Goal: Task Accomplishment & Management: Manage account settings

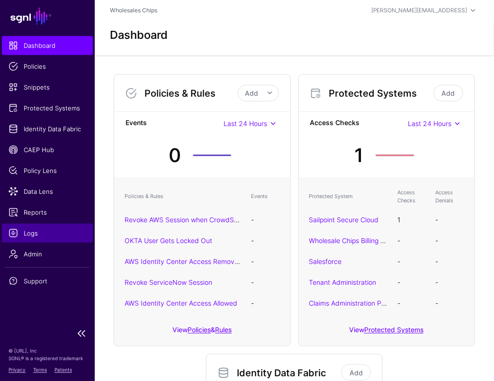
click at [35, 232] on span "Logs" at bounding box center [48, 232] width 78 height 9
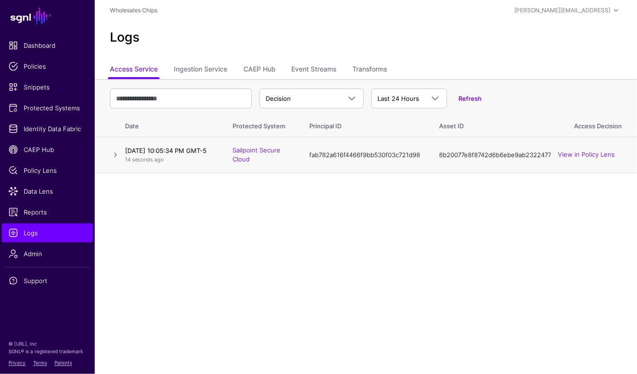
click at [493, 157] on td "8b20077e8f8742d6b6ebe9ab23224773" at bounding box center [496, 155] width 135 height 36
copy td "8b20077e8f8742d6b6ebe9ab23224773"
click at [493, 157] on link "View in Policy Lens" at bounding box center [586, 155] width 57 height 8
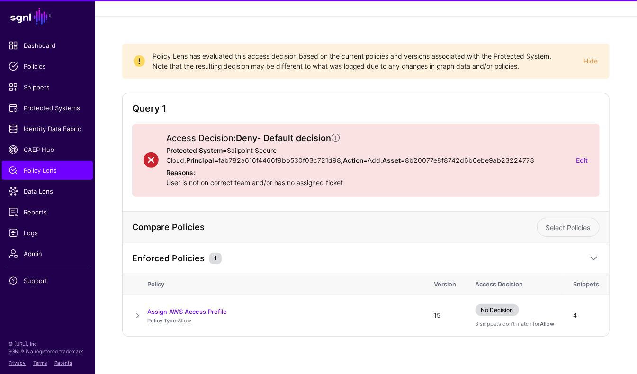
scroll to position [52, 0]
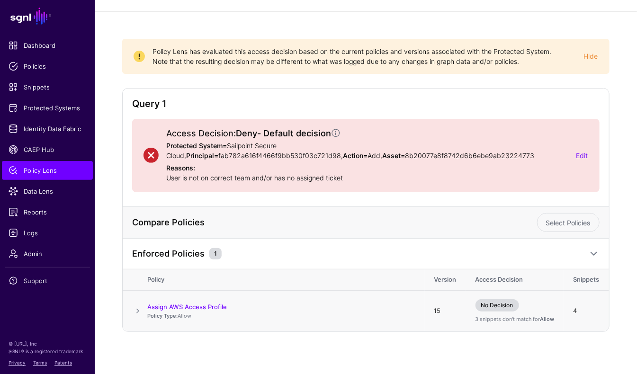
click at [135, 312] on span at bounding box center [137, 310] width 11 height 11
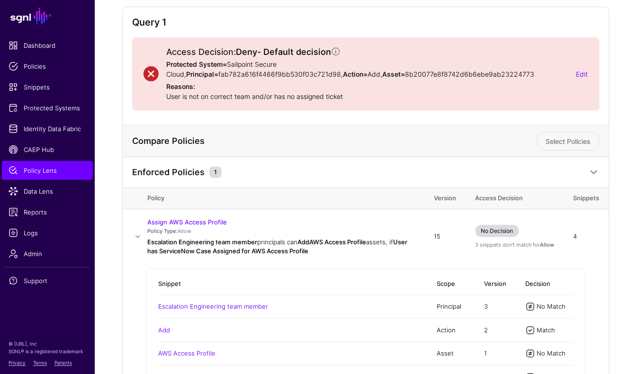
scroll to position [132, 0]
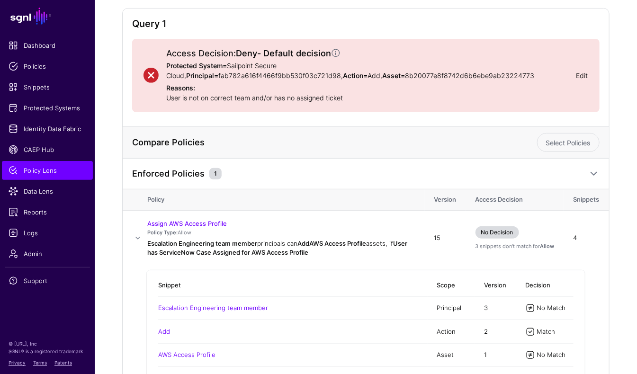
click at [581, 77] on link "Edit" at bounding box center [582, 75] width 12 height 8
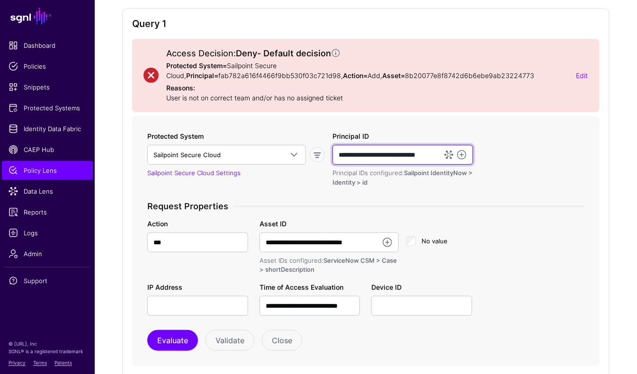
click at [408, 155] on input "**********" at bounding box center [402, 155] width 141 height 20
click at [482, 194] on div "Protected System Sailpoint Secure Cloud AWS AWS (Directory API) AWS (via Ping) …" at bounding box center [365, 223] width 444 height 185
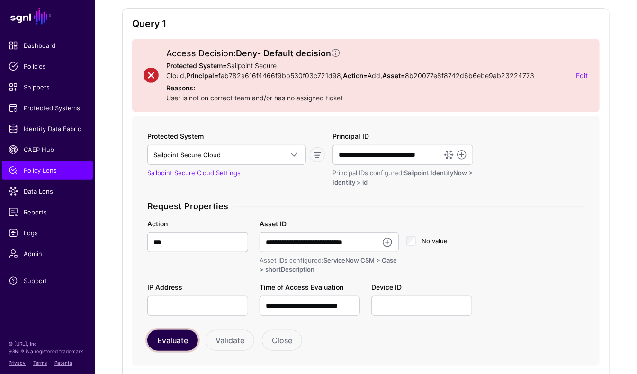
click at [165, 337] on button "Evaluate" at bounding box center [172, 340] width 51 height 21
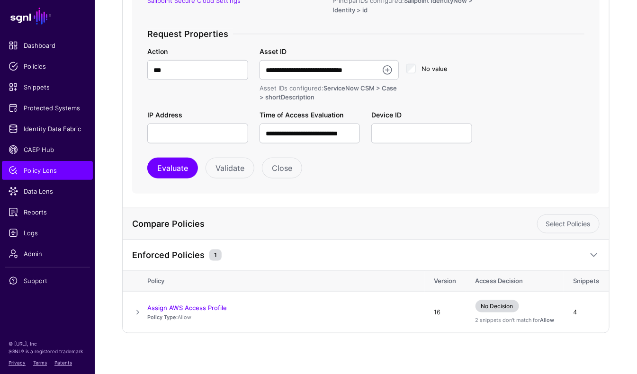
scroll to position [305, 0]
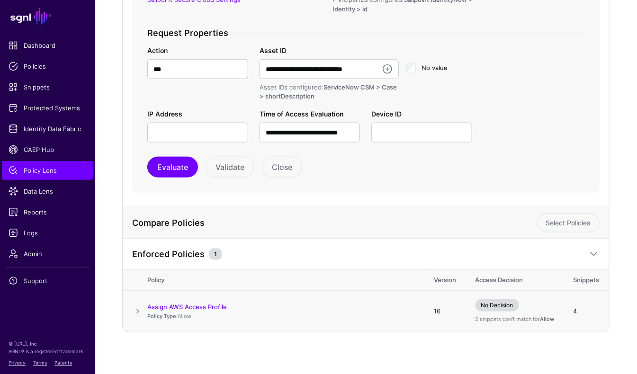
click at [136, 302] on td at bounding box center [135, 311] width 25 height 41
click at [131, 309] on td at bounding box center [135, 311] width 25 height 41
click at [142, 306] on span at bounding box center [137, 311] width 11 height 11
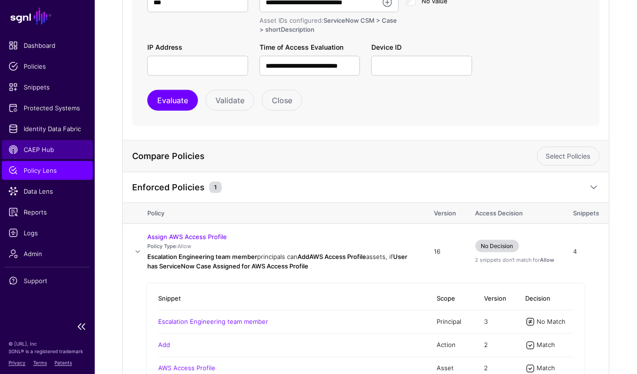
scroll to position [365, 0]
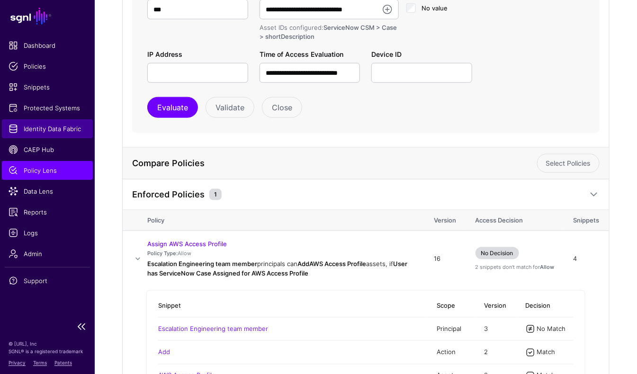
click at [39, 129] on span "Identity Data Fabric" at bounding box center [48, 128] width 78 height 9
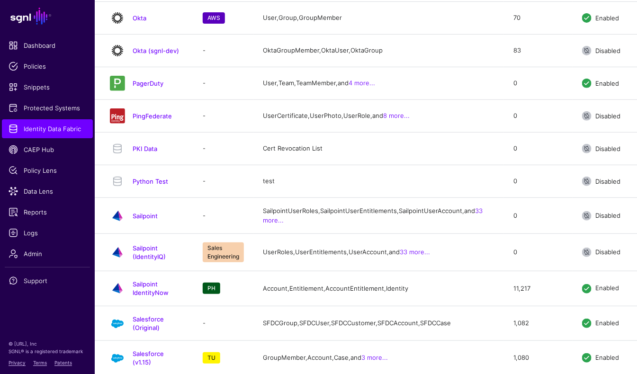
scroll to position [1581, 0]
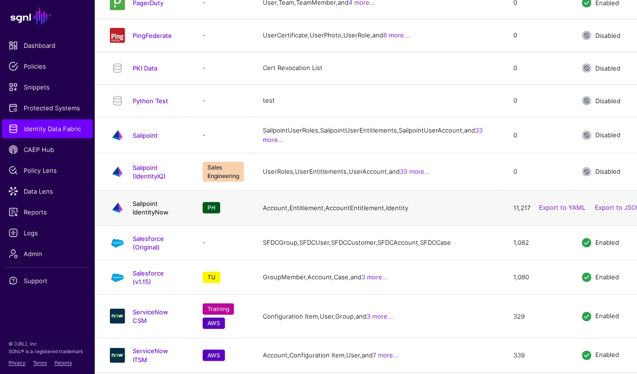
click at [169, 200] on link "Sailpoint IdentityNow" at bounding box center [151, 208] width 36 height 16
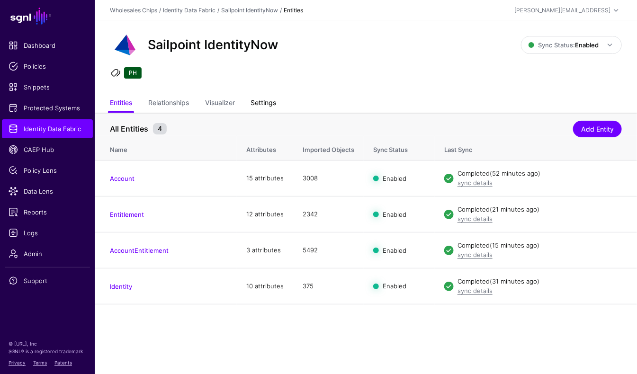
click at [268, 104] on link "Settings" at bounding box center [264, 104] width 26 height 18
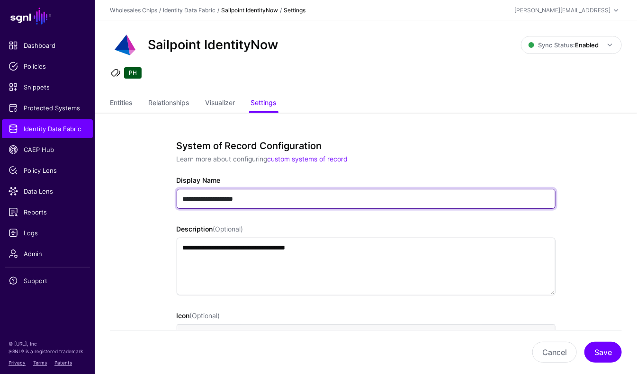
click at [278, 205] on input "**********" at bounding box center [366, 199] width 379 height 20
click at [210, 198] on input "**********" at bounding box center [366, 199] width 379 height 20
click at [235, 198] on input "**********" at bounding box center [366, 199] width 379 height 20
type input "**********"
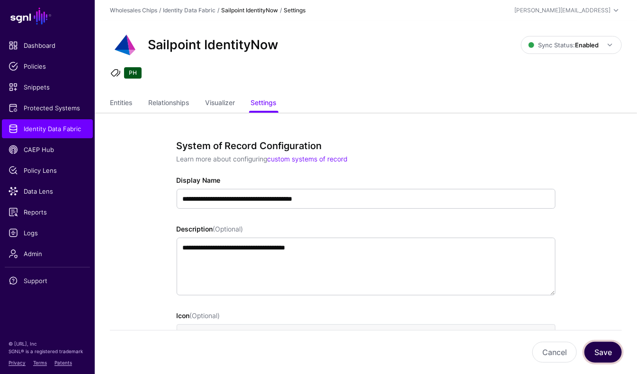
click at [591, 358] on button "Save" at bounding box center [602, 352] width 37 height 21
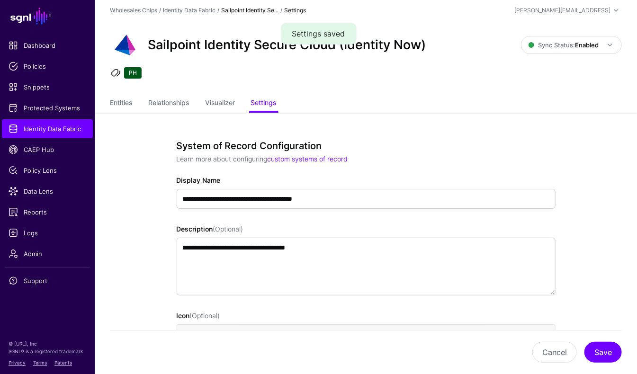
click at [357, 163] on p "Learn more about configuring custom systems of record" at bounding box center [366, 159] width 379 height 10
click at [46, 102] on link "Protected Systems" at bounding box center [47, 107] width 91 height 19
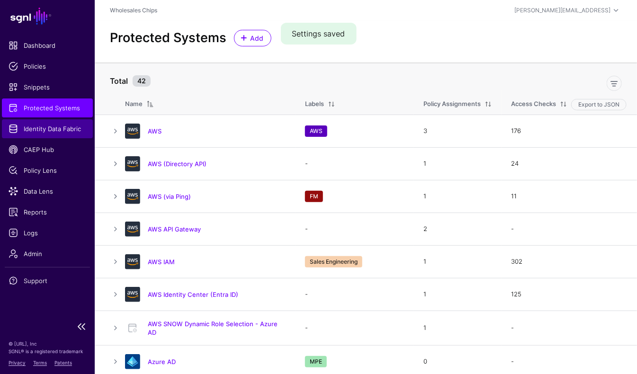
click at [40, 125] on span "Identity Data Fabric" at bounding box center [48, 128] width 78 height 9
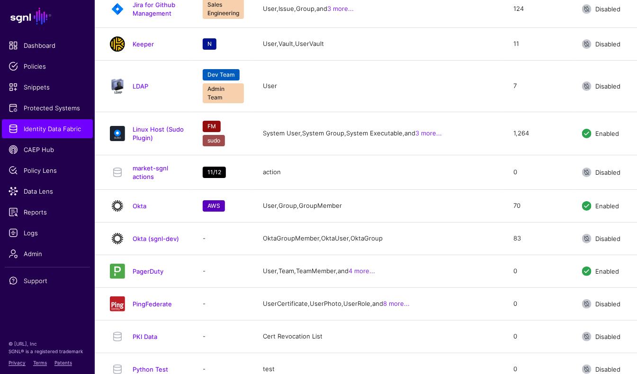
scroll to position [1300, 0]
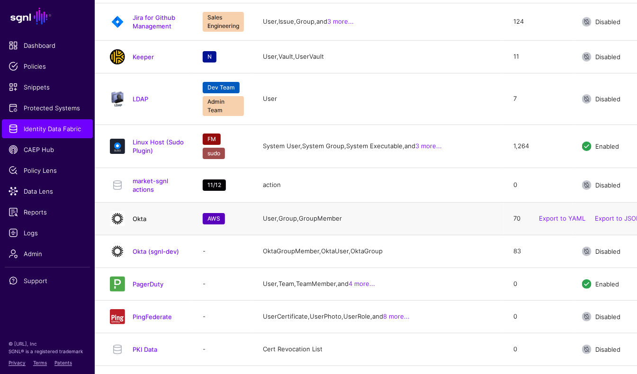
click at [145, 215] on link "Okta" at bounding box center [140, 219] width 14 height 8
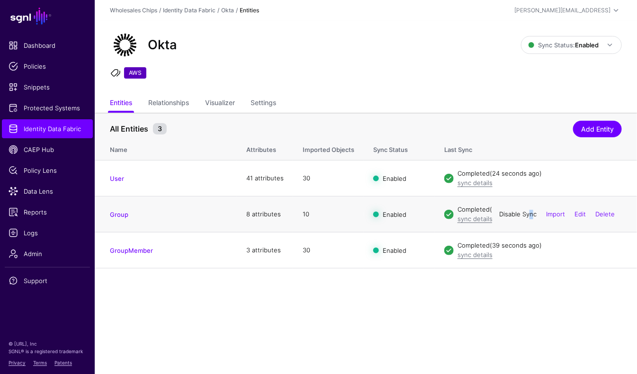
click at [523, 215] on link "Disable Sync" at bounding box center [517, 214] width 37 height 8
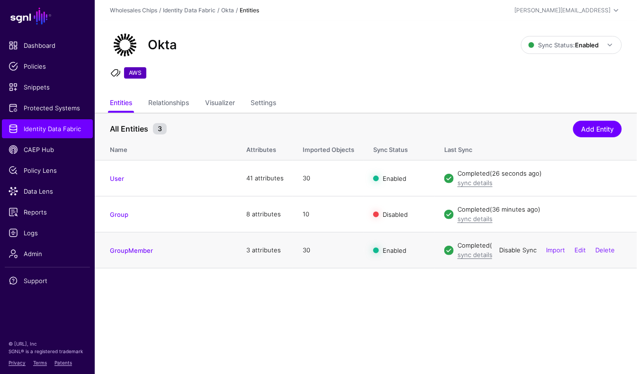
click at [523, 250] on link "Disable Sync" at bounding box center [517, 250] width 37 height 8
click at [523, 250] on link "Enable Sync" at bounding box center [518, 250] width 36 height 8
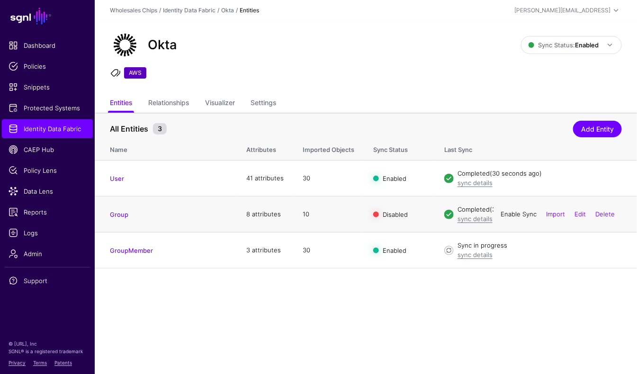
click at [518, 216] on link "Enable Sync" at bounding box center [518, 214] width 36 height 8
click at [506, 306] on main "SGNL Dashboard Policies Snippets Protected Systems Identity Data Fabric CAEP Hu…" at bounding box center [318, 187] width 637 height 374
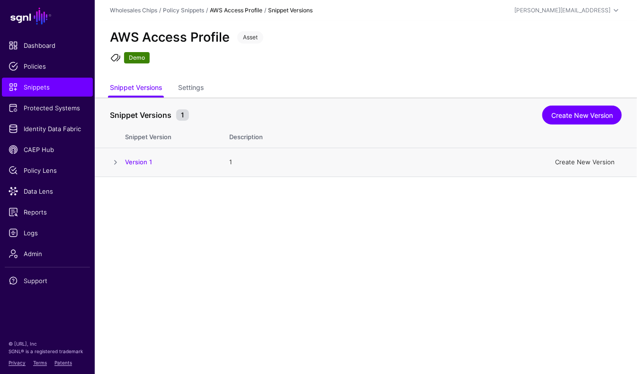
click at [587, 163] on link "Create New Version" at bounding box center [585, 162] width 60 height 8
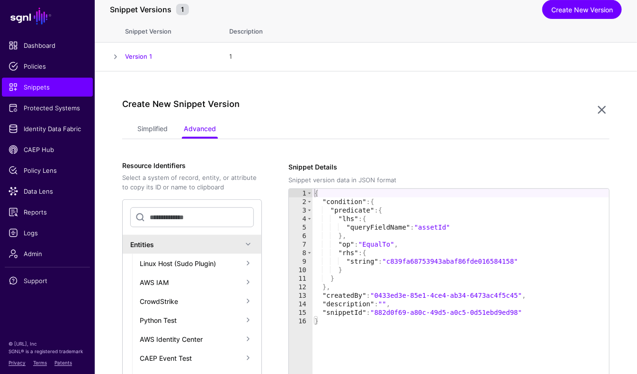
scroll to position [50, 0]
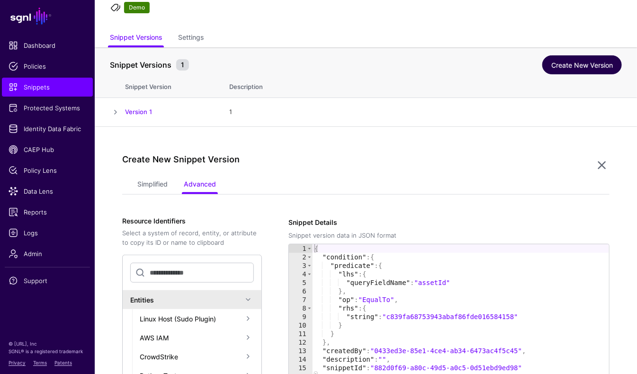
click at [571, 57] on link "Create New Version" at bounding box center [582, 64] width 80 height 19
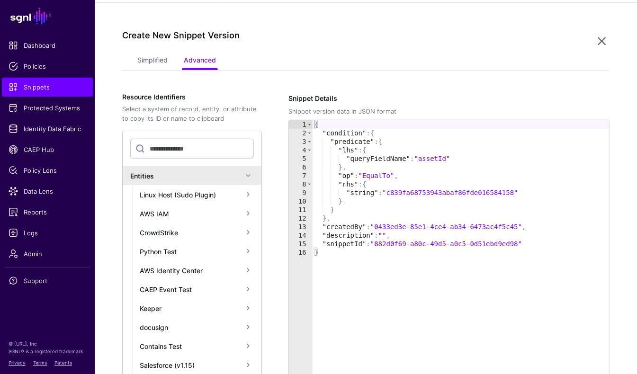
scroll to position [177, 0]
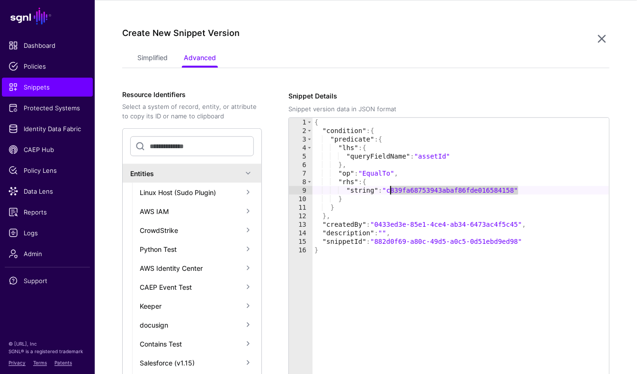
drag, startPoint x: 518, startPoint y: 188, endPoint x: 390, endPoint y: 193, distance: 127.9
click at [390, 193] on div "{ "condition" : { "predicate" : { "lhs" : { "queryFieldName" : "assetId" } , "o…" at bounding box center [460, 285] width 296 height 334
paste textarea "Cursor at row 9"
type textarea "**********"
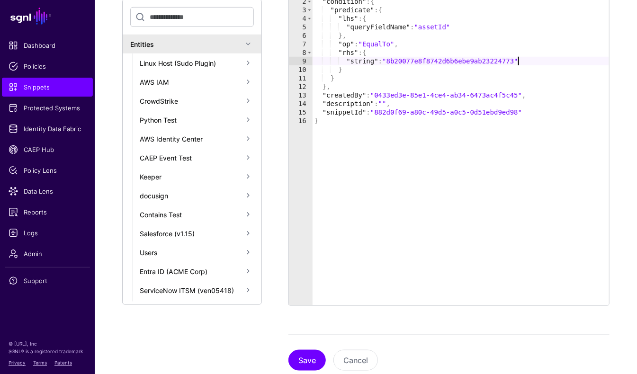
scroll to position [330, 0]
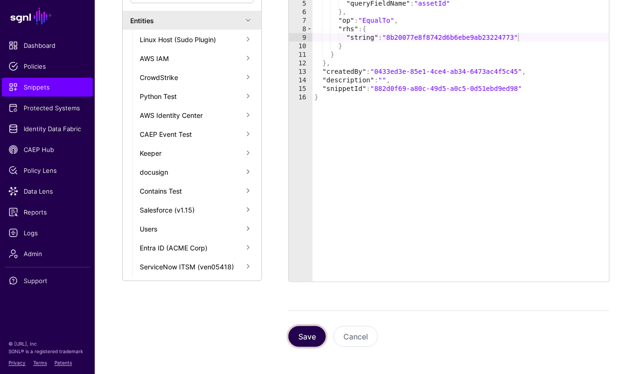
click at [301, 330] on button "Save" at bounding box center [306, 336] width 37 height 21
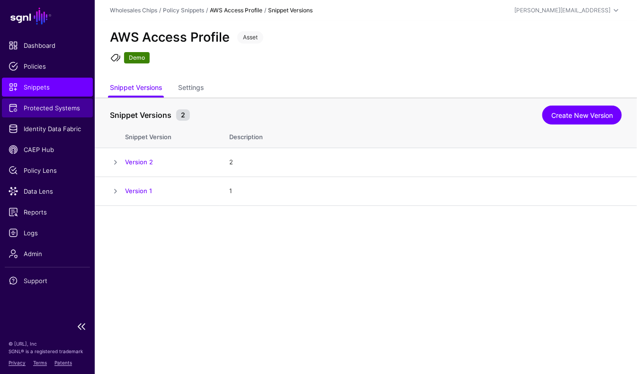
click at [50, 115] on link "Protected Systems" at bounding box center [47, 107] width 91 height 19
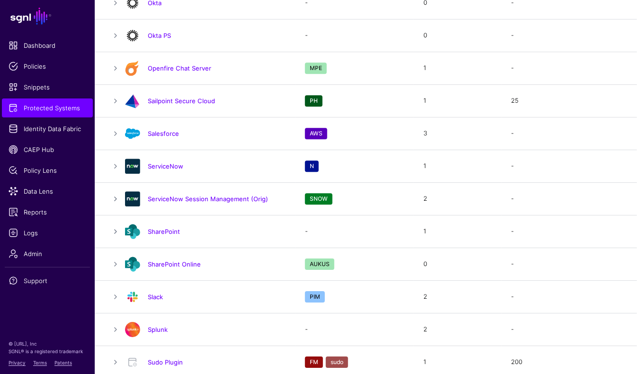
scroll to position [994, 0]
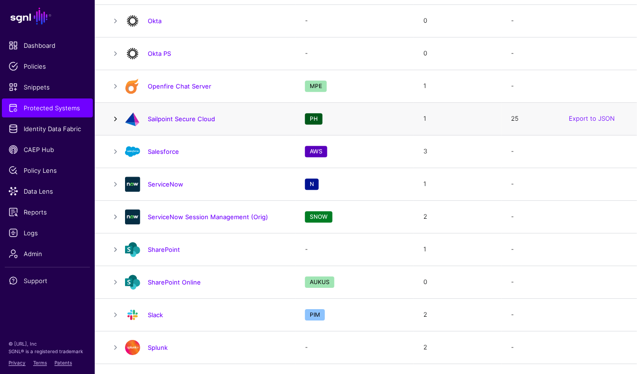
click at [116, 113] on link at bounding box center [115, 118] width 11 height 11
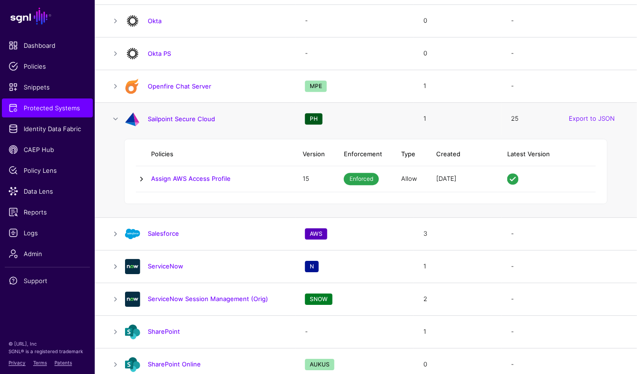
click at [138, 173] on link at bounding box center [141, 178] width 11 height 11
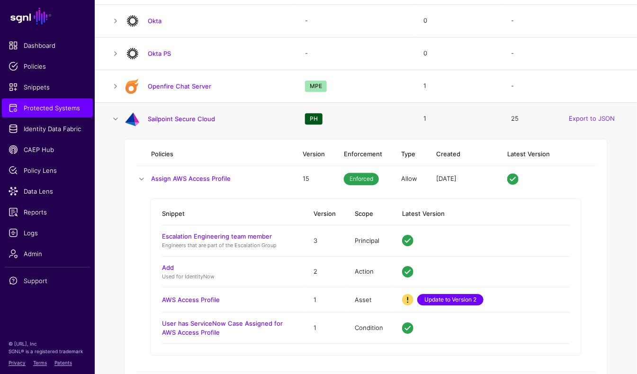
click at [478, 302] on link "Update to Version 2" at bounding box center [450, 299] width 66 height 11
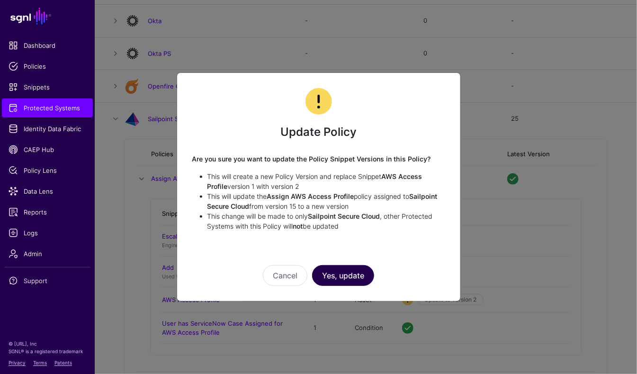
click at [353, 271] on button "Yes, update" at bounding box center [343, 275] width 62 height 21
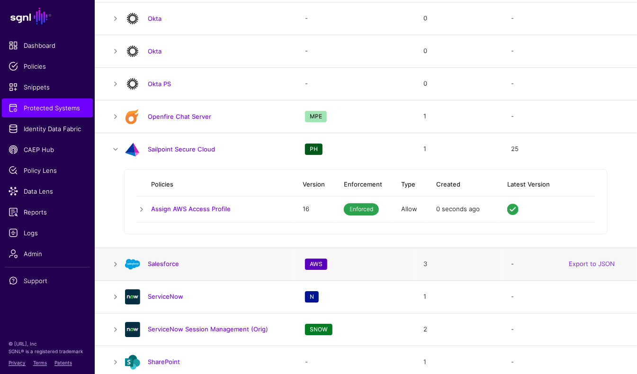
scroll to position [961, 0]
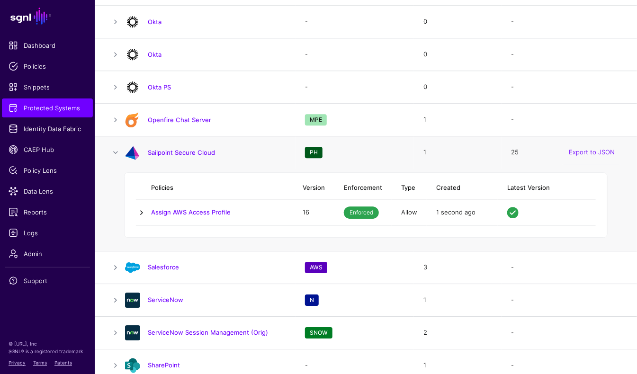
click at [139, 209] on link at bounding box center [141, 212] width 11 height 11
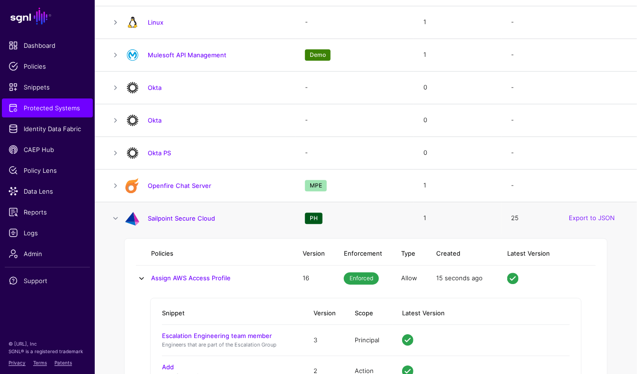
scroll to position [898, 0]
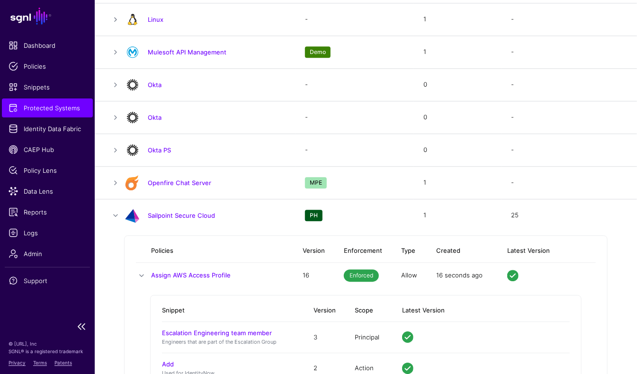
click at [57, 117] on ul "Dashboard Policies Snippets Protected Systems Identity Data Fabric CAEP Hub Pol…" at bounding box center [47, 176] width 95 height 280
click at [54, 128] on span "Identity Data Fabric" at bounding box center [48, 128] width 78 height 9
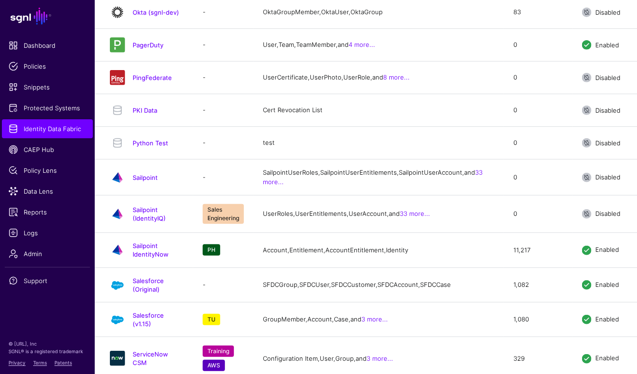
scroll to position [1553, 0]
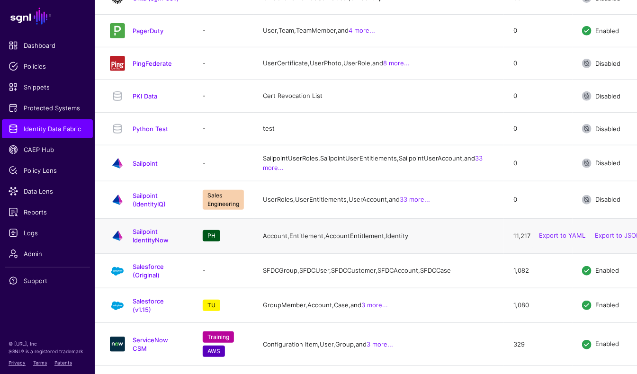
click at [168, 227] on div "Sailpoint IdentityNow" at bounding box center [146, 235] width 81 height 17
click at [168, 227] on h4 "Sailpoint IdentityNow" at bounding box center [158, 235] width 51 height 17
click at [169, 228] on link "Sailpoint IdentityNow" at bounding box center [151, 236] width 36 height 16
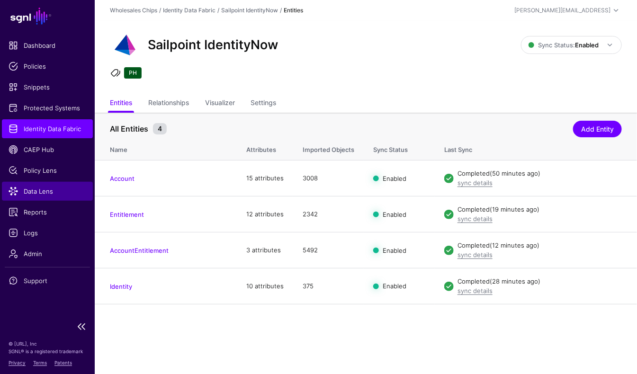
click at [42, 187] on span "Data Lens" at bounding box center [48, 191] width 78 height 9
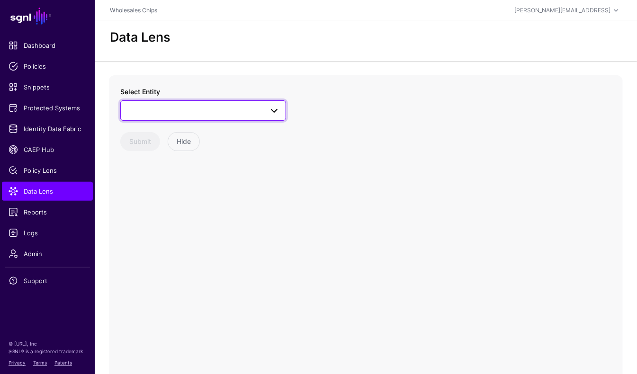
click at [198, 105] on span at bounding box center [202, 110] width 153 height 11
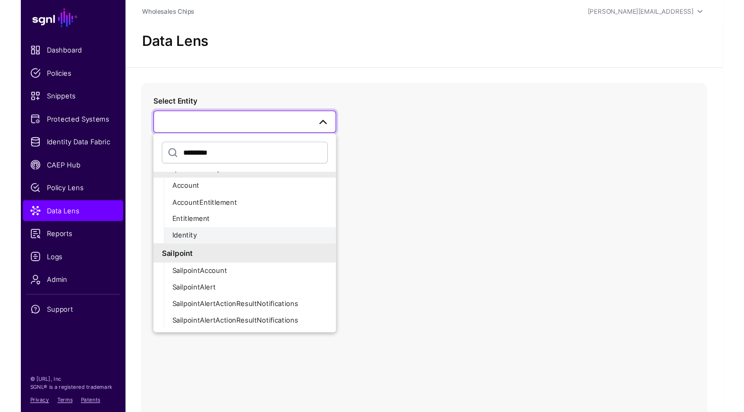
scroll to position [566, 0]
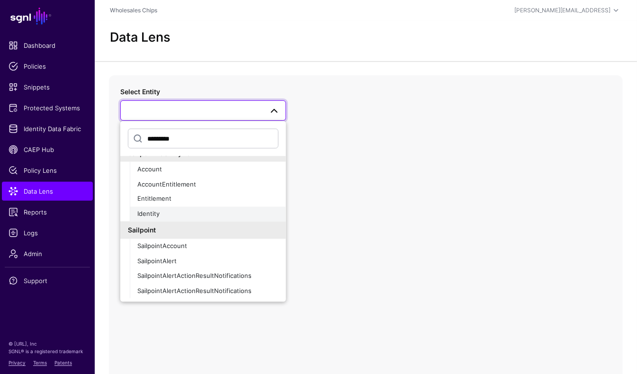
type input "*********"
click at [205, 208] on button "Identity" at bounding box center [208, 214] width 156 height 15
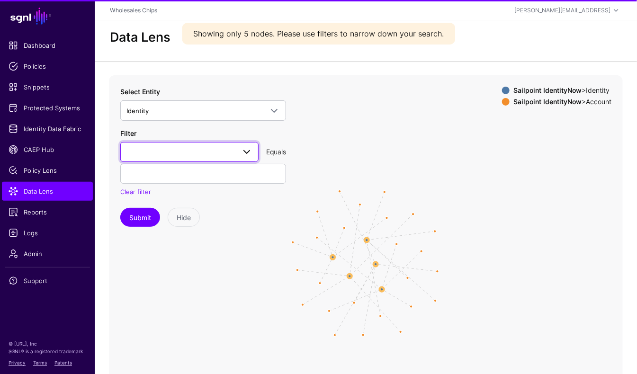
click at [203, 160] on link at bounding box center [189, 152] width 138 height 20
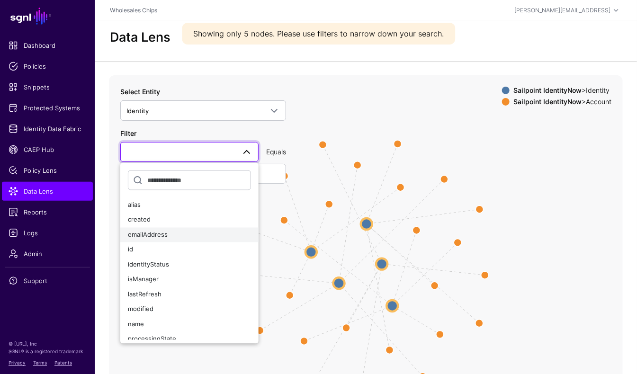
click at [176, 234] on div "emailAddress" at bounding box center [189, 234] width 123 height 9
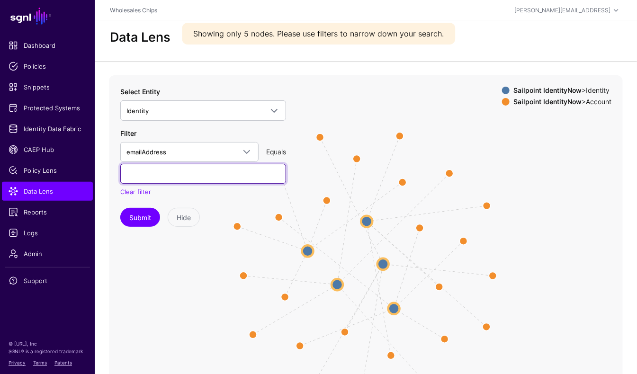
click at [184, 165] on input "text" at bounding box center [203, 174] width 166 height 20
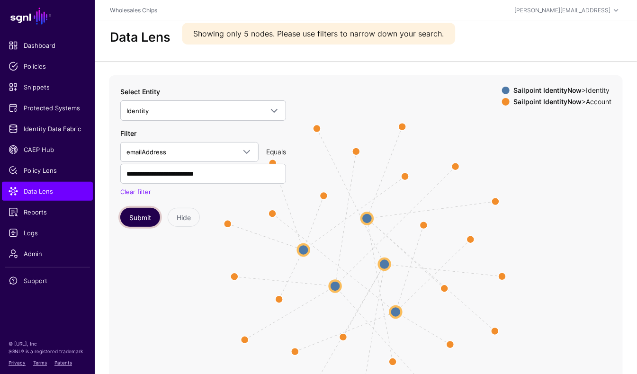
click at [139, 213] on button "Submit" at bounding box center [140, 217] width 40 height 19
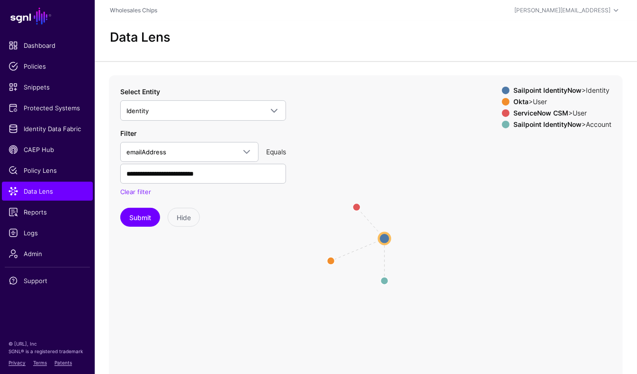
drag, startPoint x: 451, startPoint y: 288, endPoint x: 448, endPoint y: 270, distance: 18.2
click at [448, 270] on icon "AccountIdentity same_as same_as Identity Identity User User User User Account A…" at bounding box center [366, 264] width 514 height 379
click at [327, 261] on circle at bounding box center [330, 261] width 15 height 15
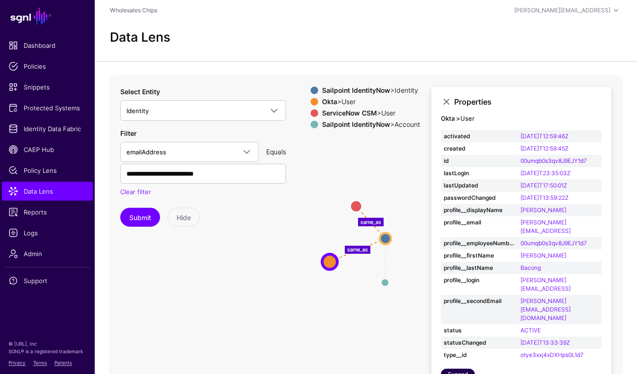
click at [463, 369] on link "Expand" at bounding box center [458, 374] width 34 height 11
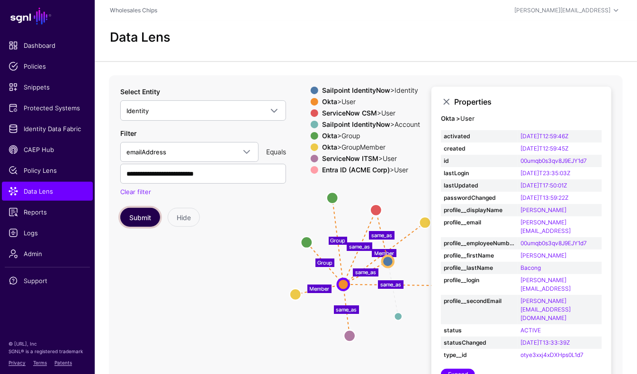
click at [139, 220] on button "Submit" at bounding box center [140, 217] width 40 height 19
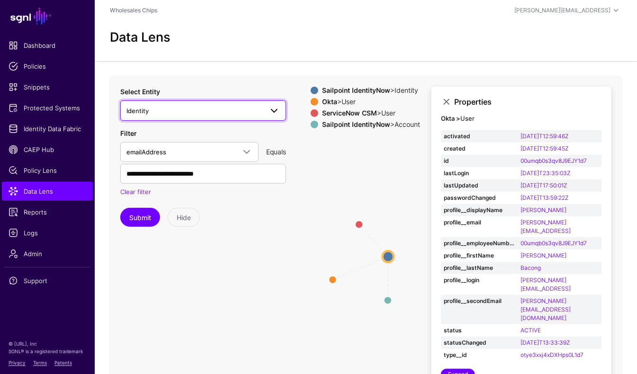
click at [192, 108] on span "Identity" at bounding box center [194, 111] width 136 height 10
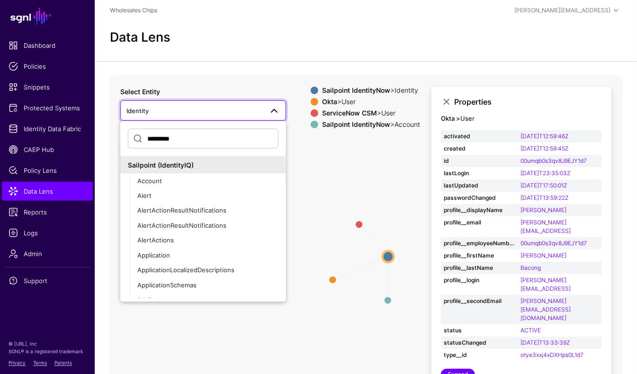
click at [222, 70] on app-datalens-start "Data Lens AccountIdentity same_as same_as Identity Identity User User User User…" at bounding box center [366, 237] width 542 height 433
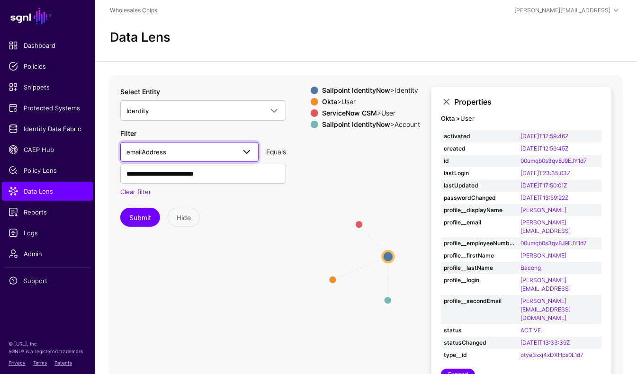
click at [173, 152] on span "emailAddress" at bounding box center [180, 152] width 109 height 10
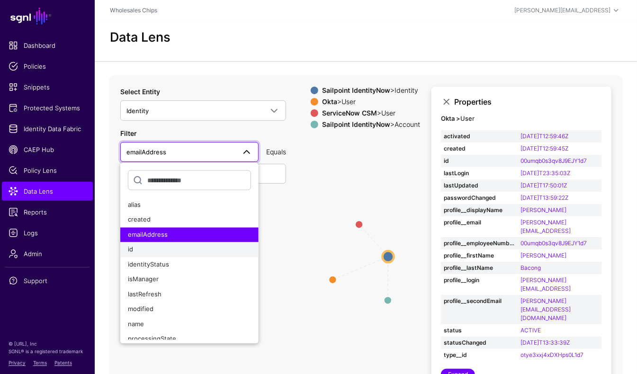
click at [142, 245] on div "id" at bounding box center [189, 249] width 123 height 9
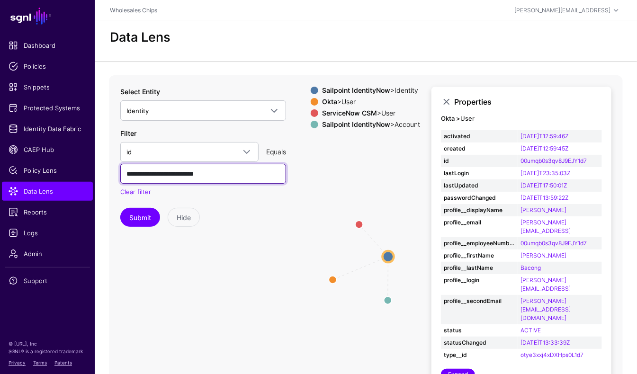
click at [149, 177] on input "**********" at bounding box center [203, 174] width 166 height 20
paste input "****"
type input "**********"
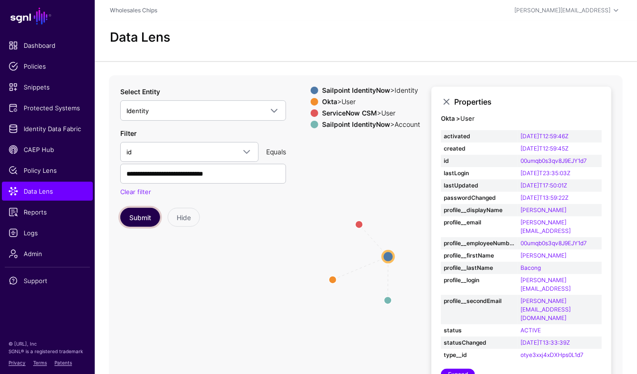
click at [134, 217] on button "Submit" at bounding box center [140, 217] width 40 height 19
click at [389, 259] on circle at bounding box center [384, 258] width 11 height 11
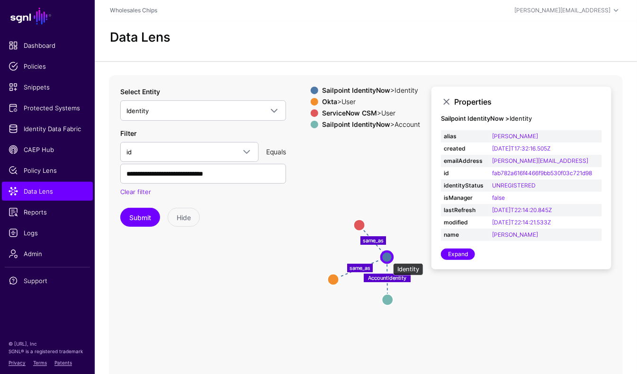
click at [388, 259] on circle at bounding box center [386, 257] width 11 height 11
click at [359, 221] on circle at bounding box center [358, 223] width 11 height 11
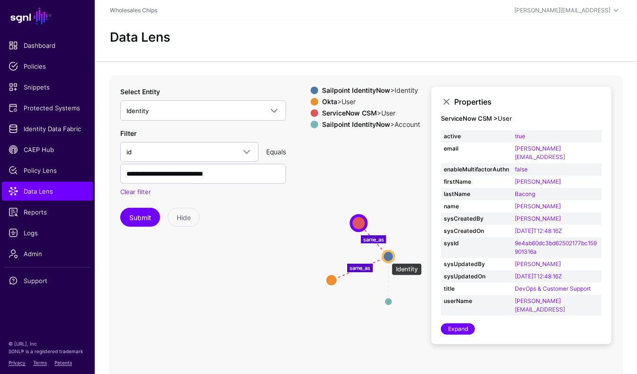
click at [388, 259] on circle at bounding box center [388, 256] width 11 height 11
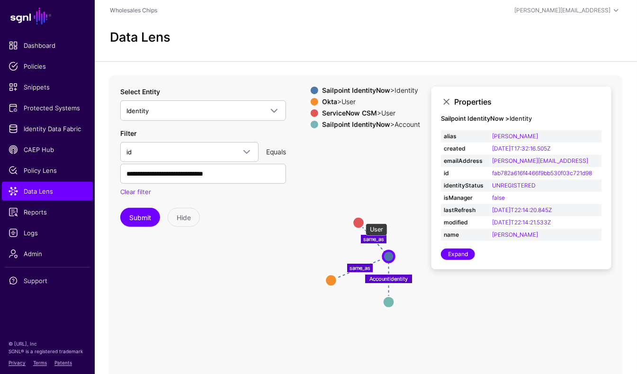
click at [361, 219] on circle at bounding box center [358, 222] width 11 height 11
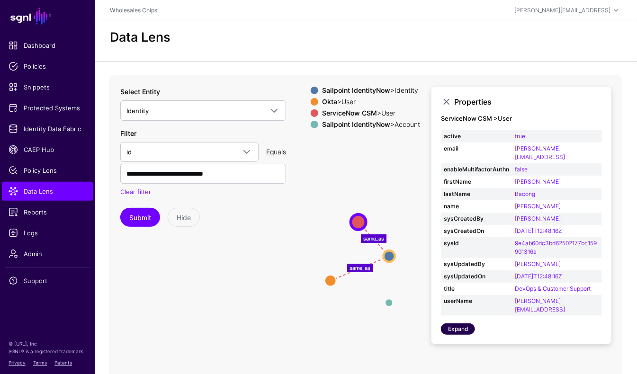
click at [444, 323] on link "Expand" at bounding box center [458, 328] width 34 height 11
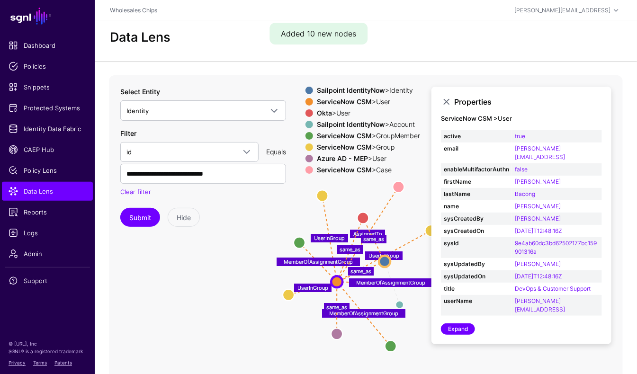
click at [406, 186] on icon "AccountIdentity MemberOfAssignmentGroup UserInGroup MemberOfAssignmentGroup Use…" at bounding box center [366, 264] width 514 height 379
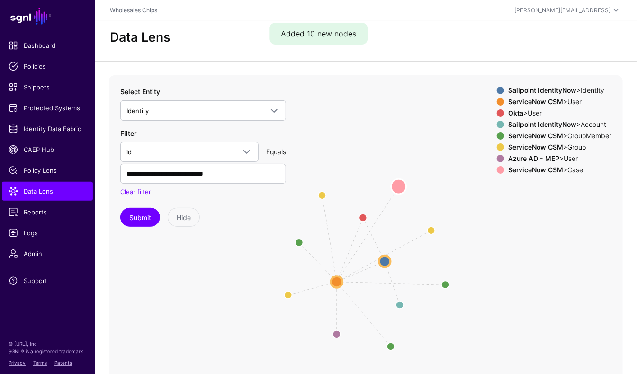
click at [399, 186] on circle at bounding box center [398, 186] width 15 height 15
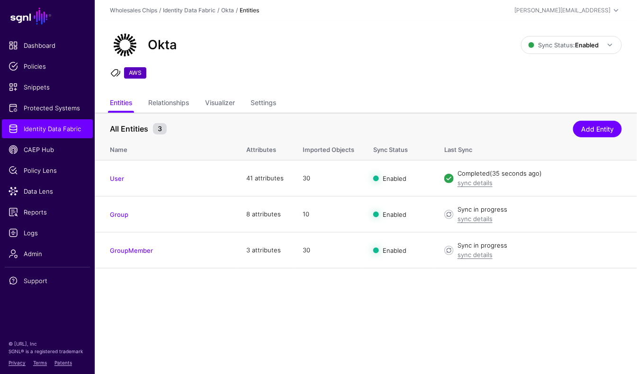
click at [446, 66] on div "Okta Sync Status: Enabled Enabled Syncing active for all configured entities th…" at bounding box center [366, 58] width 542 height 74
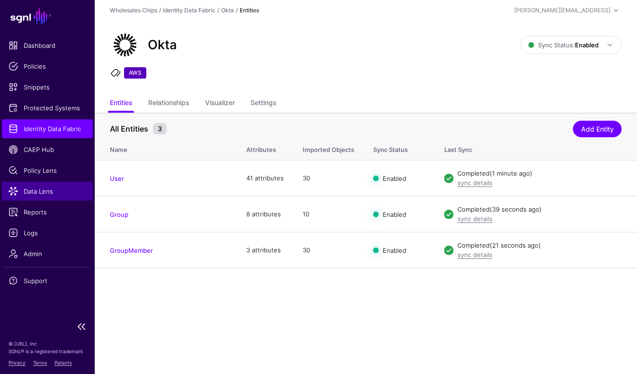
click at [41, 195] on span "Data Lens" at bounding box center [48, 191] width 78 height 9
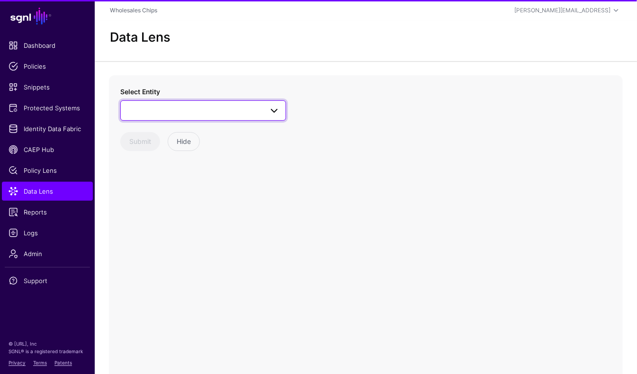
click at [211, 116] on span at bounding box center [202, 110] width 153 height 11
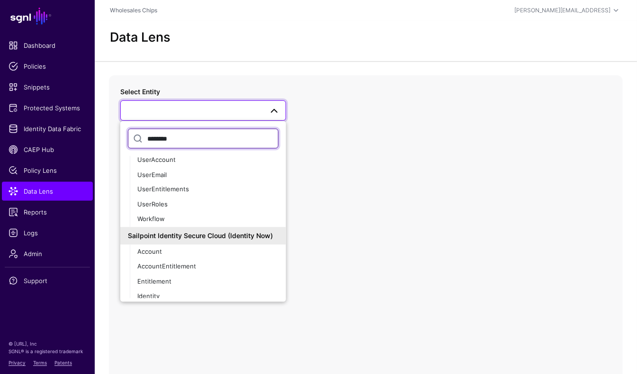
scroll to position [598, 0]
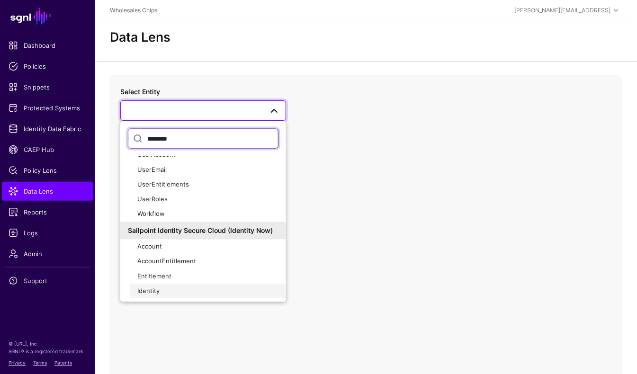
type input "********"
click at [159, 290] on span "Identity" at bounding box center [148, 291] width 22 height 8
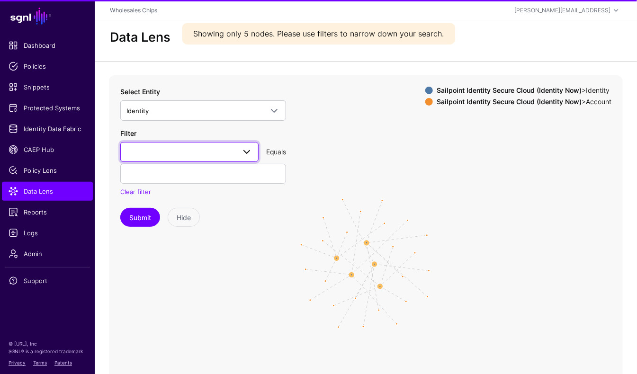
click at [182, 156] on span at bounding box center [189, 151] width 126 height 11
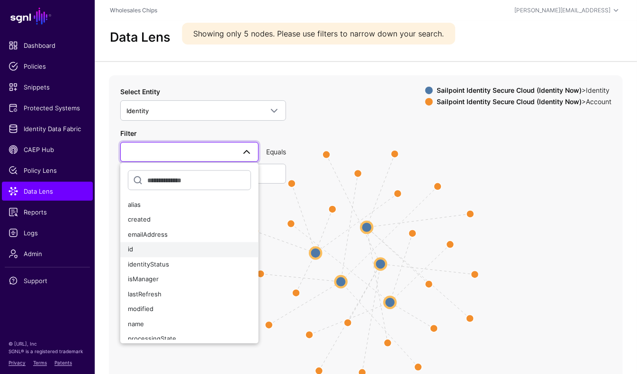
click at [156, 243] on button "id" at bounding box center [189, 249] width 138 height 15
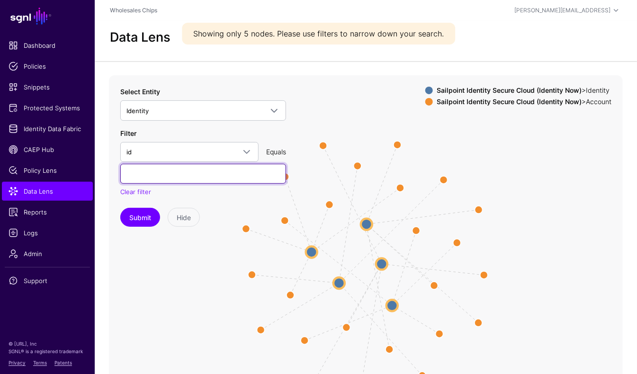
click at [174, 175] on input "text" at bounding box center [203, 174] width 166 height 20
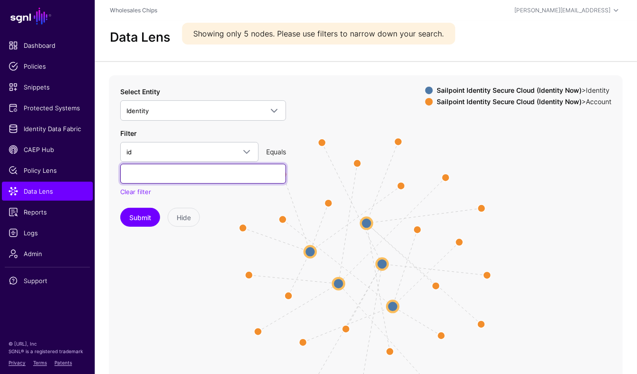
paste input "**********"
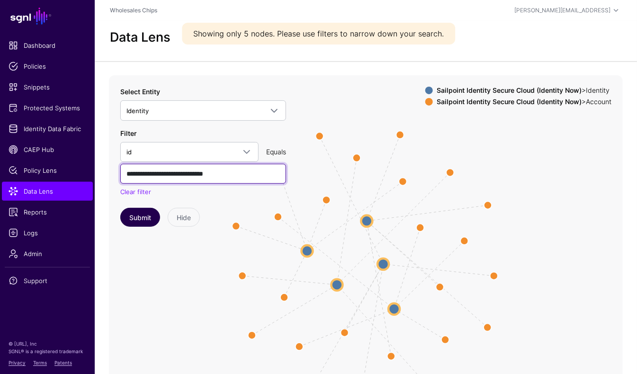
type input "**********"
click at [132, 215] on button "Submit" at bounding box center [140, 217] width 40 height 19
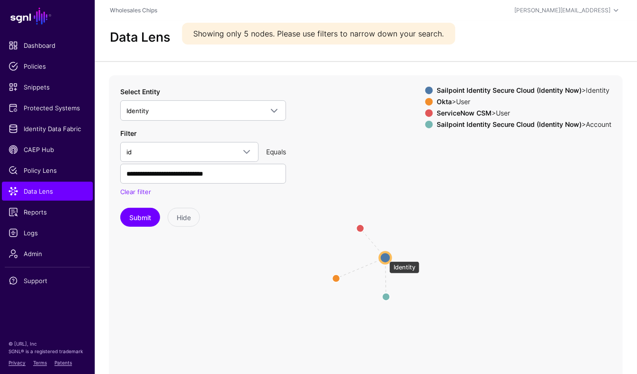
click at [384, 257] on circle at bounding box center [385, 257] width 11 height 11
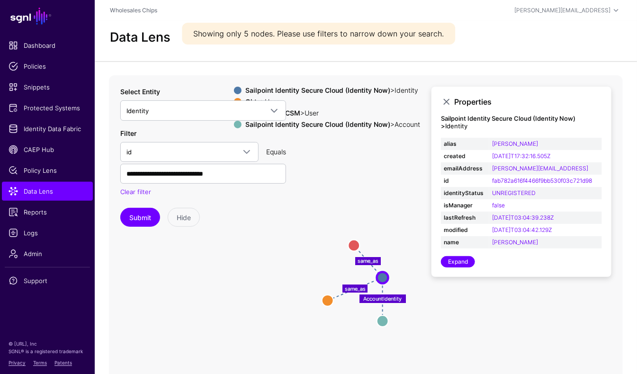
drag, startPoint x: 384, startPoint y: 195, endPoint x: 379, endPoint y: 214, distance: 19.6
click at [379, 214] on icon "same_as same_as AccountIdentity Account Account User User User User Identity Id…" at bounding box center [366, 264] width 514 height 379
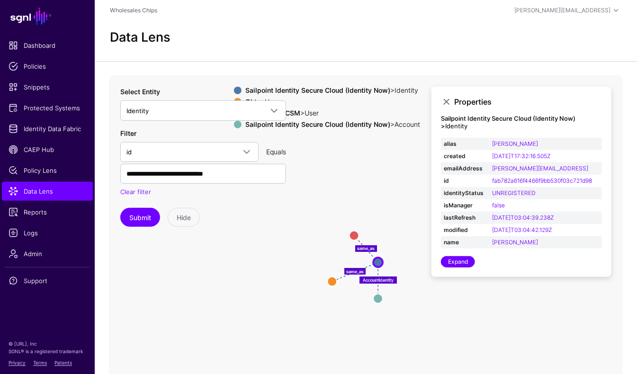
click at [446, 94] on div "Properties Sailpoint Identity Secure Cloud (Identity Now) > Identity alias Alej…" at bounding box center [521, 182] width 180 height 190
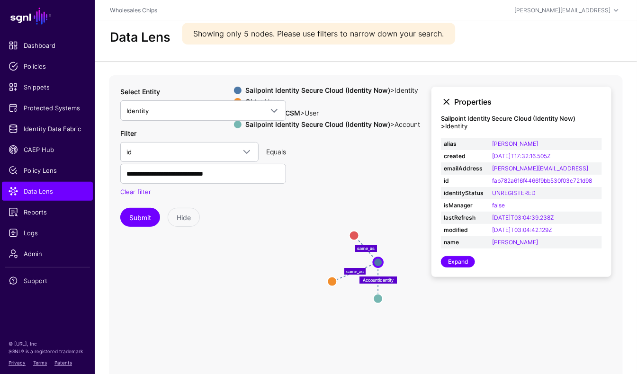
click at [446, 101] on link at bounding box center [446, 101] width 11 height 11
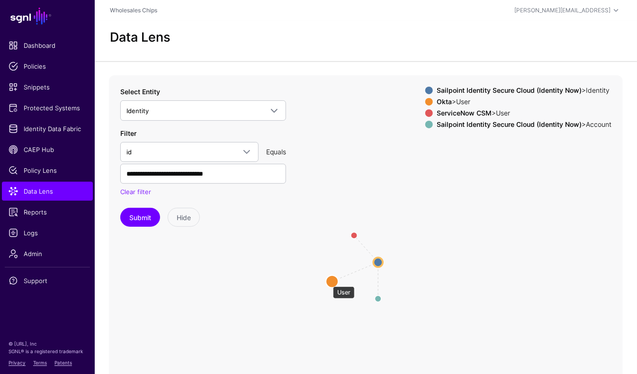
click at [328, 282] on circle at bounding box center [332, 282] width 12 height 12
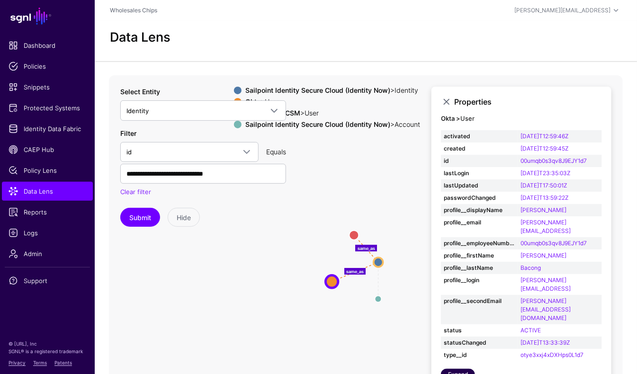
click at [460, 369] on link "Expand" at bounding box center [458, 374] width 34 height 11
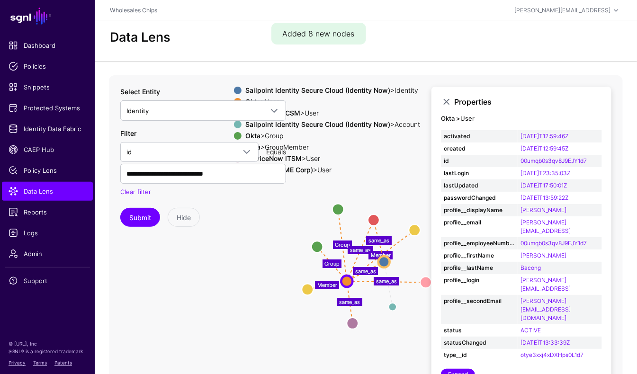
drag, startPoint x: 376, startPoint y: 157, endPoint x: 401, endPoint y: 159, distance: 24.7
click at [402, 159] on div "ServiceNow ITSM > User" at bounding box center [332, 159] width 178 height 8
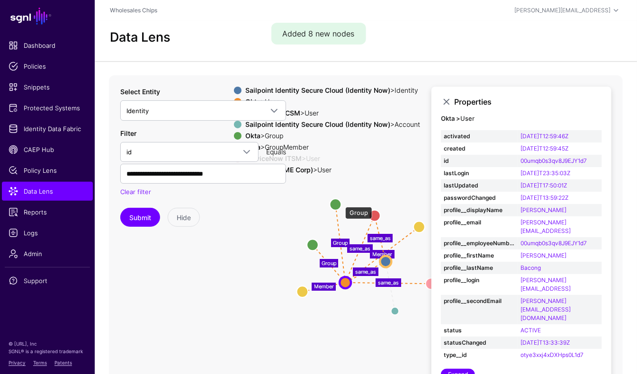
click at [335, 203] on circle at bounding box center [335, 204] width 11 height 11
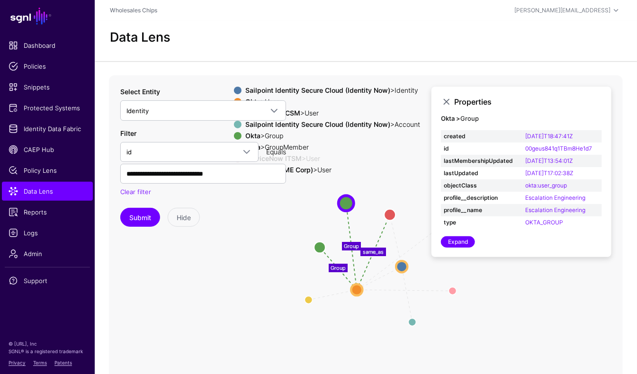
drag, startPoint x: 220, startPoint y: 251, endPoint x: 233, endPoint y: 257, distance: 14.4
click at [233, 257] on icon "same_as same_as Member same_as Member AccountIdentity Group same_as same_as Gro…" at bounding box center [366, 264] width 514 height 379
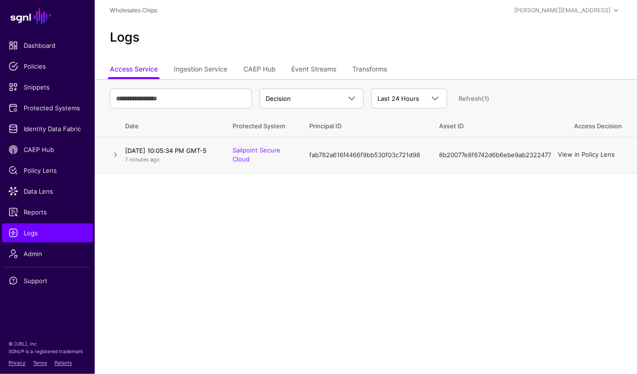
click at [596, 156] on link "View in Policy Lens" at bounding box center [586, 155] width 57 height 8
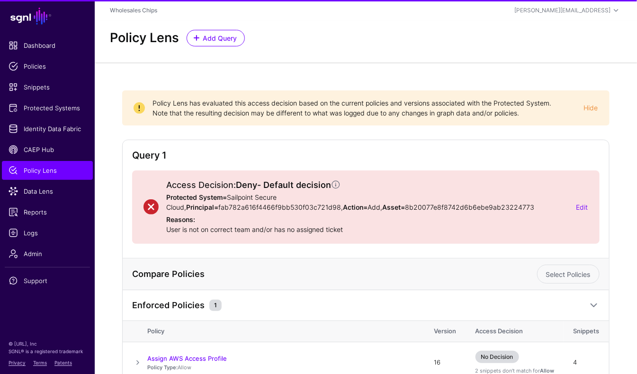
scroll to position [52, 0]
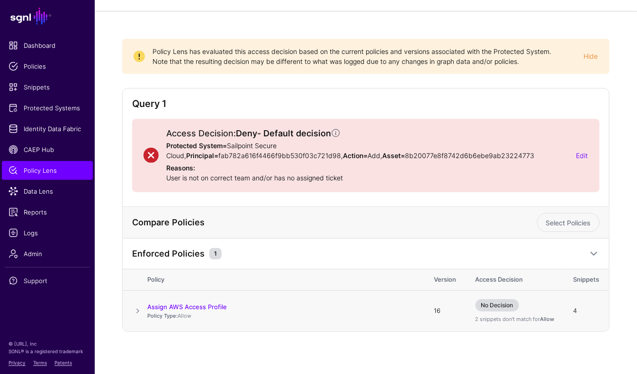
click at [140, 310] on span at bounding box center [137, 310] width 11 height 11
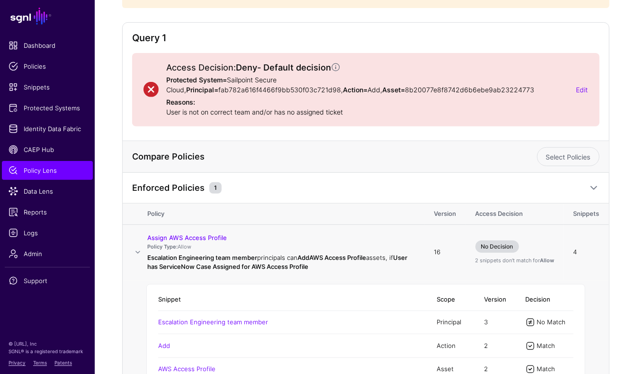
scroll to position [103, 0]
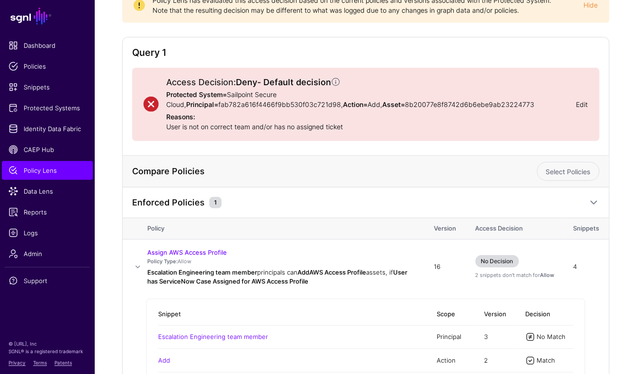
click at [580, 103] on link "Edit" at bounding box center [582, 104] width 12 height 8
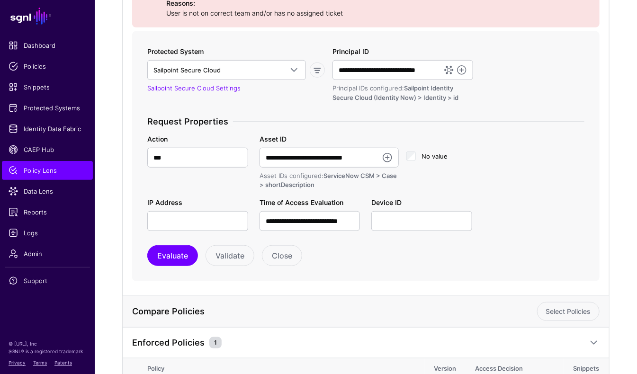
scroll to position [223, 0]
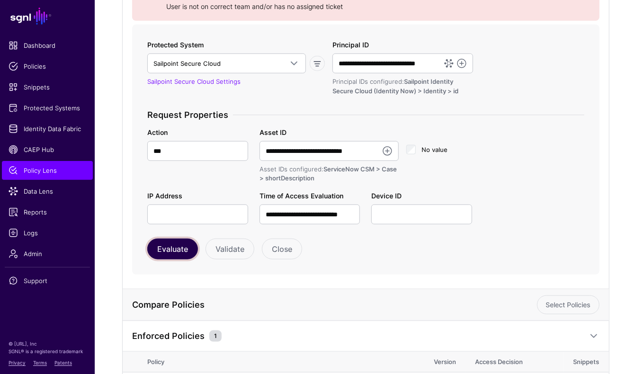
click at [170, 254] on button "Evaluate" at bounding box center [172, 249] width 51 height 21
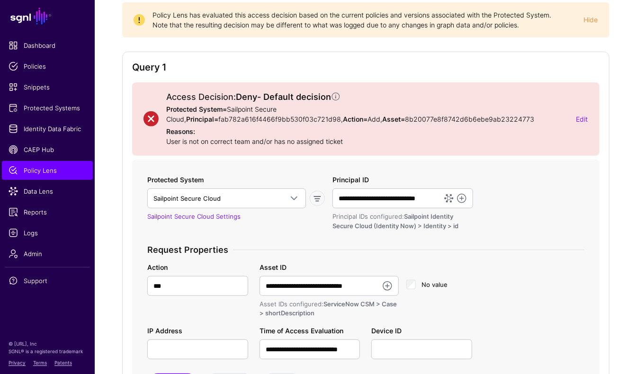
scroll to position [55, 0]
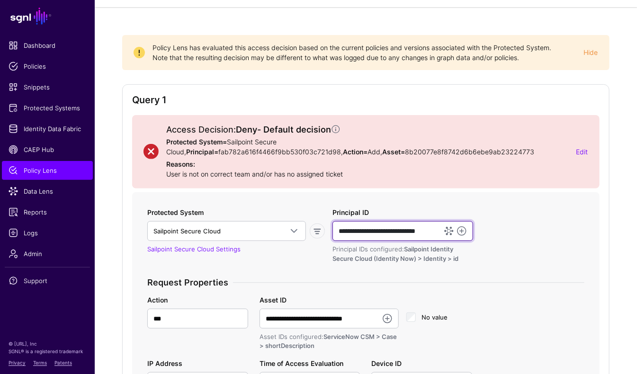
click at [416, 236] on input "**********" at bounding box center [402, 231] width 141 height 20
click at [420, 231] on input "**********" at bounding box center [402, 231] width 141 height 20
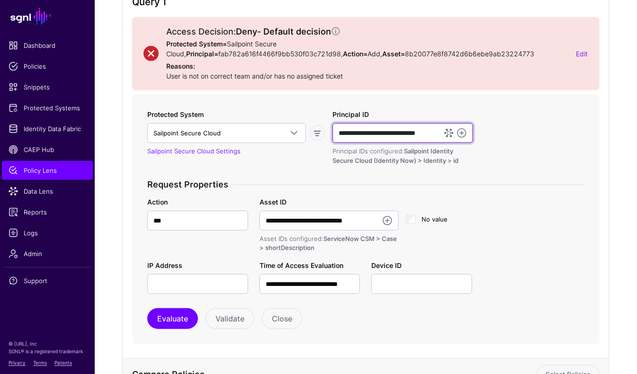
scroll to position [0, 0]
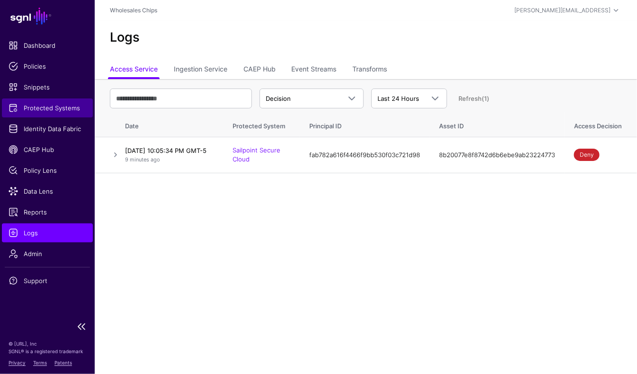
click at [51, 101] on link "Protected Systems" at bounding box center [47, 107] width 91 height 19
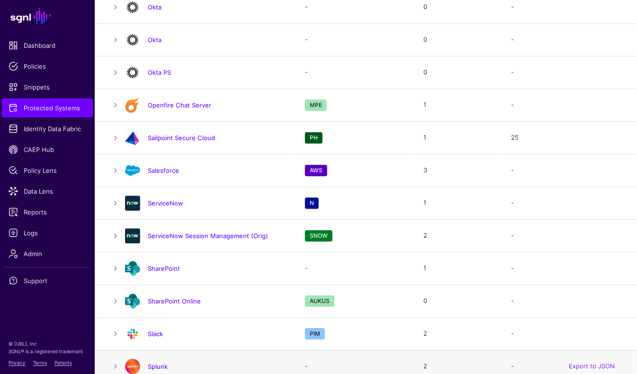
scroll to position [970, 0]
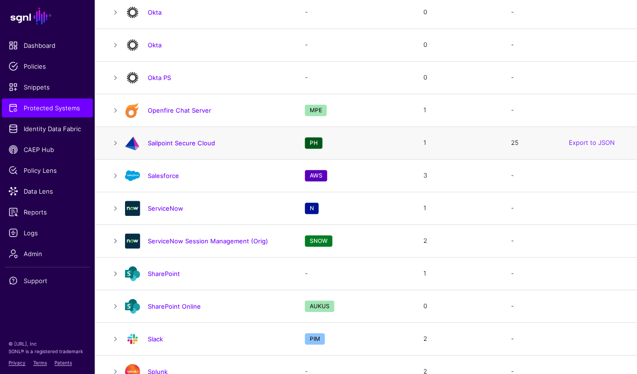
click at [122, 144] on div at bounding box center [132, 142] width 23 height 15
click at [114, 143] on link at bounding box center [115, 142] width 11 height 11
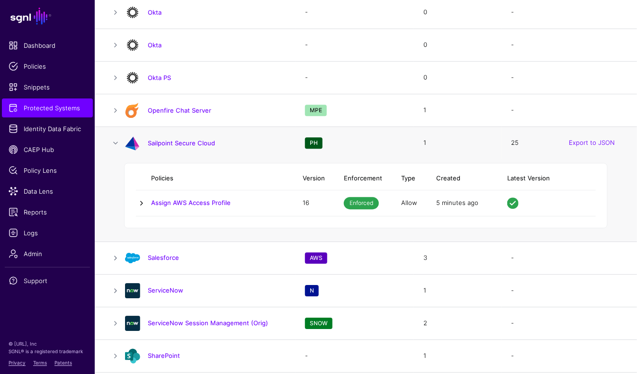
click at [142, 199] on link at bounding box center [141, 202] width 11 height 11
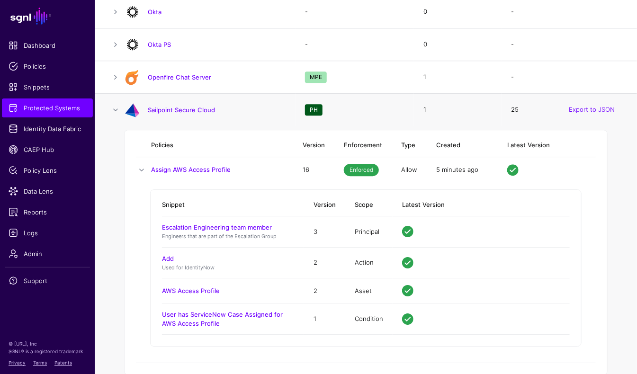
scroll to position [1002, 0]
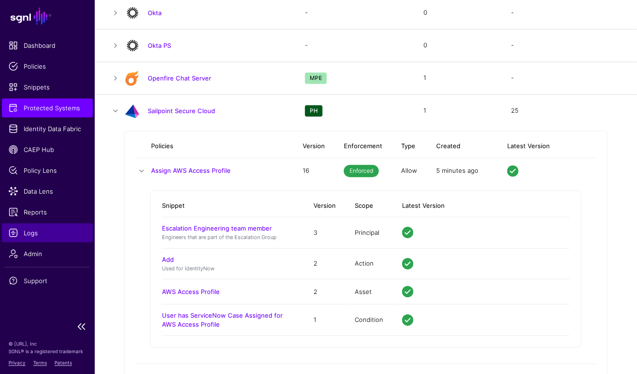
click at [26, 230] on span "Logs" at bounding box center [48, 232] width 78 height 9
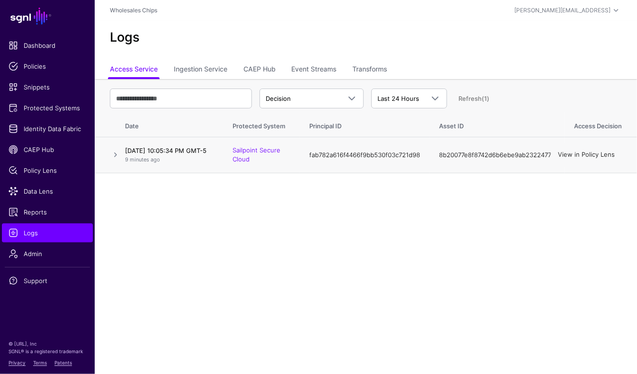
click at [596, 159] on link "View in Policy Lens" at bounding box center [586, 155] width 57 height 8
click at [110, 152] on td at bounding box center [108, 155] width 27 height 36
click at [112, 155] on link at bounding box center [115, 154] width 11 height 11
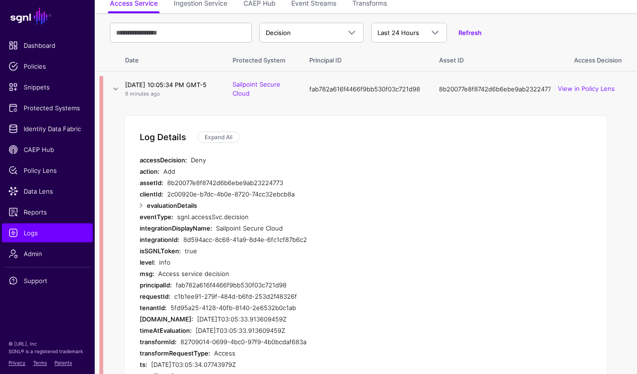
scroll to position [114, 0]
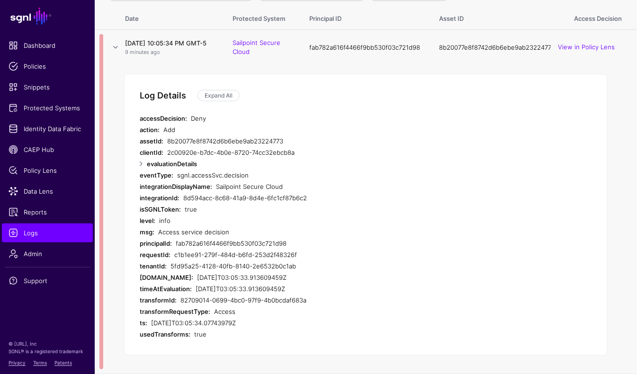
click at [222, 249] on div "fab782a616f4466f9bb530f03c721d98" at bounding box center [347, 243] width 343 height 11
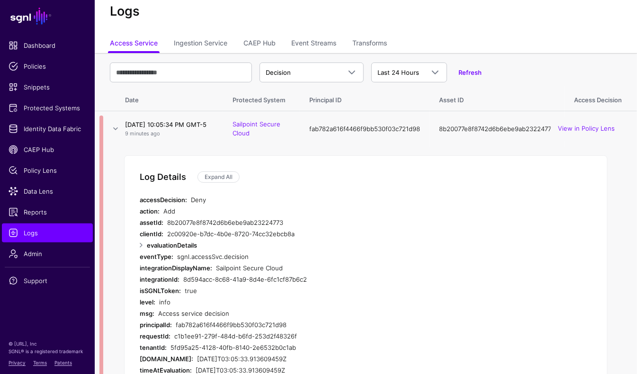
scroll to position [0, 0]
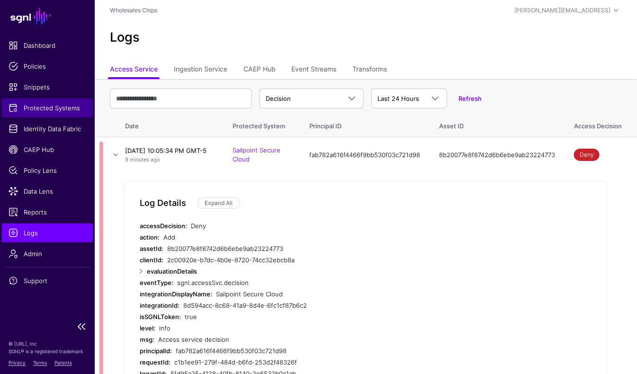
click at [45, 108] on span "Protected Systems" at bounding box center [48, 107] width 78 height 9
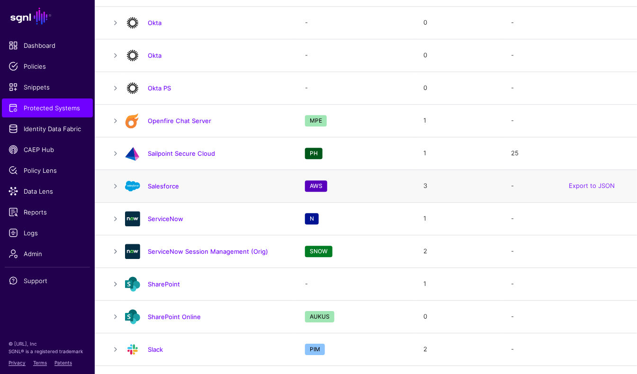
scroll to position [959, 0]
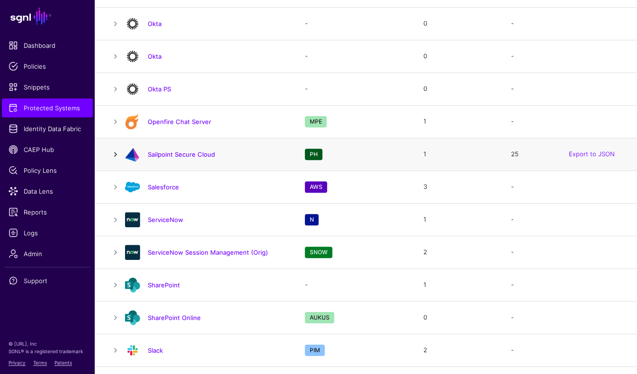
click at [116, 152] on link at bounding box center [115, 154] width 11 height 11
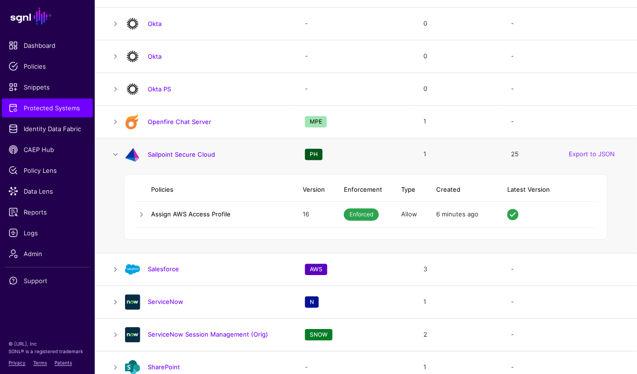
click at [164, 210] on link "Assign AWS Access Profile" at bounding box center [191, 214] width 80 height 8
click at [189, 152] on link "Sailpoint Secure Cloud" at bounding box center [181, 155] width 67 height 8
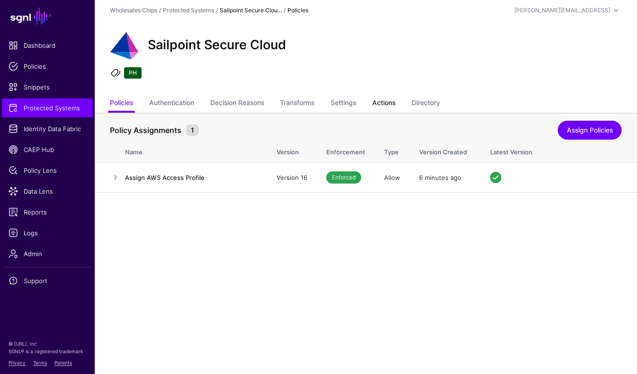
click at [391, 104] on link "Actions" at bounding box center [383, 104] width 23 height 18
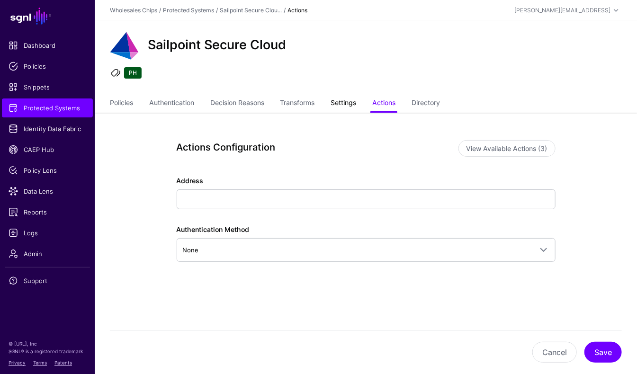
click at [357, 103] on link "Settings" at bounding box center [344, 104] width 26 height 18
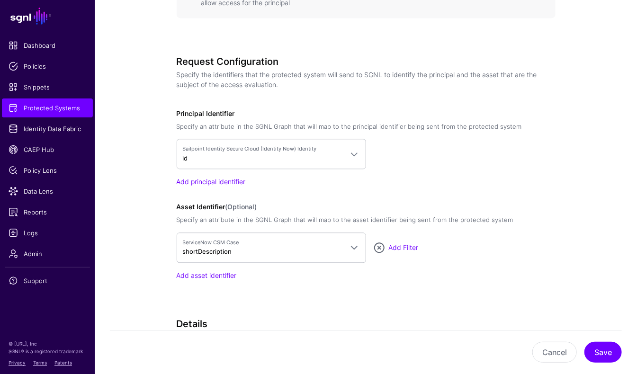
scroll to position [743, 0]
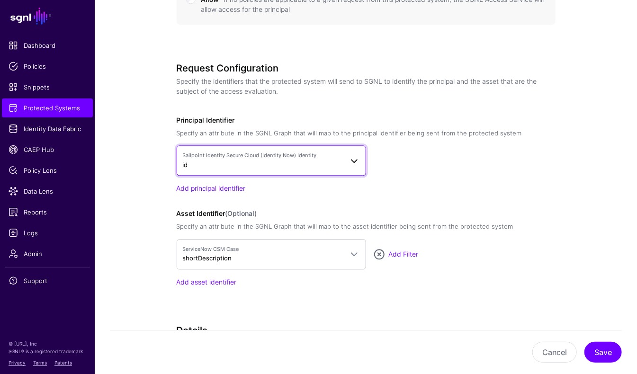
click at [346, 155] on span at bounding box center [351, 160] width 17 height 11
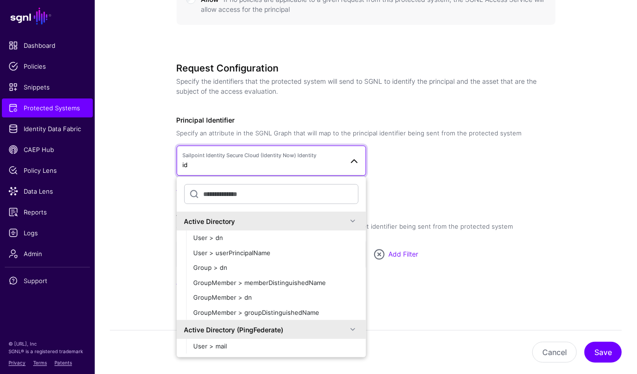
click at [346, 155] on span at bounding box center [351, 160] width 17 height 11
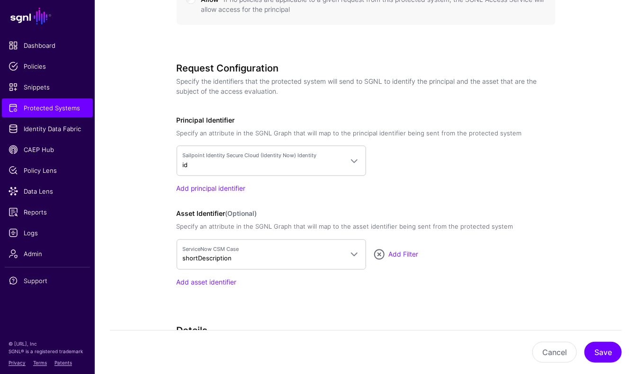
click at [417, 183] on div "Add principal identifier" at bounding box center [366, 188] width 379 height 10
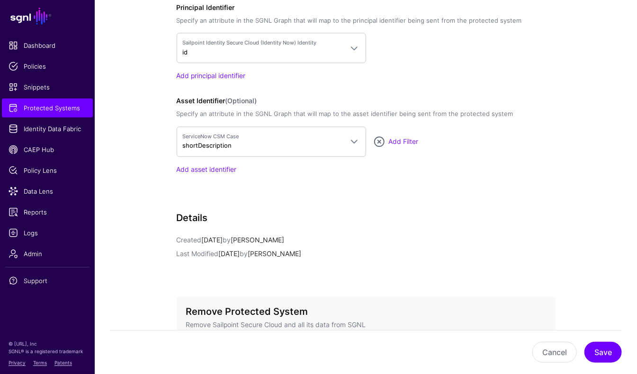
scroll to position [938, 0]
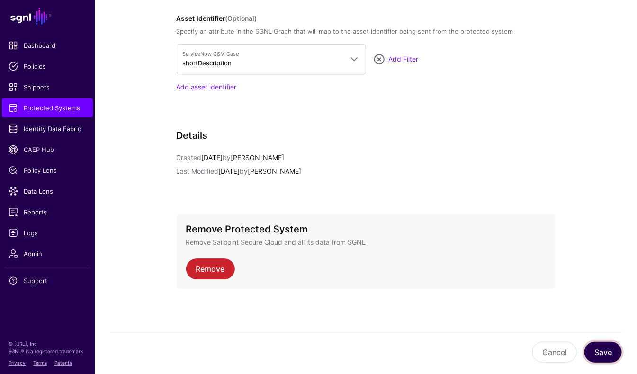
click at [605, 351] on button "Save" at bounding box center [602, 352] width 37 height 21
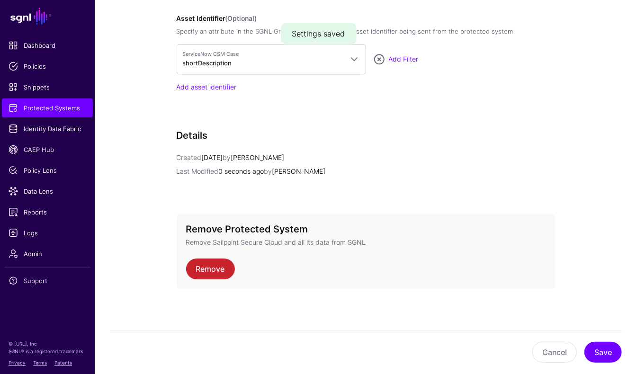
click at [36, 228] on span "Logs" at bounding box center [48, 232] width 78 height 9
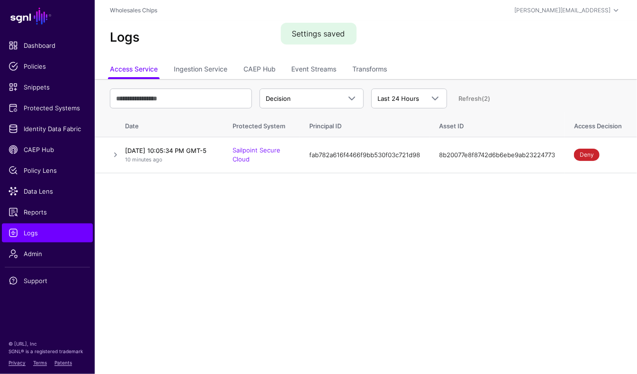
click at [568, 246] on main "SGNL Dashboard Policies Snippets Protected Systems Identity Data Fabric CAEP Hu…" at bounding box center [318, 187] width 637 height 374
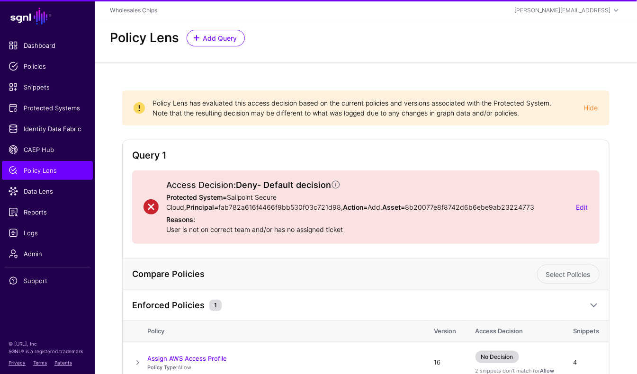
scroll to position [52, 0]
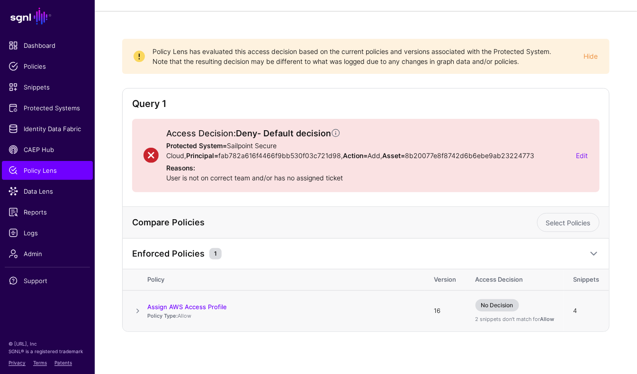
click at [145, 309] on td at bounding box center [135, 310] width 25 height 41
click at [136, 308] on span at bounding box center [137, 310] width 11 height 11
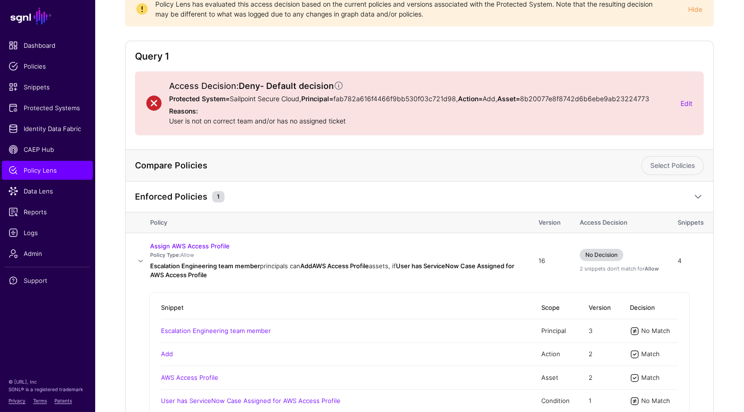
scroll to position [99, 0]
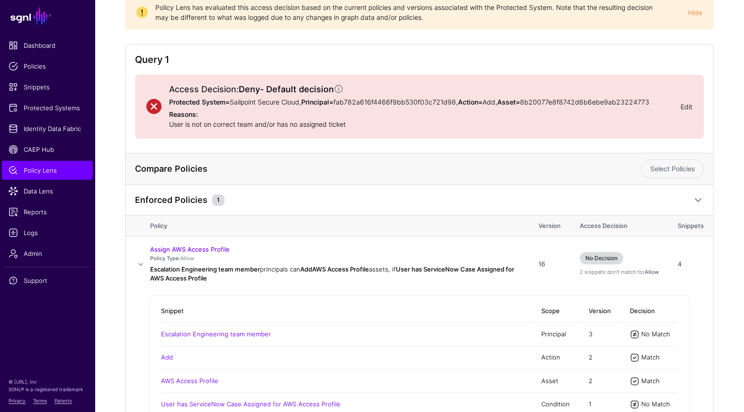
click at [636, 110] on link "Edit" at bounding box center [686, 107] width 12 height 8
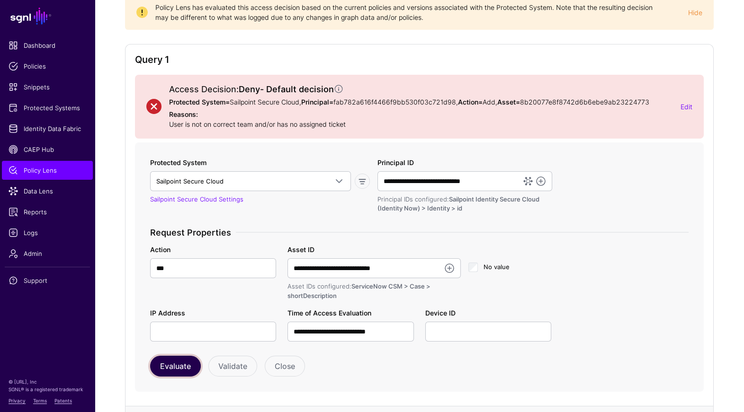
click at [176, 374] on button "Evaluate" at bounding box center [175, 366] width 51 height 21
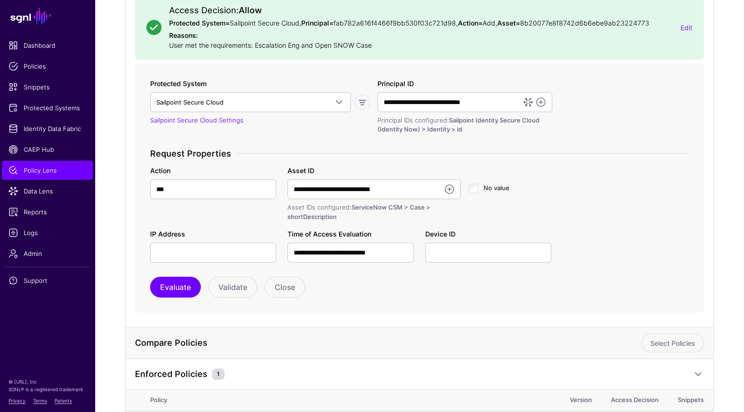
scroll to position [257, 0]
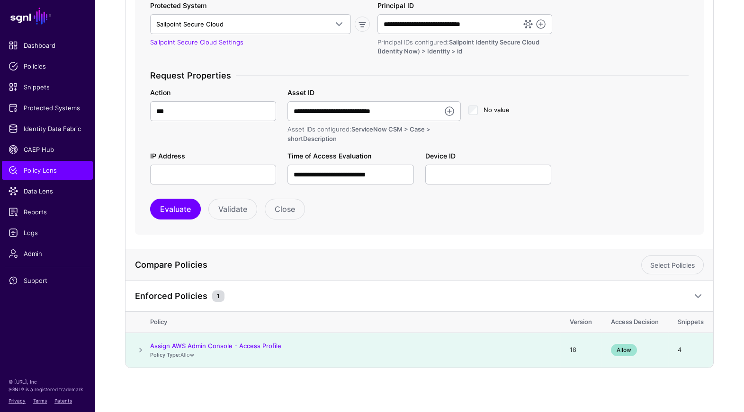
click at [144, 350] on span at bounding box center [140, 350] width 11 height 11
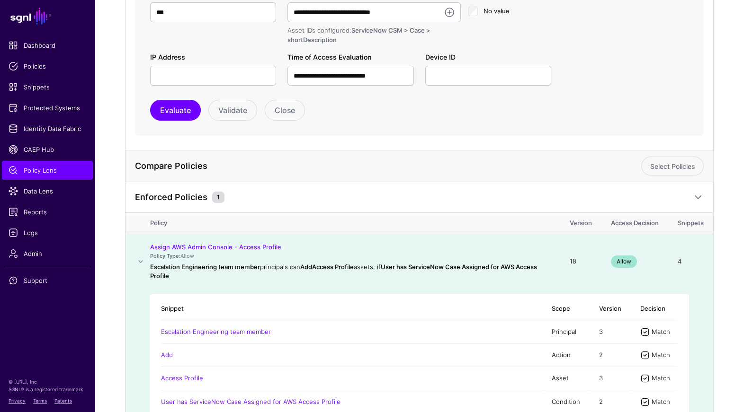
scroll to position [427, 0]
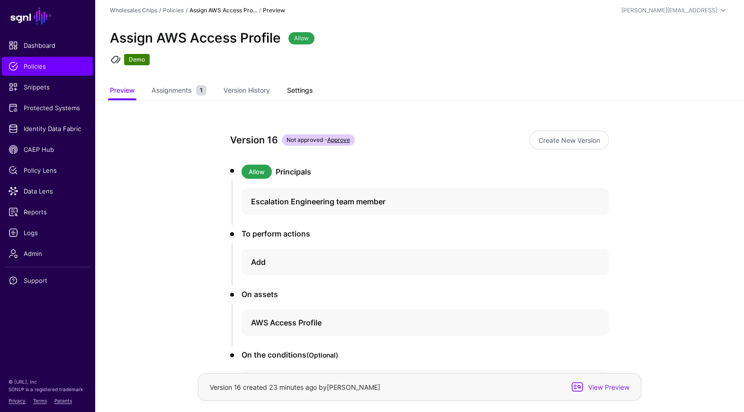
click at [294, 90] on link "Settings" at bounding box center [300, 91] width 26 height 18
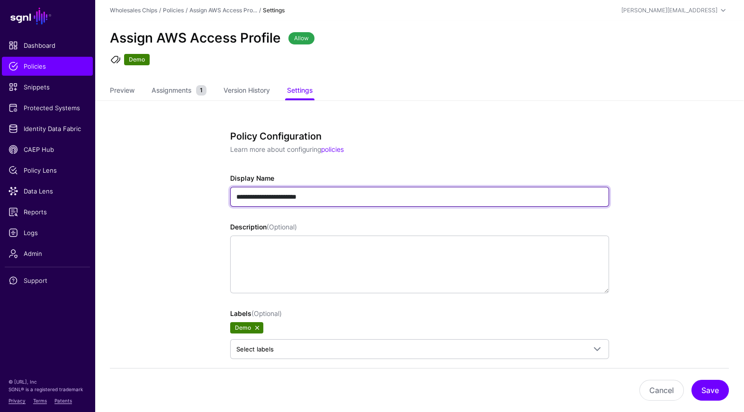
drag, startPoint x: 259, startPoint y: 198, endPoint x: 273, endPoint y: 198, distance: 13.7
click at [273, 198] on input "**********" at bounding box center [419, 197] width 379 height 20
paste input "**********"
click at [272, 197] on input "**********" at bounding box center [419, 197] width 379 height 20
click at [322, 199] on input "**********" at bounding box center [419, 197] width 379 height 20
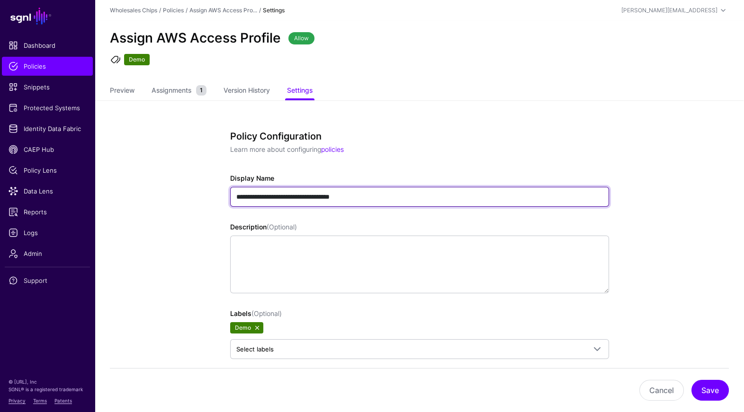
click at [259, 196] on input "**********" at bounding box center [419, 197] width 379 height 20
click at [326, 196] on input "**********" at bounding box center [419, 197] width 379 height 20
click at [324, 192] on input "**********" at bounding box center [419, 197] width 379 height 20
click at [321, 192] on input "**********" at bounding box center [419, 197] width 379 height 20
click at [326, 200] on input "**********" at bounding box center [419, 197] width 379 height 20
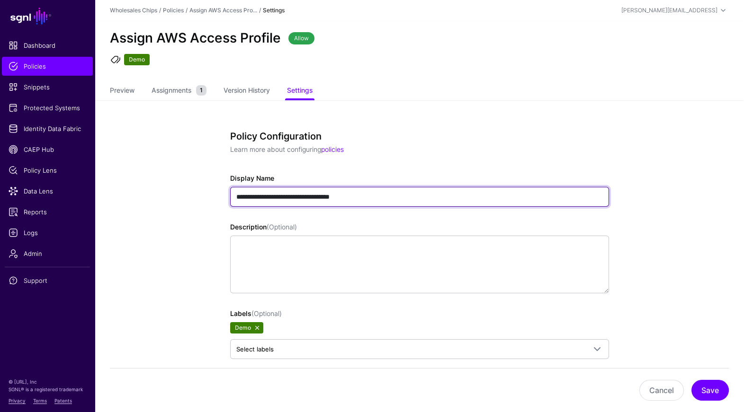
click at [321, 197] on input "**********" at bounding box center [419, 197] width 379 height 20
click at [258, 197] on input "**********" at bounding box center [419, 197] width 379 height 20
type input "**********"
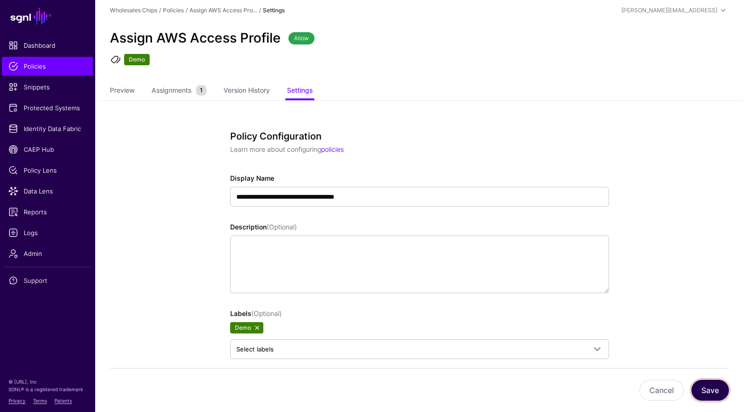
click at [636, 374] on button "Save" at bounding box center [709, 390] width 37 height 21
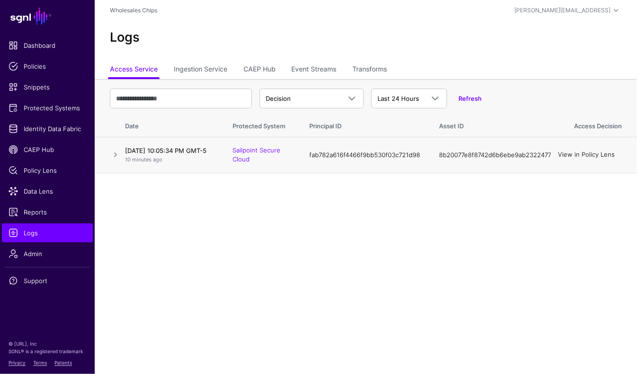
click at [594, 159] on link "View in Policy Lens" at bounding box center [586, 155] width 57 height 8
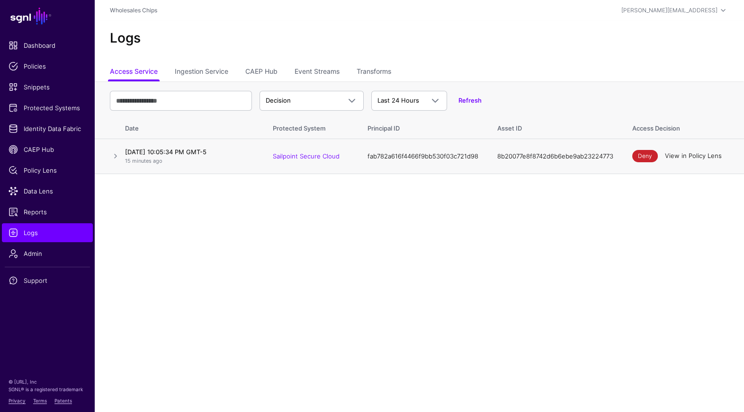
click at [636, 159] on link "View in Policy Lens" at bounding box center [693, 156] width 57 height 8
click at [27, 121] on link "Identity Data Fabric" at bounding box center [47, 128] width 91 height 19
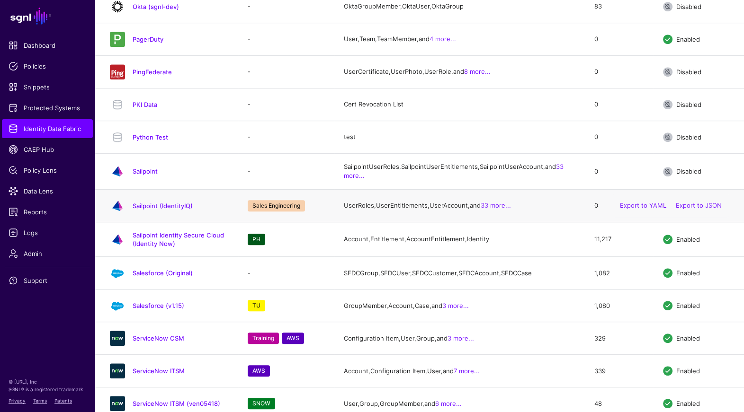
scroll to position [1454, 0]
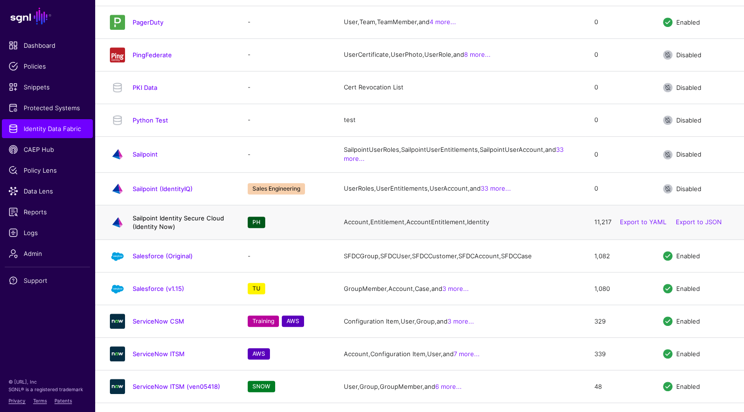
click at [162, 231] on link "Sailpoint Identity Secure Cloud (Identity Now)" at bounding box center [178, 222] width 91 height 16
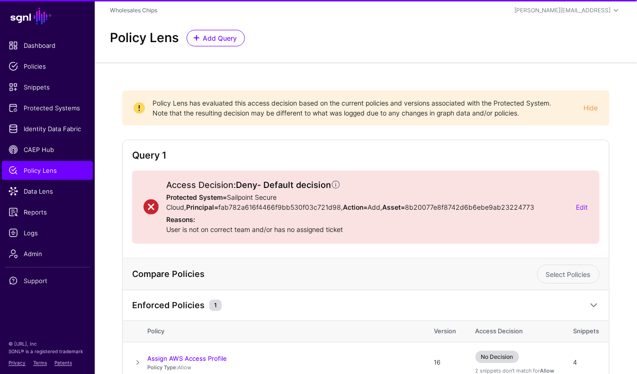
scroll to position [52, 0]
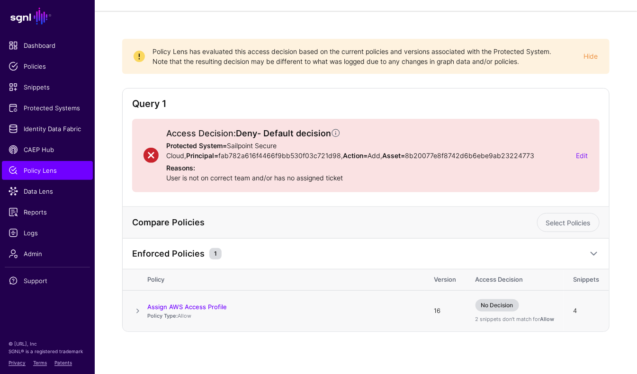
click at [137, 306] on span at bounding box center [137, 310] width 11 height 11
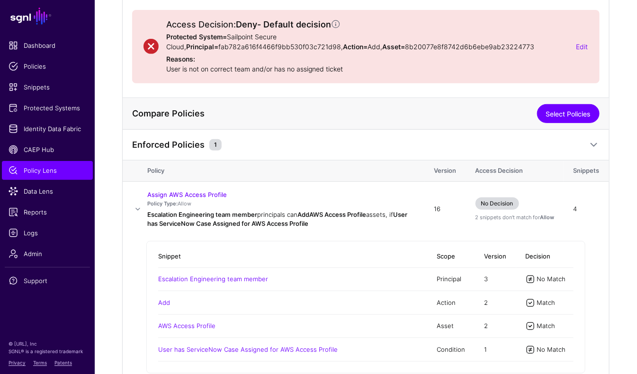
scroll to position [112, 0]
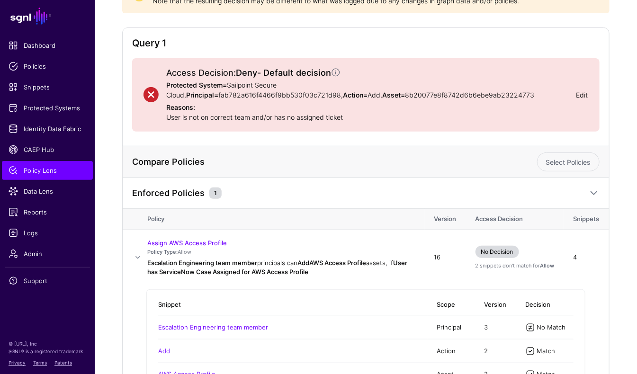
click at [585, 93] on link "Edit" at bounding box center [582, 95] width 12 height 8
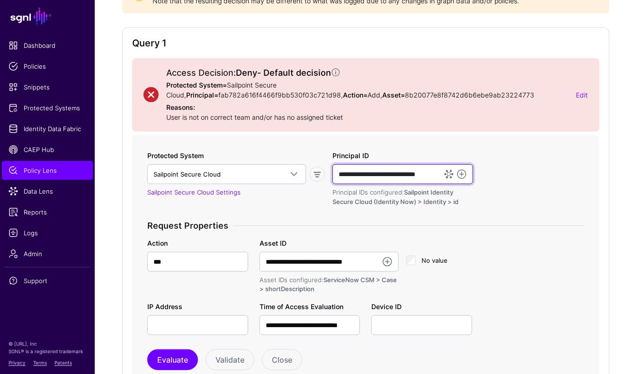
click at [373, 172] on input "**********" at bounding box center [402, 174] width 141 height 20
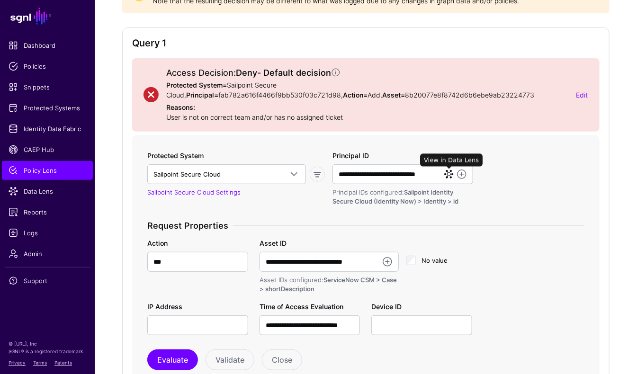
click at [448, 174] on link at bounding box center [448, 174] width 9 height 9
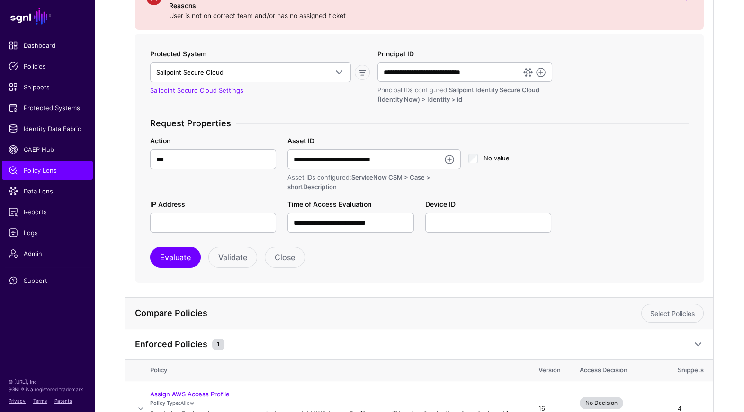
scroll to position [365, 0]
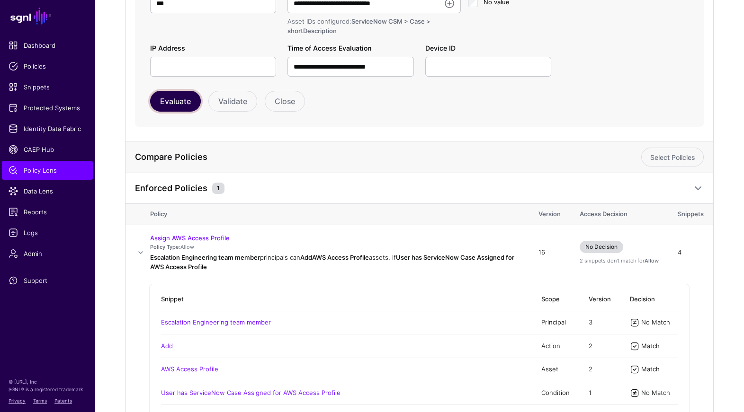
click at [165, 110] on button "Evaluate" at bounding box center [175, 101] width 51 height 21
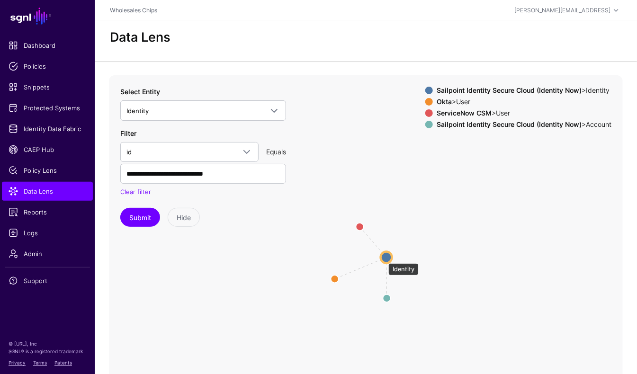
click at [384, 259] on circle at bounding box center [386, 257] width 11 height 11
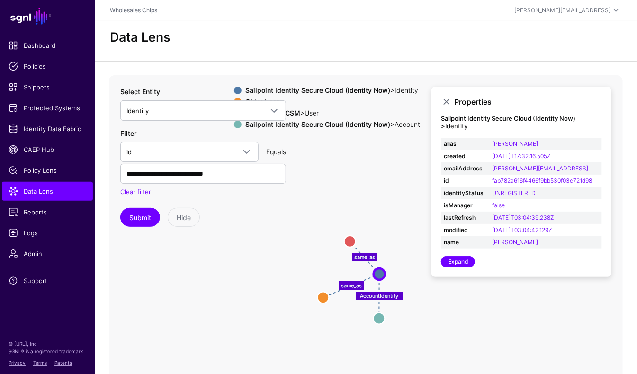
drag, startPoint x: 344, startPoint y: 201, endPoint x: 332, endPoint y: 218, distance: 20.8
click at [332, 218] on icon "same_as same_as AccountIdentity Account Account User User User User Identity Id…" at bounding box center [366, 264] width 514 height 379
click at [323, 296] on circle at bounding box center [321, 297] width 11 height 11
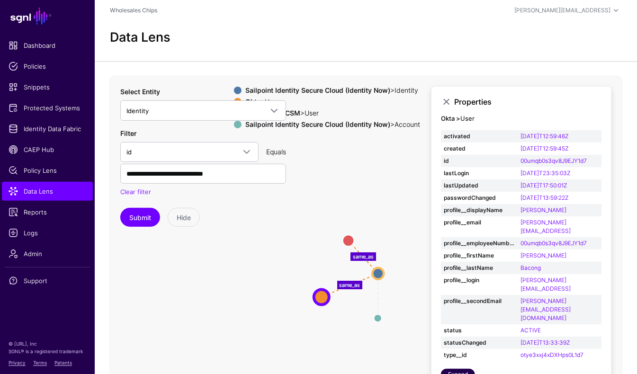
click at [458, 369] on link "Expand" at bounding box center [458, 374] width 34 height 11
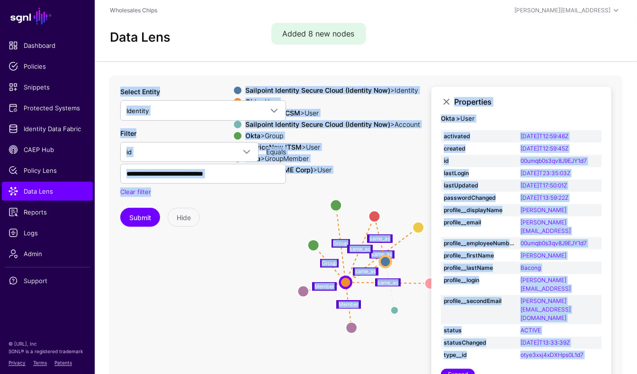
drag, startPoint x: 260, startPoint y: 223, endPoint x: 313, endPoint y: 223, distance: 53.5
click at [313, 223] on div "AccountIdentity Group same_as same_as Group Member same_as Member same_as same_…" at bounding box center [366, 264] width 514 height 379
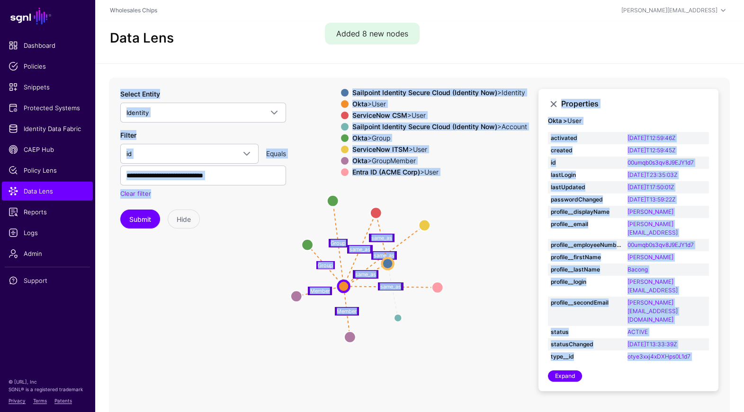
click at [466, 180] on icon "AccountIdentity Group same_as same_as Group Member same_as Member same_as same_…" at bounding box center [366, 267] width 514 height 379
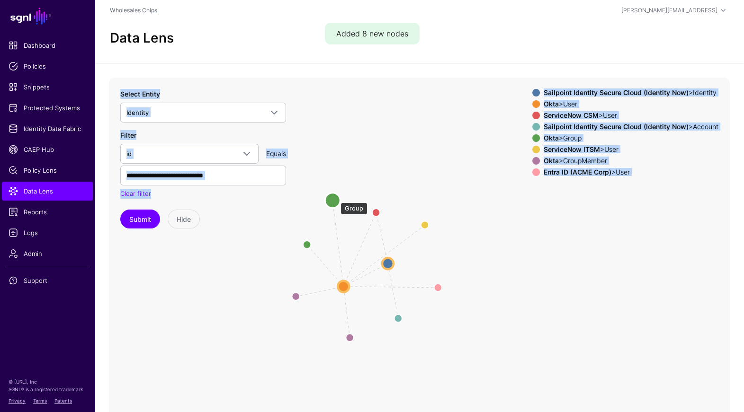
click at [332, 197] on circle at bounding box center [332, 200] width 15 height 15
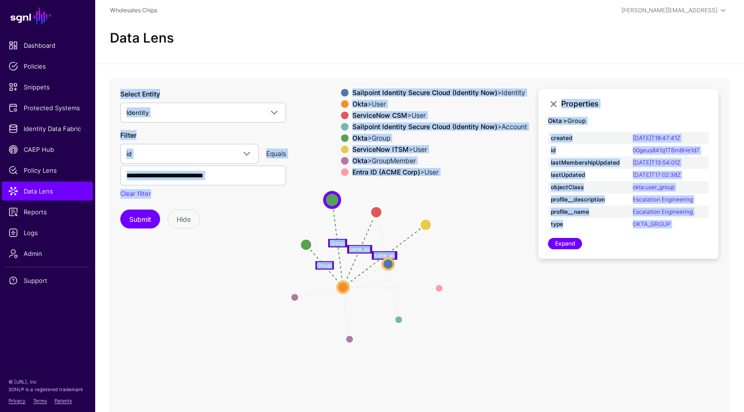
click at [277, 268] on icon "same_as same_as Member same_as Member AccountIdentity Group same_as same_as Gro…" at bounding box center [366, 267] width 514 height 379
click at [263, 271] on icon "same_as same_as Member same_as Member AccountIdentity Group same_as same_as Gro…" at bounding box center [366, 267] width 514 height 379
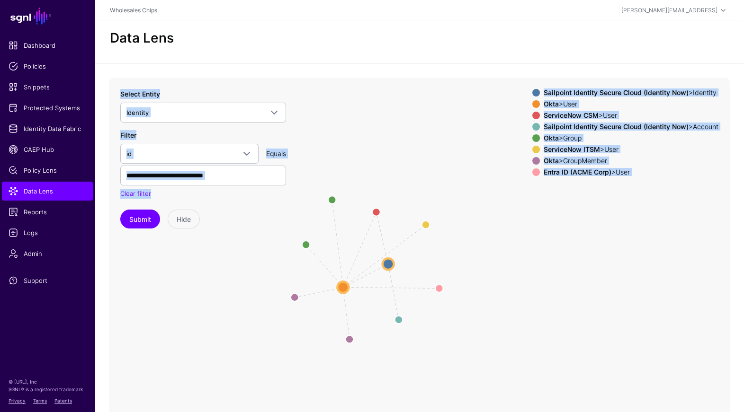
click at [263, 271] on icon "same_as same_as Member same_as Member AccountIdentity Group same_as same_as Gro…" at bounding box center [366, 267] width 514 height 379
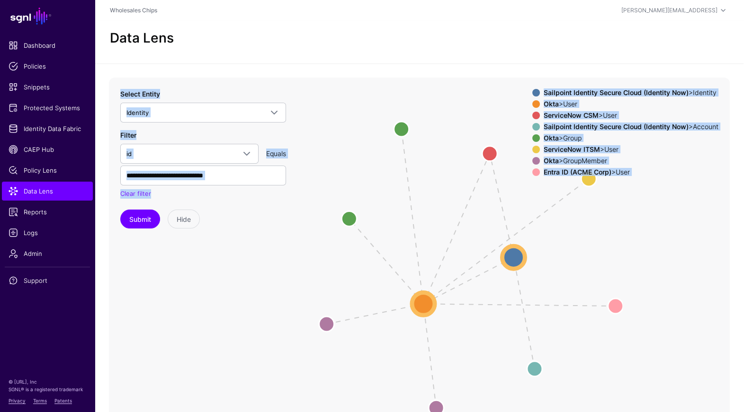
click at [263, 271] on icon "same_as same_as Member same_as Member AccountIdentity Group same_as same_as Gro…" at bounding box center [366, 267] width 514 height 379
click at [261, 270] on icon "same_as same_as Member same_as Member AccountIdentity Group same_as same_as Gro…" at bounding box center [366, 267] width 514 height 379
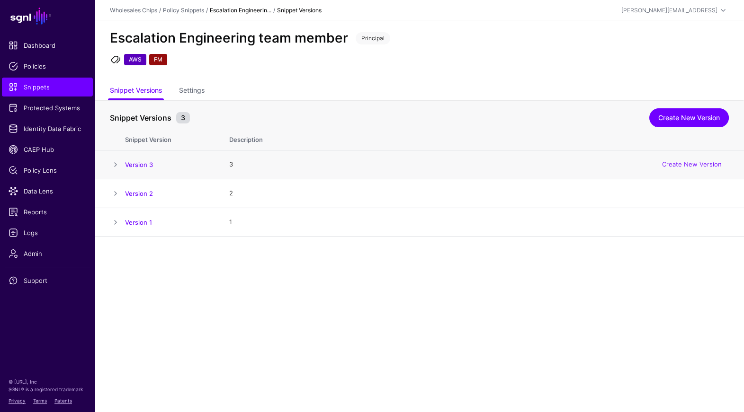
click at [139, 170] on td "Version 3" at bounding box center [172, 165] width 95 height 29
click at [141, 165] on link "Version 3" at bounding box center [139, 165] width 28 height 8
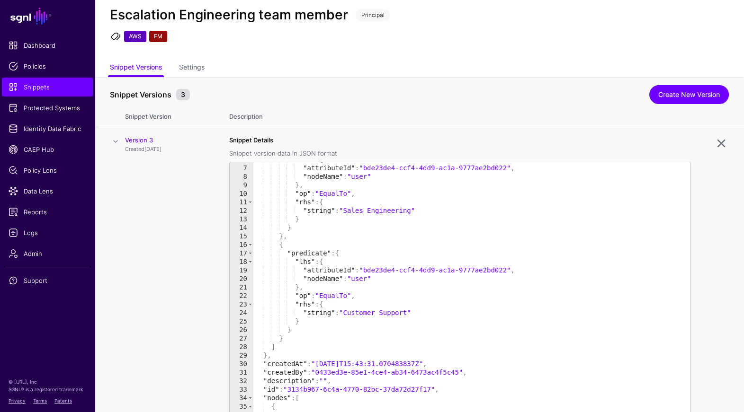
scroll to position [30, 0]
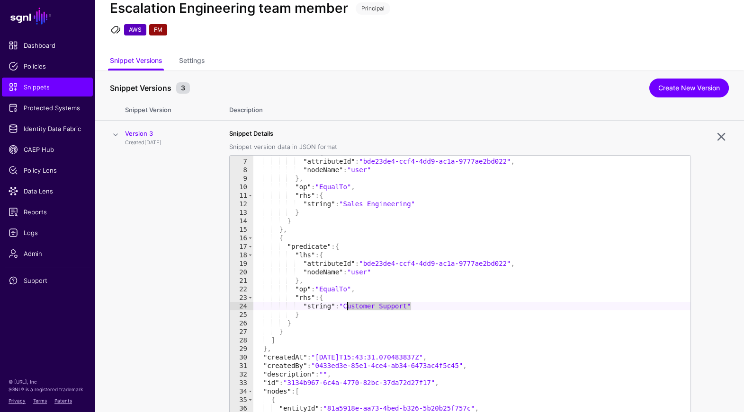
drag, startPoint x: 410, startPoint y: 306, endPoint x: 347, endPoint y: 305, distance: 63.4
click at [347, 305] on div ""lhs" : { "attributeId" : "bde23de4-ccf4-4dd9-ac1a-9777ae2bd022" , "nodeName" :…" at bounding box center [471, 316] width 437 height 334
click at [423, 340] on div ""lhs" : { "attributeId" : "bde23de4-ccf4-4dd9-ac1a-9777ae2bd022" , "nodeName" :…" at bounding box center [471, 316] width 437 height 334
type textarea "*"
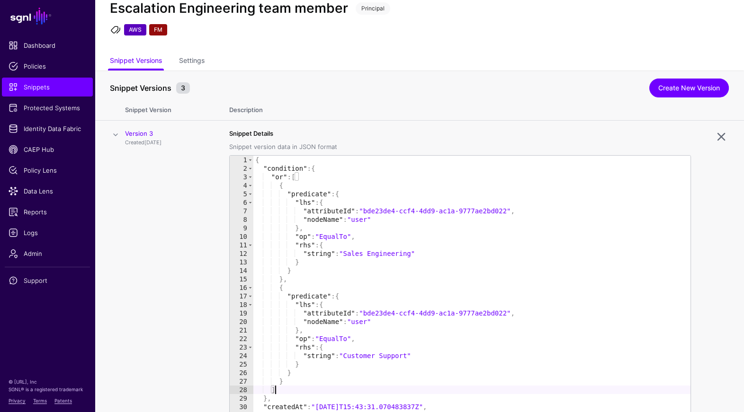
scroll to position [0, 0]
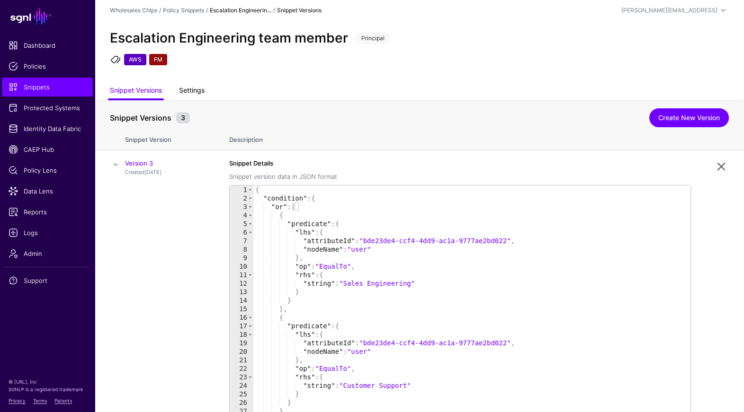
click at [198, 92] on link "Settings" at bounding box center [192, 91] width 26 height 18
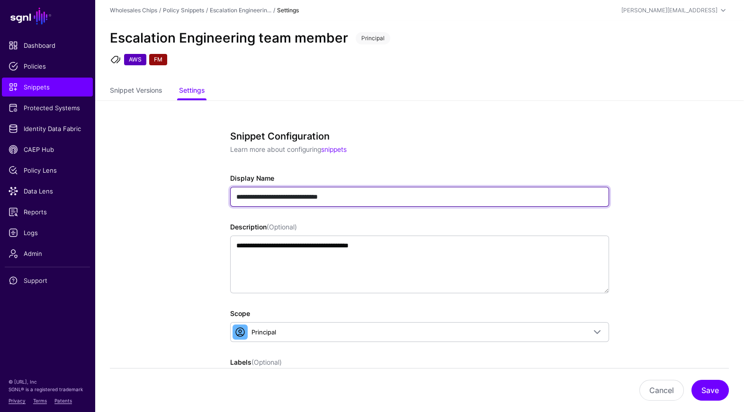
click at [268, 196] on input "**********" at bounding box center [419, 197] width 379 height 20
click at [304, 193] on input "**********" at bounding box center [419, 197] width 379 height 20
click at [235, 195] on input "**********" at bounding box center [419, 197] width 379 height 20
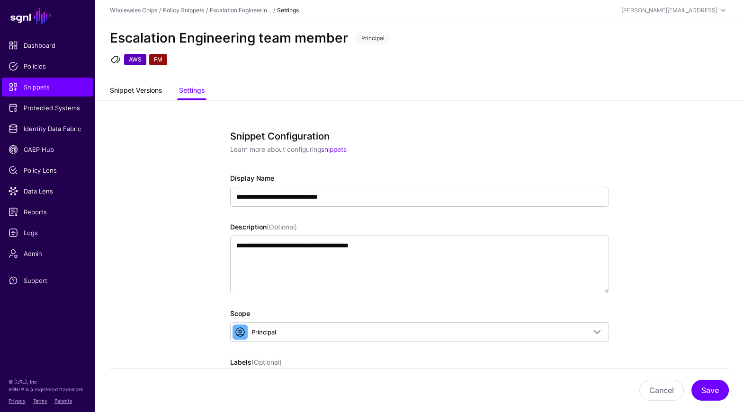
click at [132, 93] on link "Snippet Versions" at bounding box center [136, 91] width 52 height 18
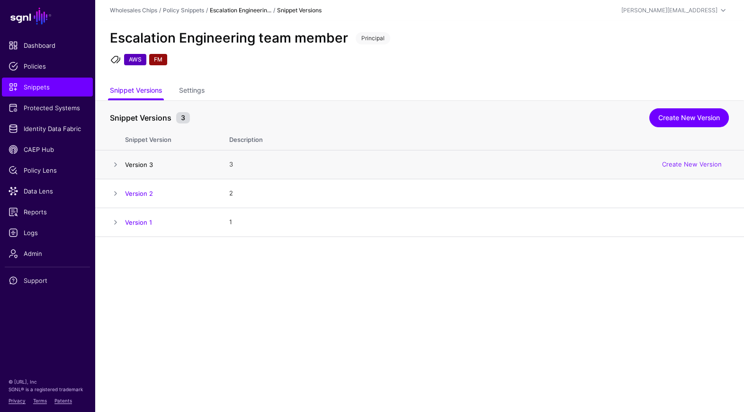
click at [132, 163] on link "Version 3" at bounding box center [139, 165] width 28 height 8
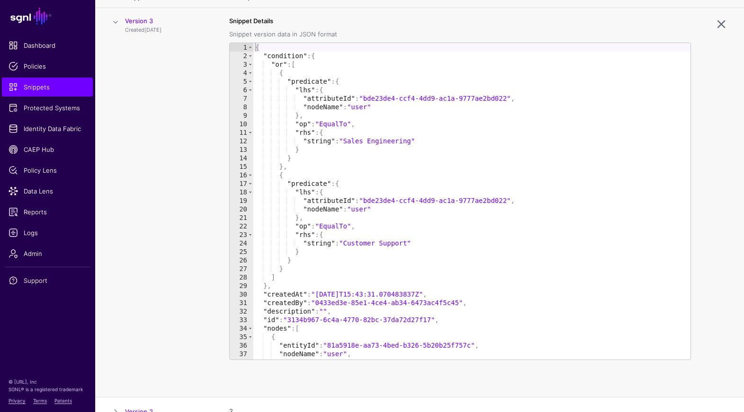
scroll to position [150, 0]
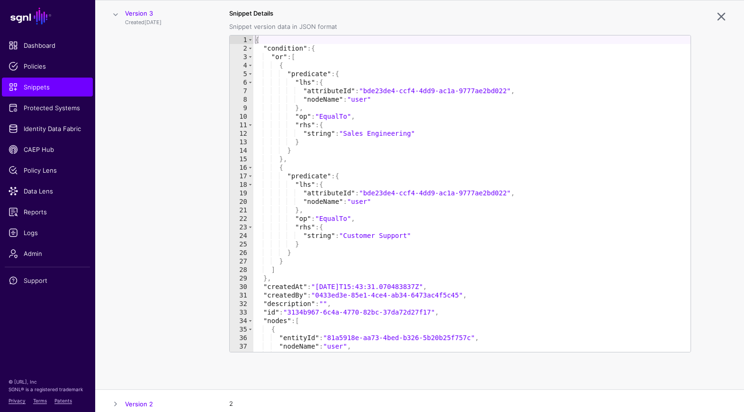
type textarea "**********"
drag, startPoint x: 412, startPoint y: 237, endPoint x: 348, endPoint y: 235, distance: 64.9
click at [348, 235] on div "{ "condition" : { "or" : [ { "predicate" : { "lhs" : { "attributeId" : "bde23de…" at bounding box center [471, 203] width 437 height 334
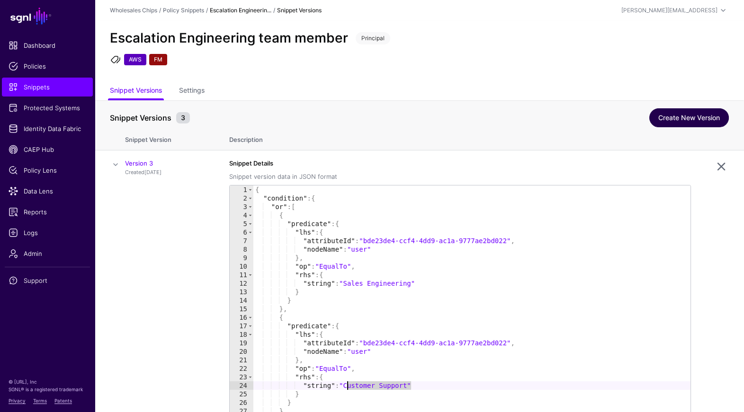
click at [678, 118] on link "Create New Version" at bounding box center [689, 117] width 80 height 19
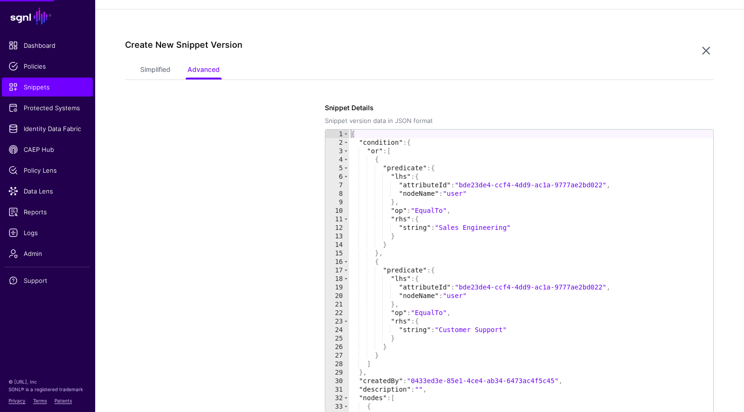
scroll to position [237, 0]
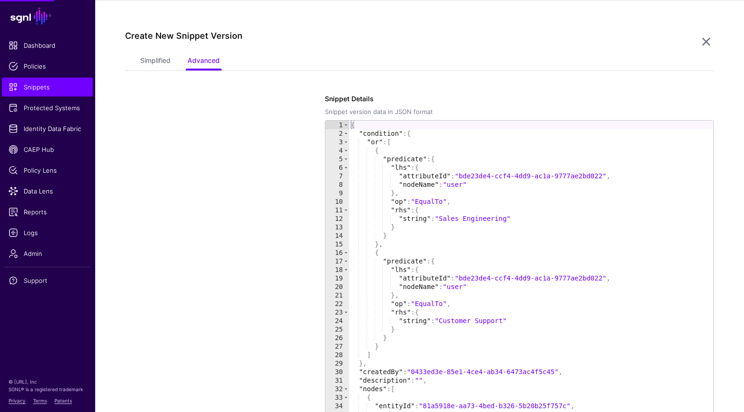
click at [132, 56] on div "Simplified Advanced" at bounding box center [419, 62] width 589 height 18
click at [148, 58] on link "Simplified" at bounding box center [155, 62] width 30 height 18
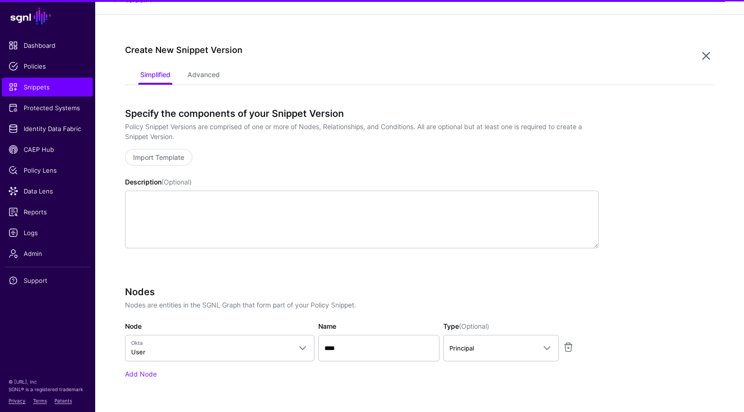
scroll to position [500, 0]
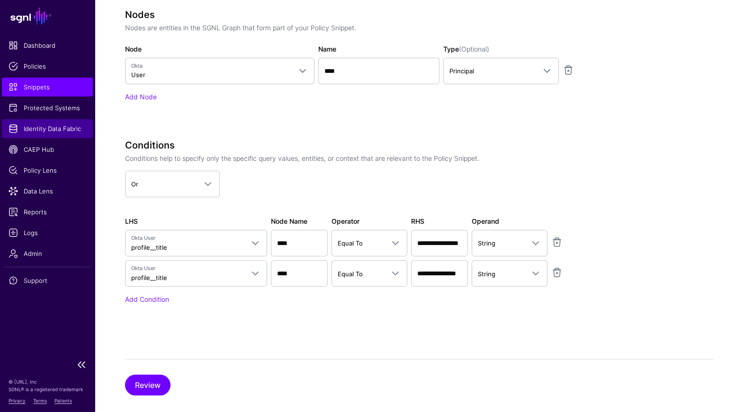
click at [54, 125] on span "Identity Data Fabric" at bounding box center [48, 128] width 78 height 9
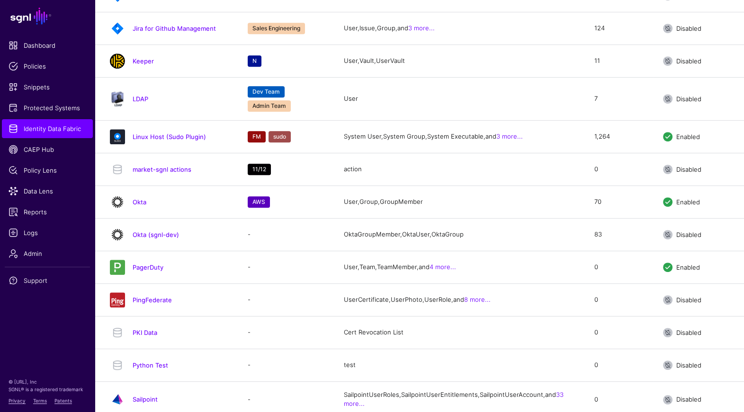
scroll to position [1206, 0]
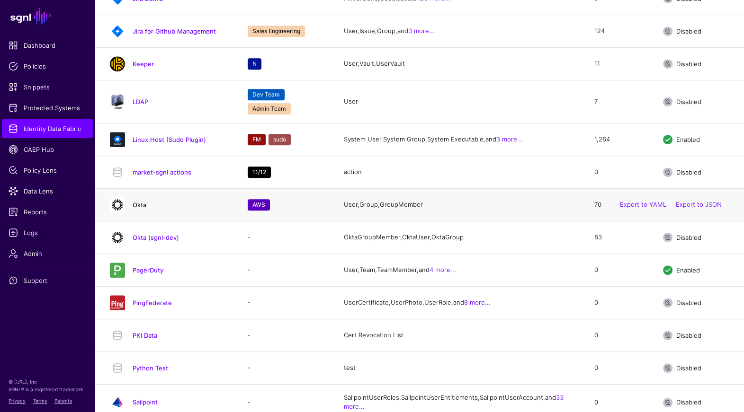
click at [132, 209] on div "Okta" at bounding box center [181, 205] width 104 height 9
click at [142, 209] on link "Okta" at bounding box center [140, 205] width 14 height 8
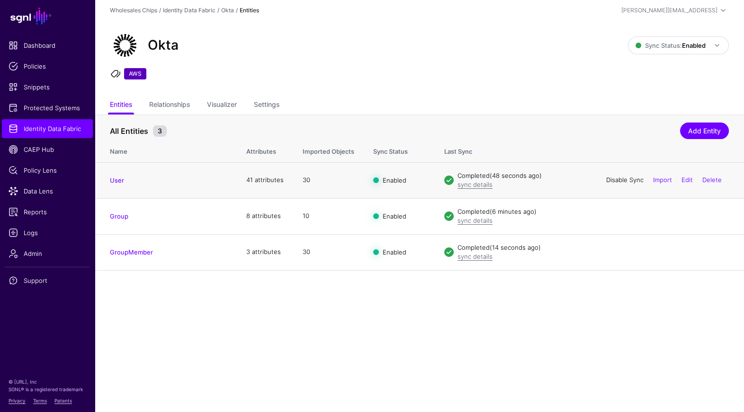
click at [617, 183] on link "Disable Sync" at bounding box center [624, 180] width 37 height 8
click at [617, 183] on link "Enable Sync" at bounding box center [625, 180] width 36 height 8
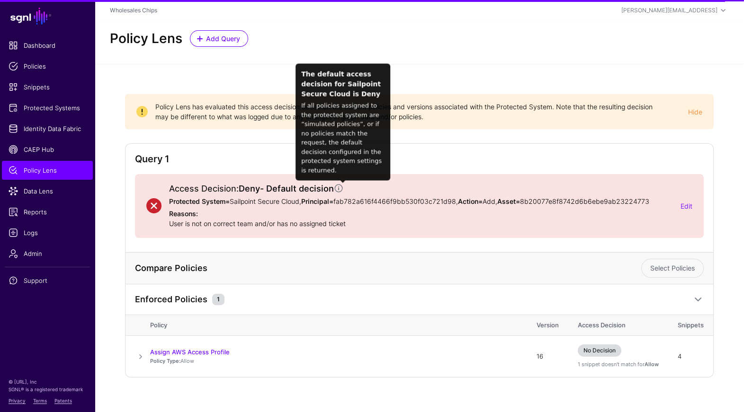
scroll to position [10, 0]
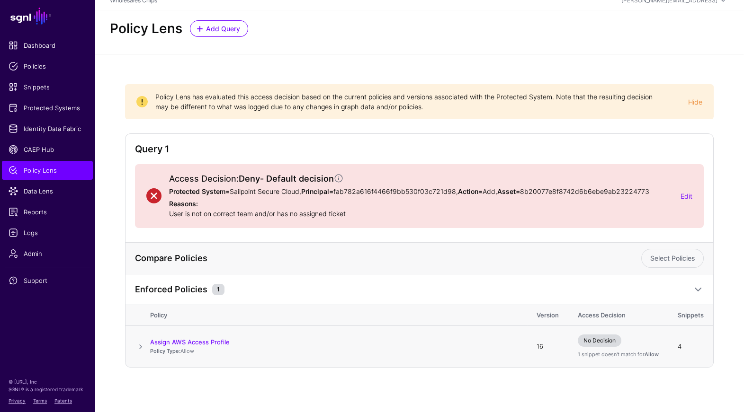
click at [142, 347] on span at bounding box center [140, 346] width 11 height 11
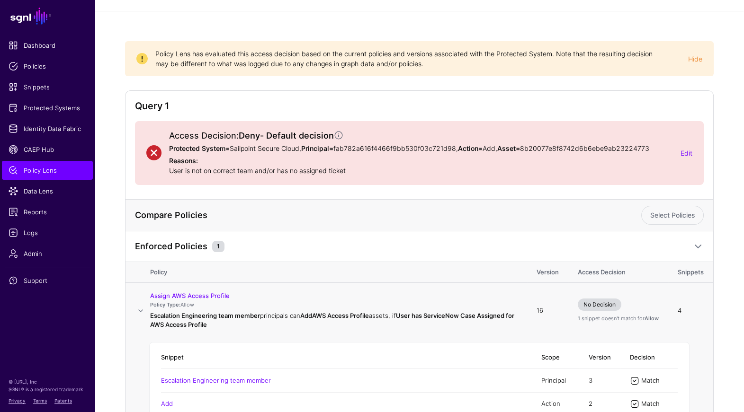
scroll to position [174, 0]
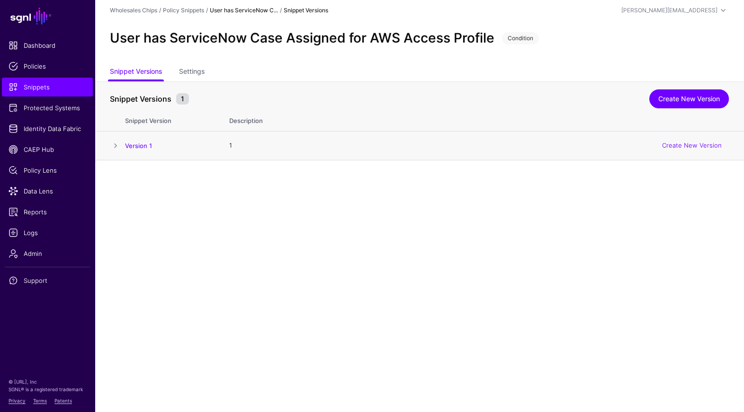
click at [152, 145] on h4 "Version 1" at bounding box center [167, 146] width 85 height 9
click at [149, 145] on link "Version 1" at bounding box center [138, 146] width 27 height 8
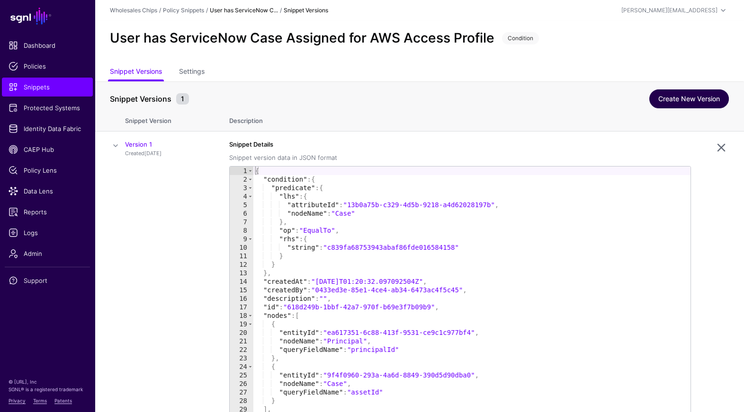
click at [675, 99] on link "Create New Version" at bounding box center [689, 98] width 80 height 19
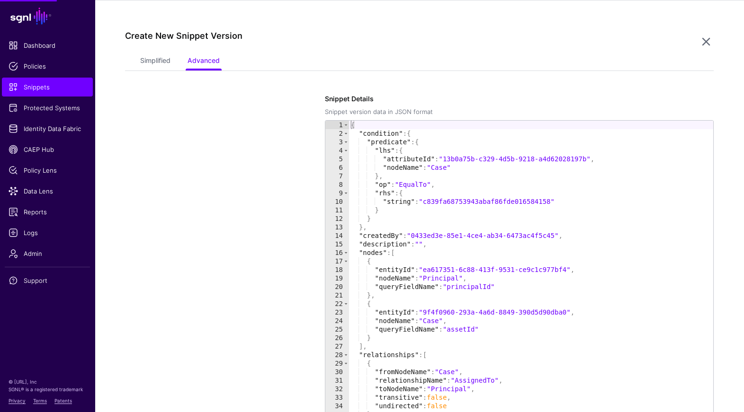
scroll to position [160, 0]
click at [152, 64] on link "Simplified" at bounding box center [155, 62] width 30 height 18
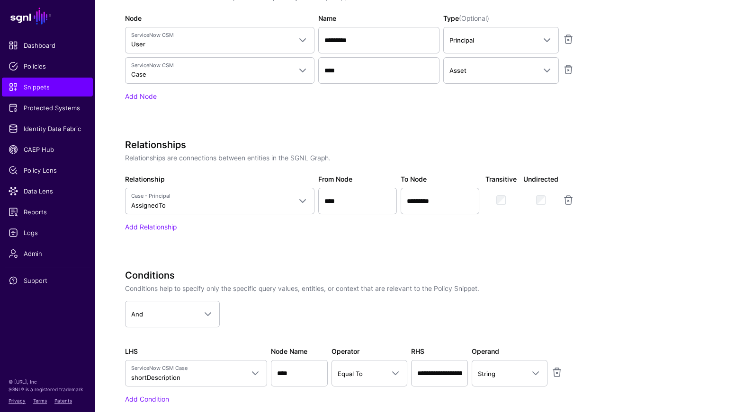
scroll to position [463, 0]
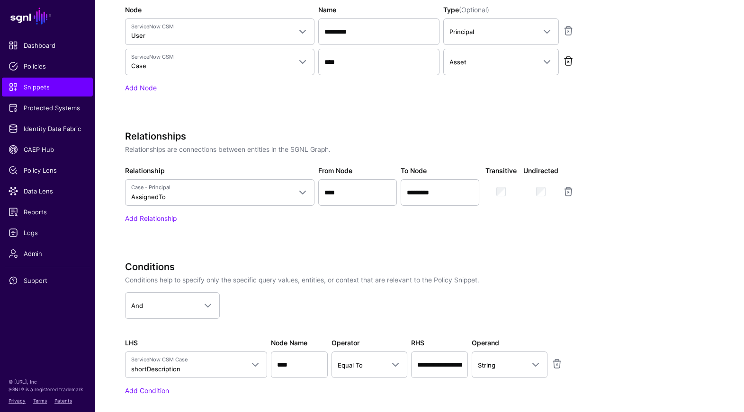
click at [570, 62] on link at bounding box center [567, 60] width 11 height 11
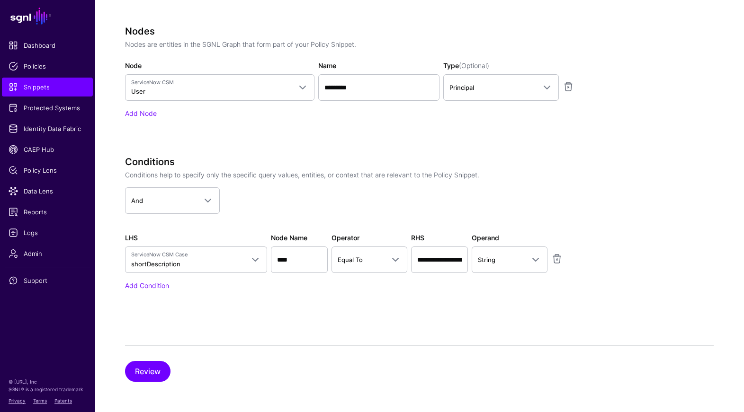
scroll to position [405, 0]
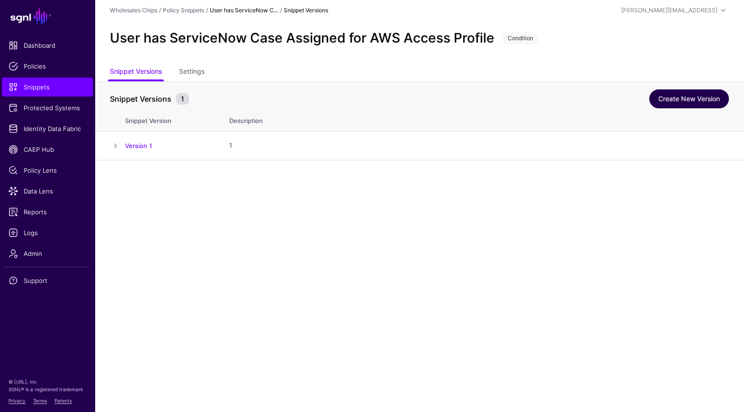
click at [694, 103] on link "Create New Version" at bounding box center [689, 98] width 80 height 19
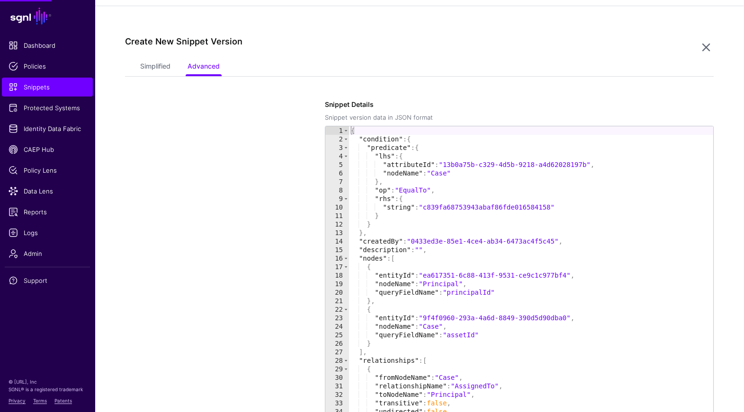
scroll to position [160, 0]
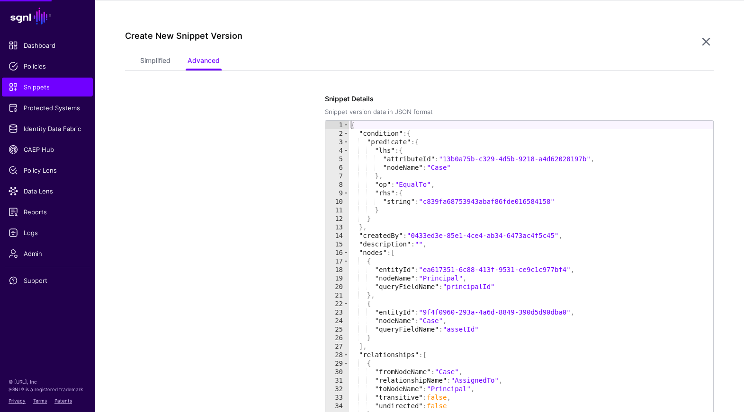
click at [172, 60] on ul "Simplified Advanced" at bounding box center [419, 62] width 558 height 18
click at [160, 63] on link "Simplified" at bounding box center [155, 62] width 30 height 18
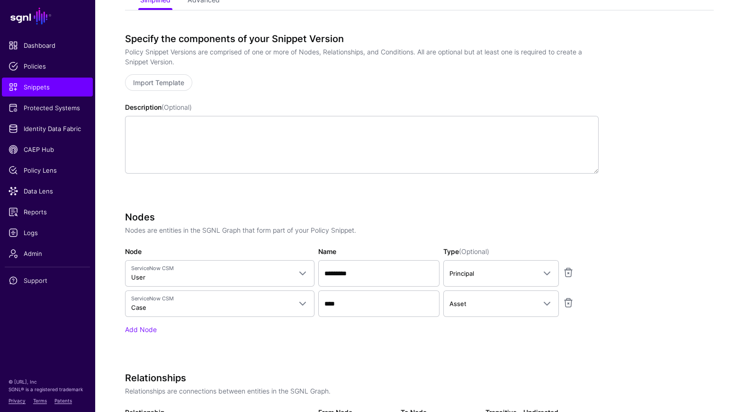
scroll to position [289, 0]
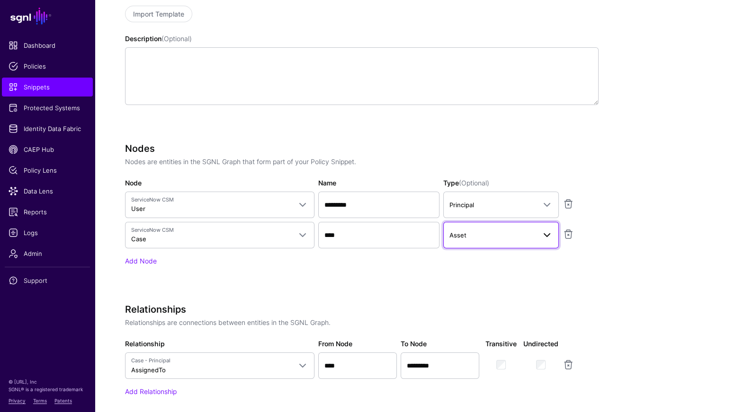
click at [538, 236] on span at bounding box center [543, 235] width 17 height 11
click at [484, 260] on div "-" at bounding box center [501, 260] width 100 height 9
click at [579, 282] on div "Nodes Nodes are entities in the SGNL Graph that form part of your Policy Snippe…" at bounding box center [361, 218] width 473 height 150
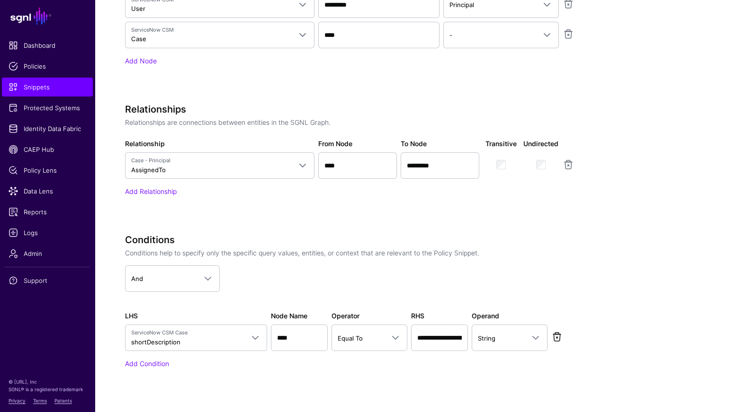
scroll to position [492, 0]
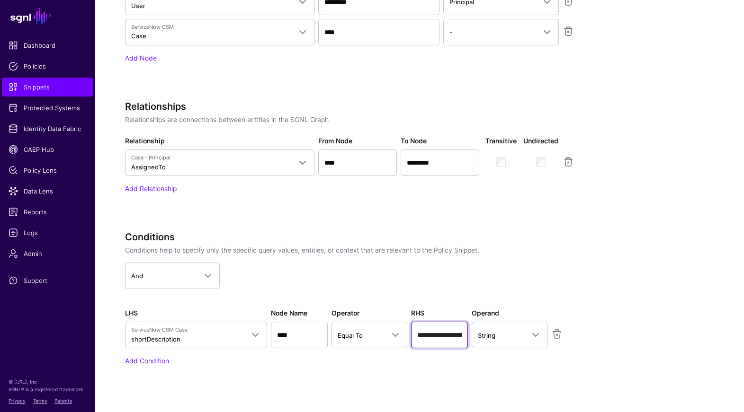
click at [433, 335] on input "**********" at bounding box center [439, 335] width 57 height 27
paste input "text"
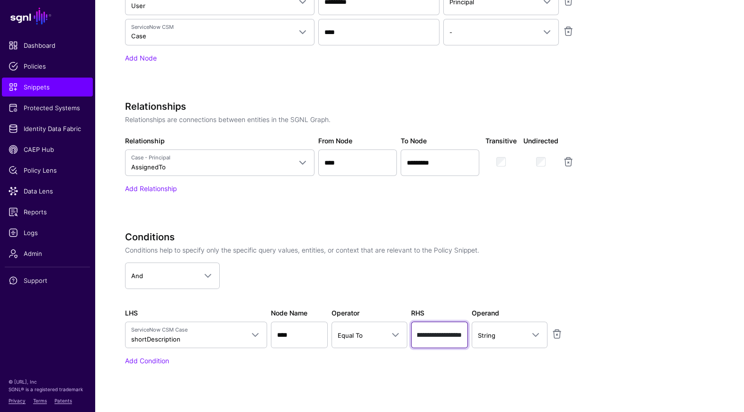
type input "**********"
click at [403, 362] on div "Add Condition" at bounding box center [361, 361] width 473 height 10
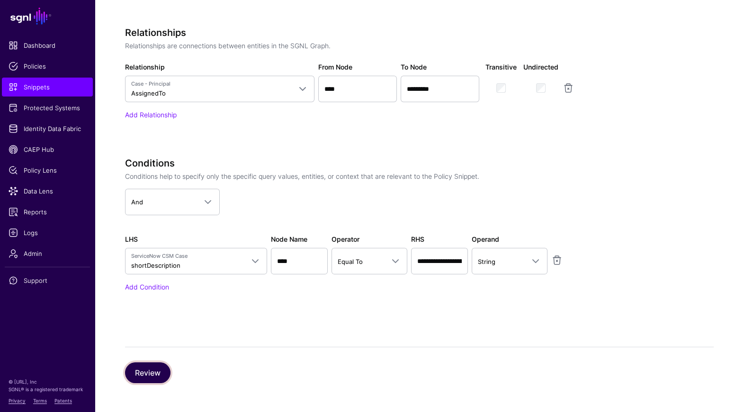
click at [151, 373] on button "Review" at bounding box center [147, 373] width 45 height 21
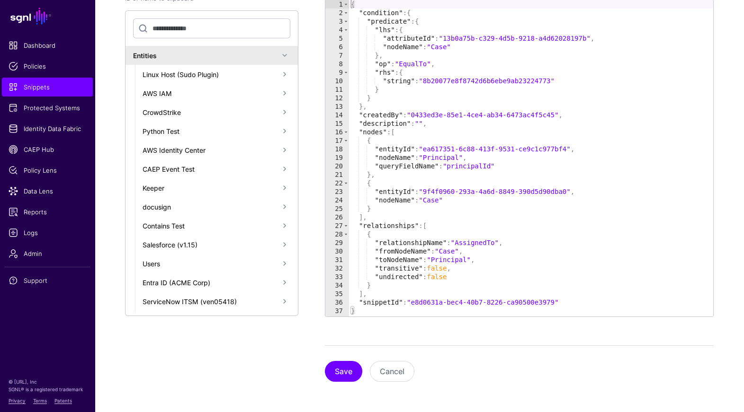
scroll to position [280, 0]
click at [338, 375] on button "Save" at bounding box center [343, 372] width 37 height 21
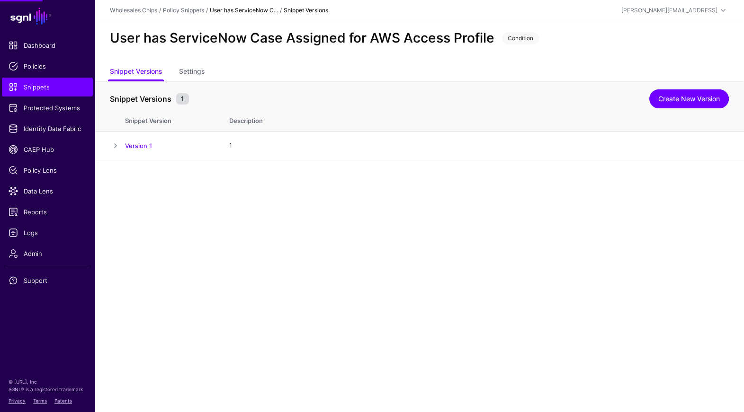
scroll to position [0, 0]
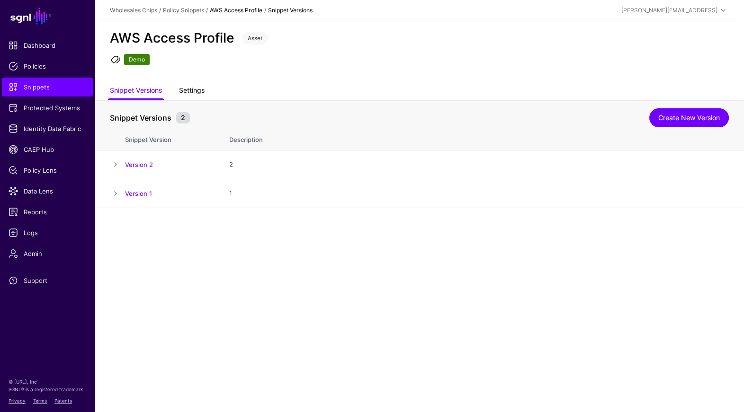
click at [200, 88] on link "Settings" at bounding box center [192, 91] width 26 height 18
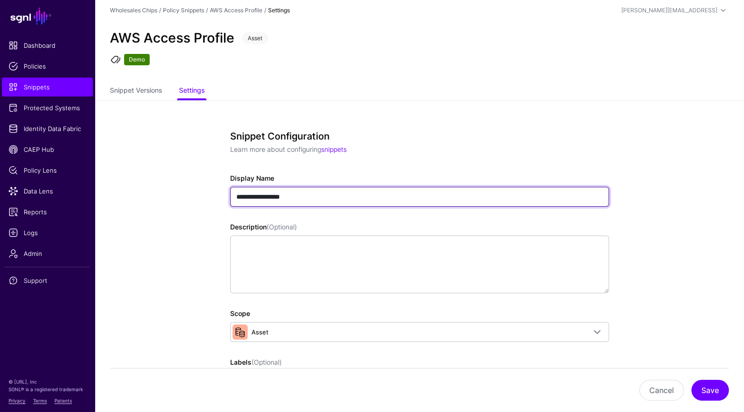
drag, startPoint x: 253, startPoint y: 196, endPoint x: 196, endPoint y: 195, distance: 56.8
type input "**********"
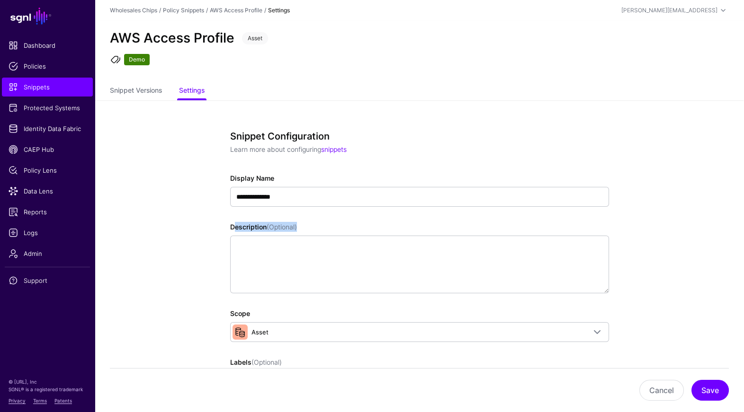
drag, startPoint x: 634, startPoint y: 220, endPoint x: 625, endPoint y: 258, distance: 39.0
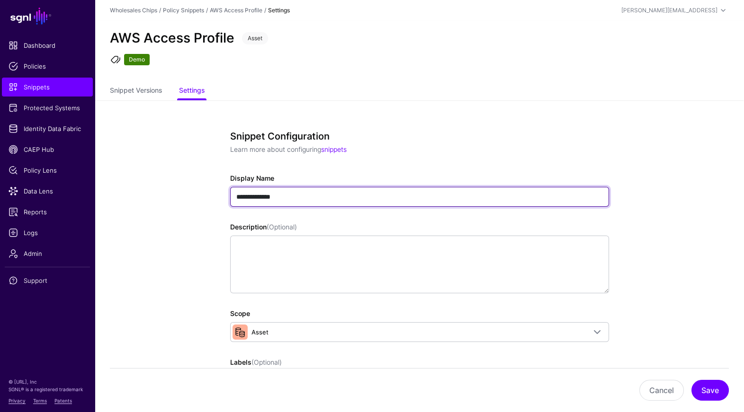
click at [249, 201] on input "**********" at bounding box center [419, 197] width 379 height 20
click at [234, 197] on input "**********" at bounding box center [419, 197] width 379 height 20
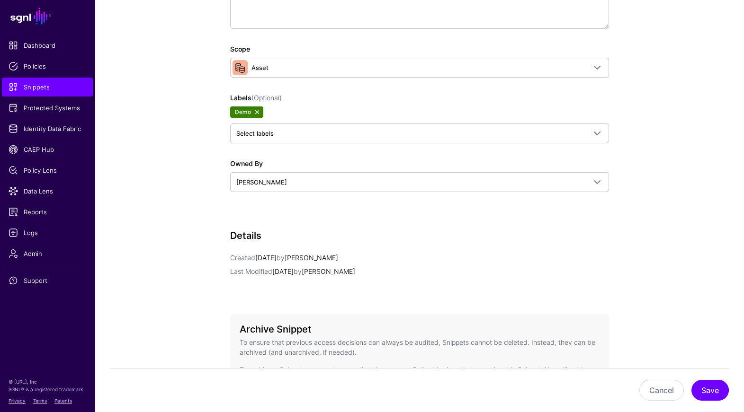
scroll to position [365, 0]
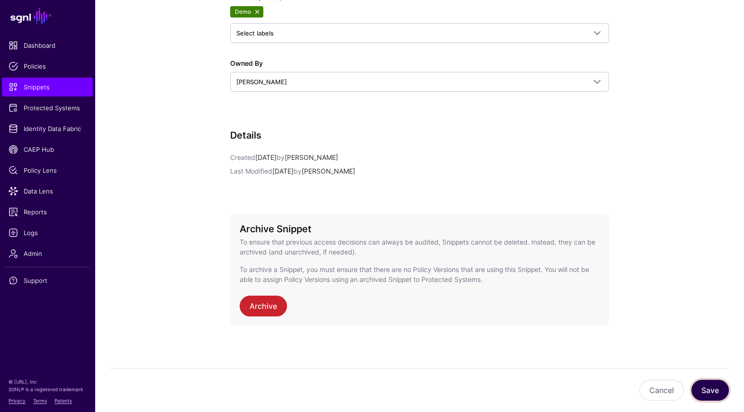
click at [709, 390] on button "Save" at bounding box center [709, 390] width 37 height 21
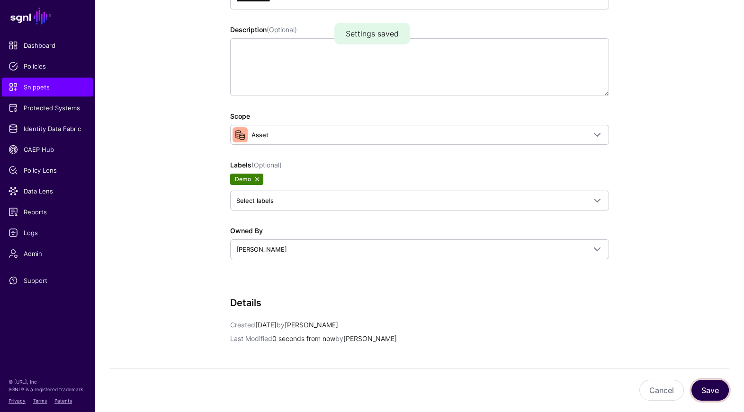
scroll to position [0, 0]
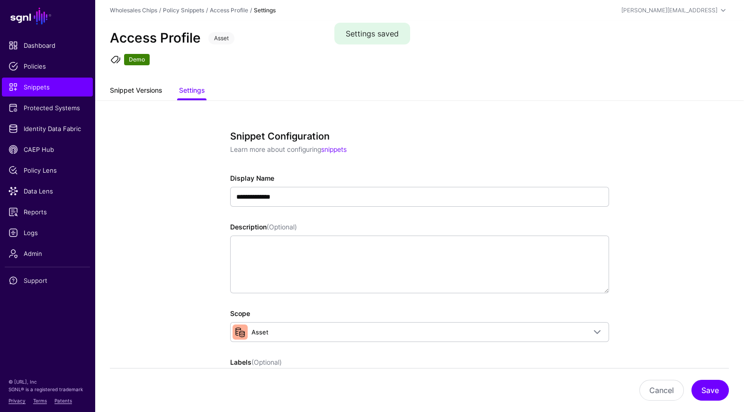
click at [120, 86] on link "Snippet Versions" at bounding box center [136, 91] width 52 height 18
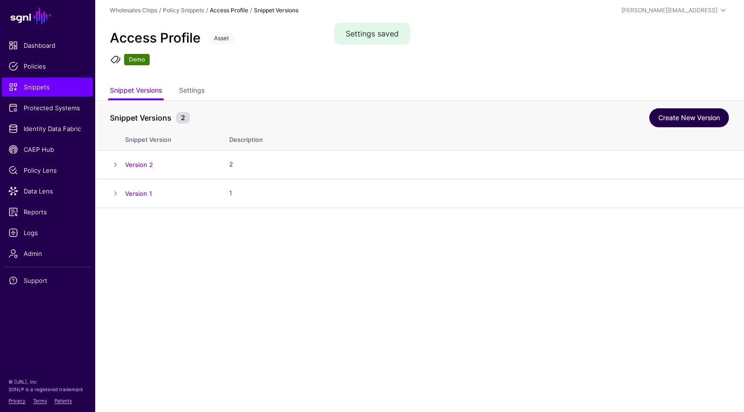
click at [665, 122] on link "Create New Version" at bounding box center [689, 117] width 80 height 19
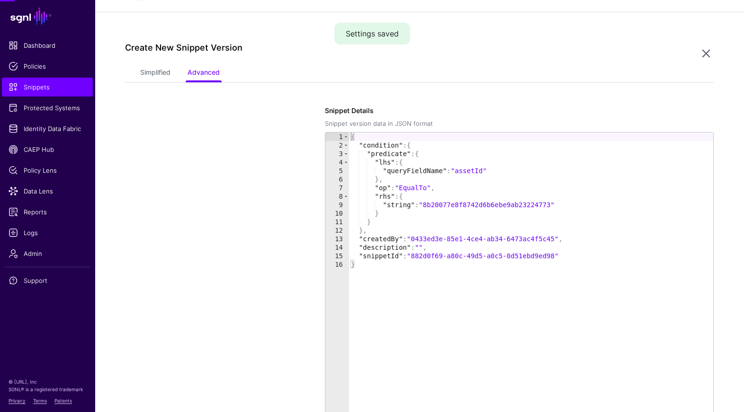
scroll to position [208, 0]
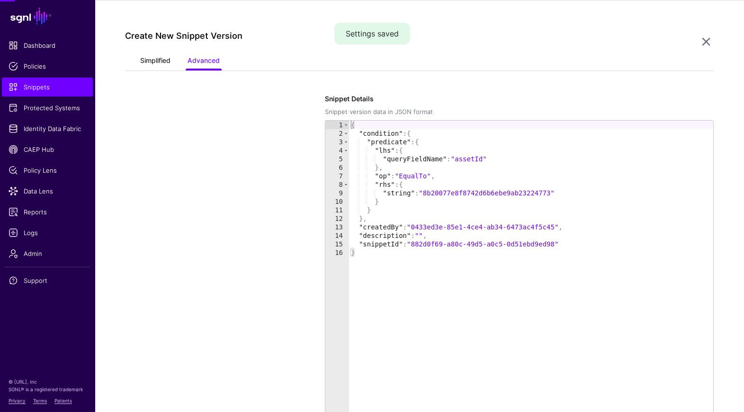
click at [161, 55] on link "Simplified" at bounding box center [155, 62] width 30 height 18
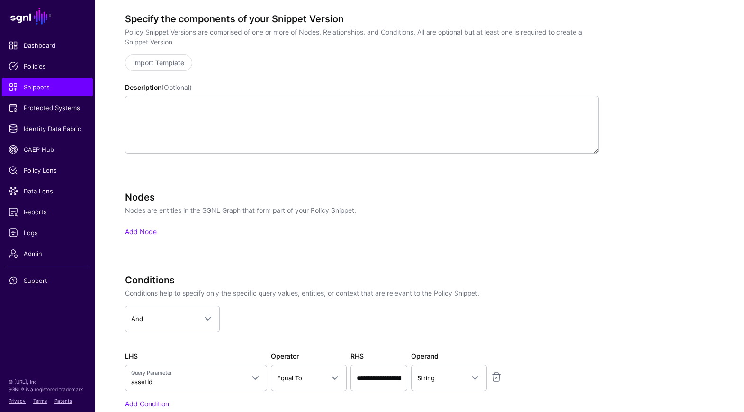
scroll to position [364, 0]
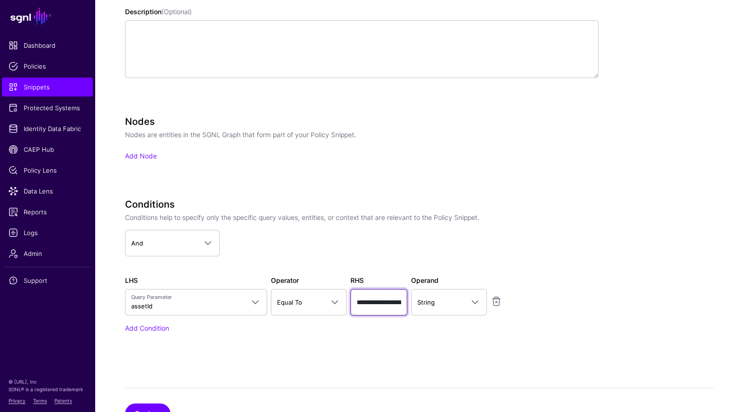
click at [389, 300] on input "**********" at bounding box center [378, 302] width 57 height 27
click at [387, 343] on div "**********" at bounding box center [361, 279] width 473 height 161
click at [380, 303] on input "**********" at bounding box center [378, 302] width 57 height 27
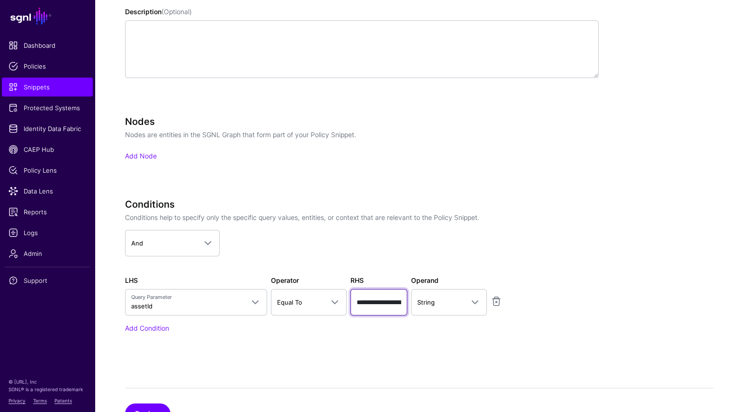
click at [380, 303] on input "**********" at bounding box center [378, 302] width 57 height 27
click at [376, 327] on div "Add Condition" at bounding box center [361, 328] width 473 height 10
click at [138, 154] on link "Add Node" at bounding box center [141, 156] width 32 height 8
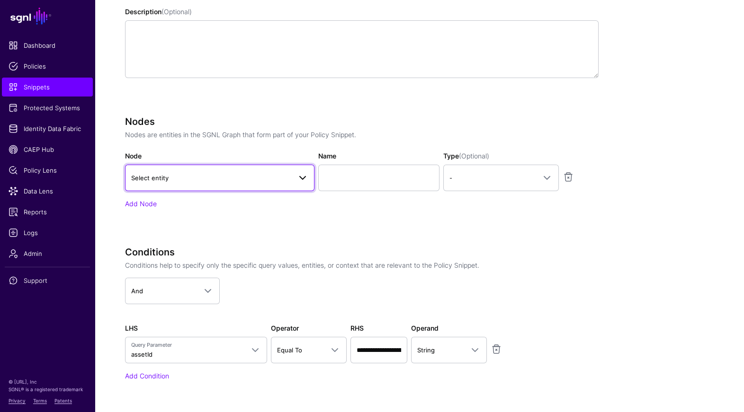
click at [201, 179] on span "Select entity" at bounding box center [211, 178] width 160 height 10
type input "*"
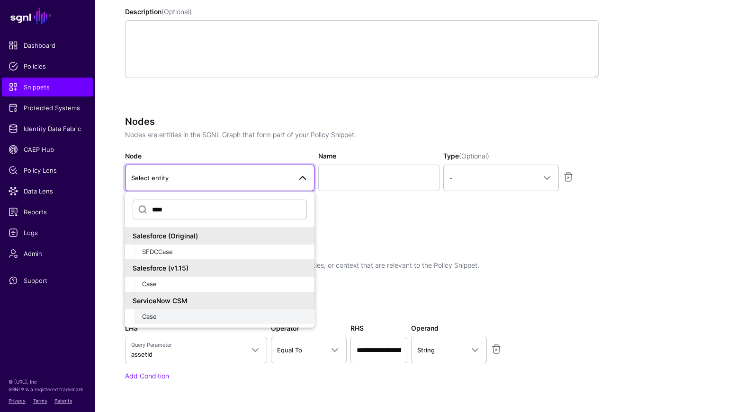
type input "****"
click at [182, 316] on div "Case" at bounding box center [224, 316] width 165 height 9
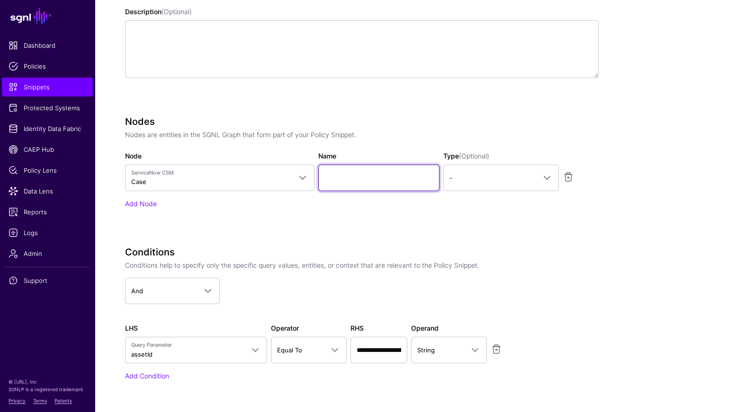
click at [373, 167] on input "Name" at bounding box center [378, 178] width 121 height 27
type input "****"
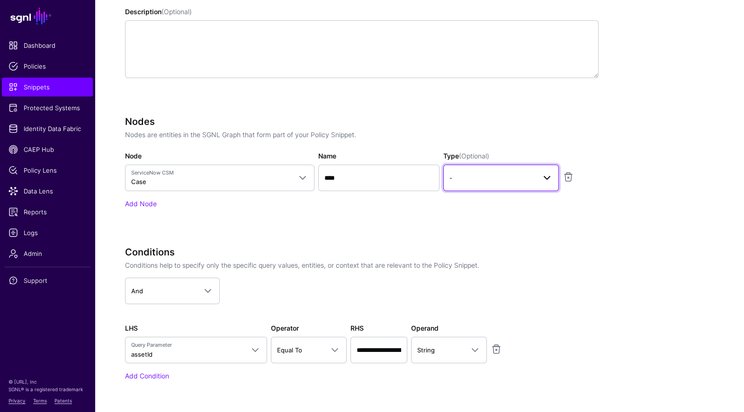
click at [540, 175] on span at bounding box center [543, 177] width 17 height 11
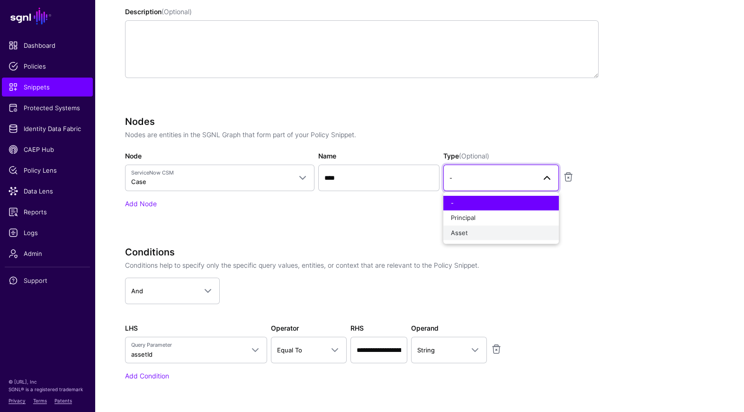
click at [479, 232] on div "Asset" at bounding box center [501, 232] width 100 height 9
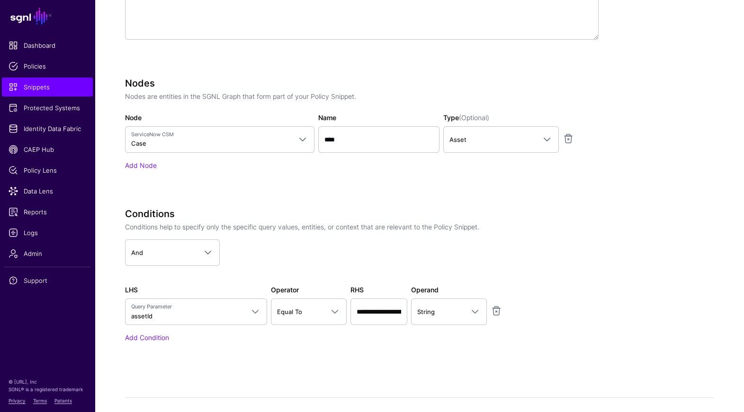
scroll to position [405, 0]
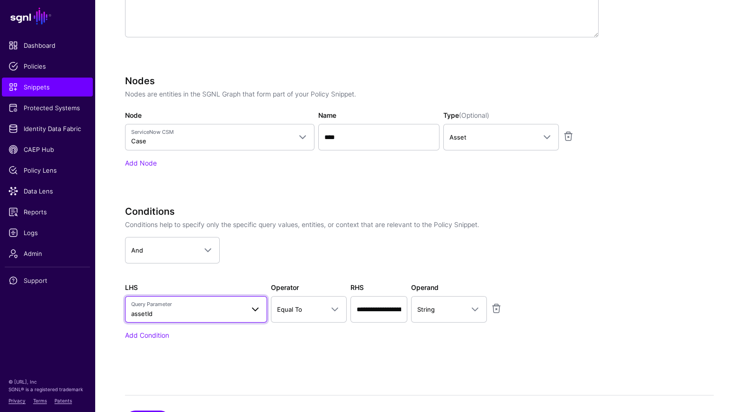
click at [175, 315] on span "Query Parameter assetId" at bounding box center [187, 310] width 113 height 18
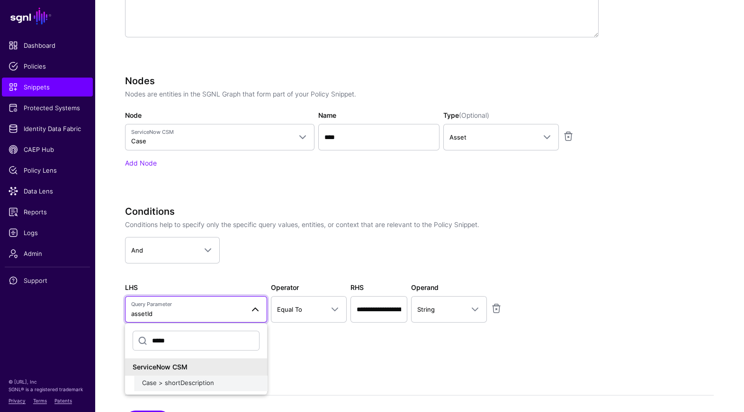
type input "*****"
click at [189, 381] on span "Case > shortDescription" at bounding box center [178, 383] width 72 height 8
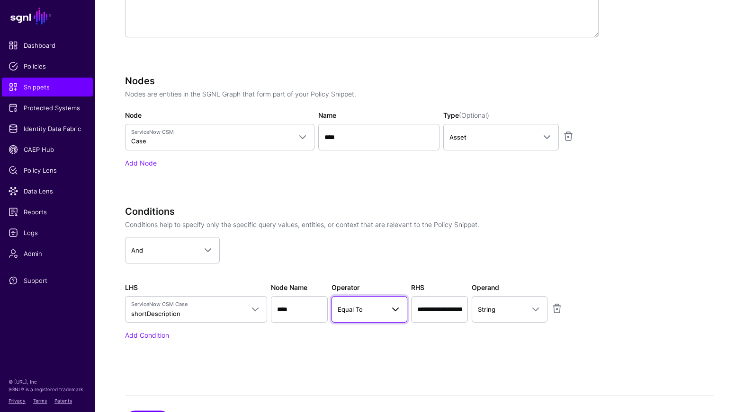
click at [379, 310] on span "Equal To" at bounding box center [361, 309] width 46 height 10
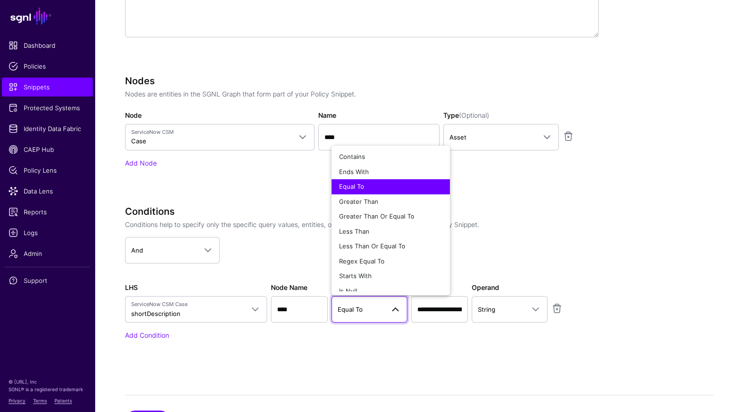
click at [419, 354] on div "**********" at bounding box center [361, 286] width 473 height 161
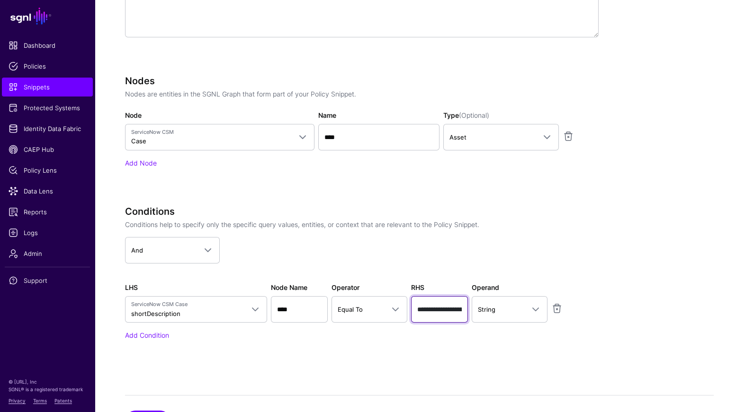
click at [435, 308] on input "**********" at bounding box center [439, 309] width 57 height 27
click at [375, 311] on span "Equal To" at bounding box center [361, 309] width 46 height 10
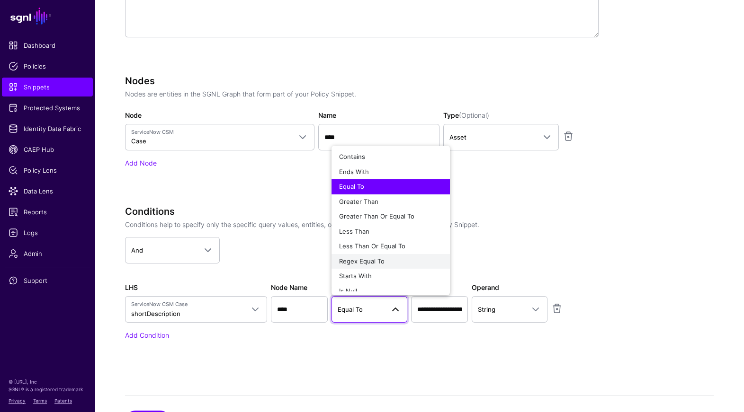
click at [368, 254] on button "Regex Equal To" at bounding box center [390, 261] width 118 height 15
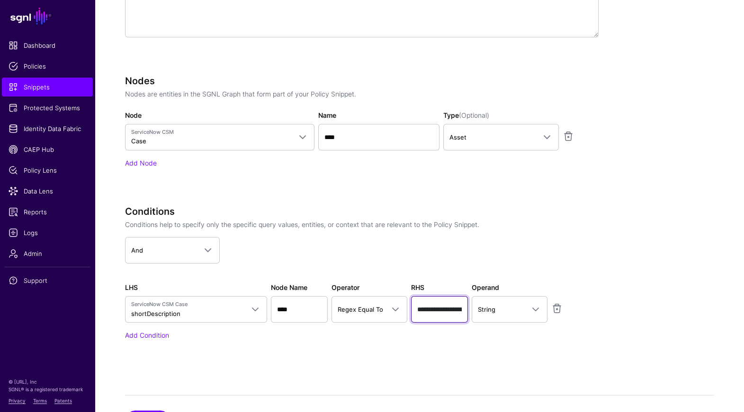
click at [445, 311] on input "**********" at bounding box center [439, 309] width 57 height 27
paste input "text"
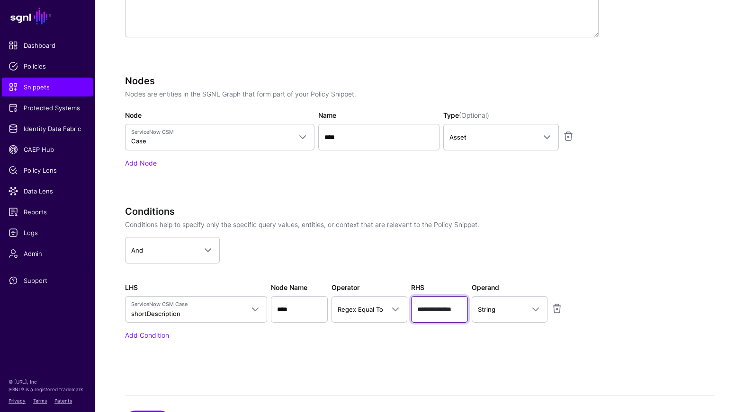
type input "**********"
click at [461, 338] on div "Add Condition" at bounding box center [361, 335] width 473 height 10
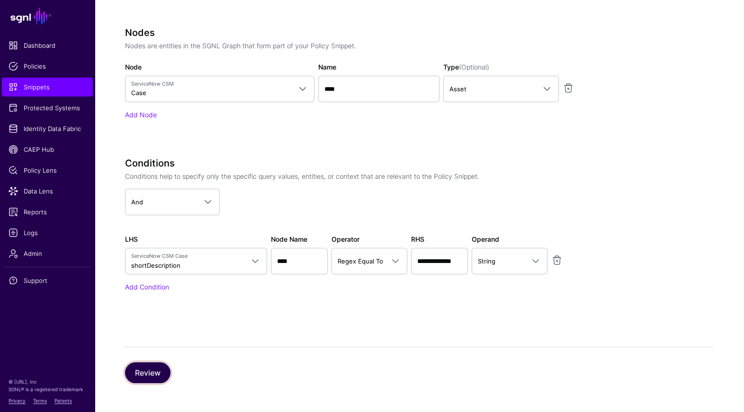
click at [147, 371] on button "Review" at bounding box center [147, 373] width 45 height 21
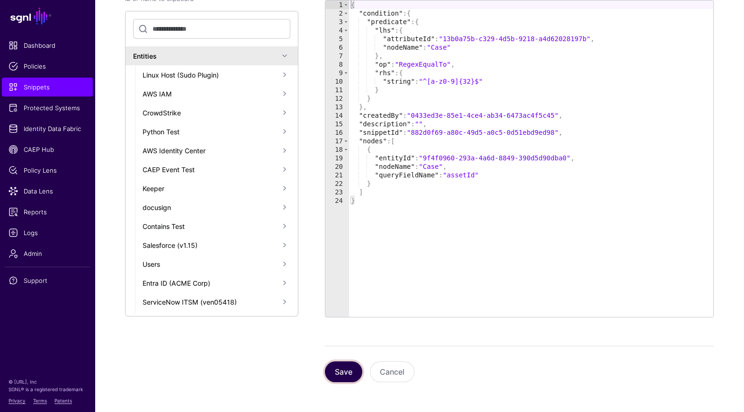
click at [348, 371] on button "Save" at bounding box center [343, 372] width 37 height 21
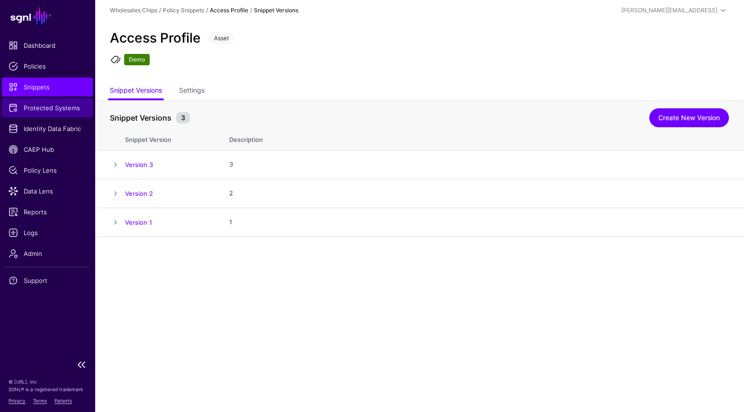
click at [60, 105] on span "Protected Systems" at bounding box center [48, 107] width 78 height 9
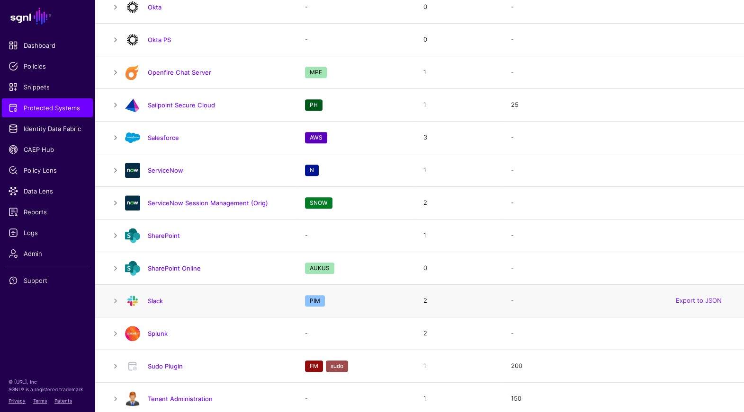
scroll to position [997, 0]
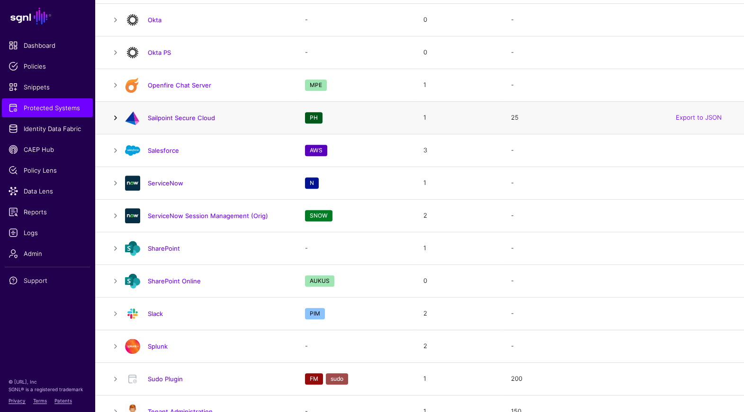
click at [117, 116] on link at bounding box center [115, 117] width 11 height 11
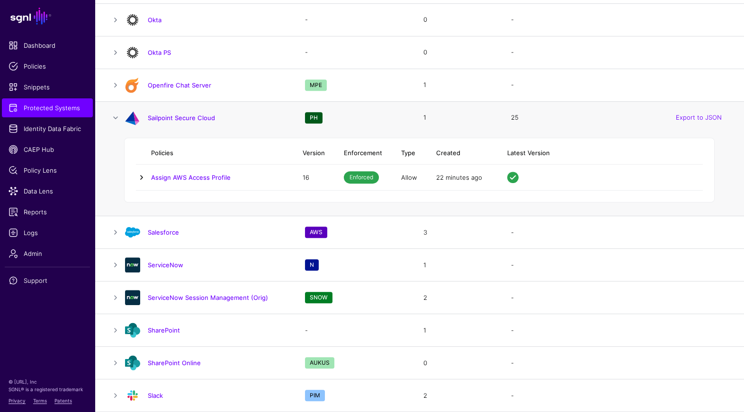
click at [137, 175] on link at bounding box center [141, 177] width 11 height 11
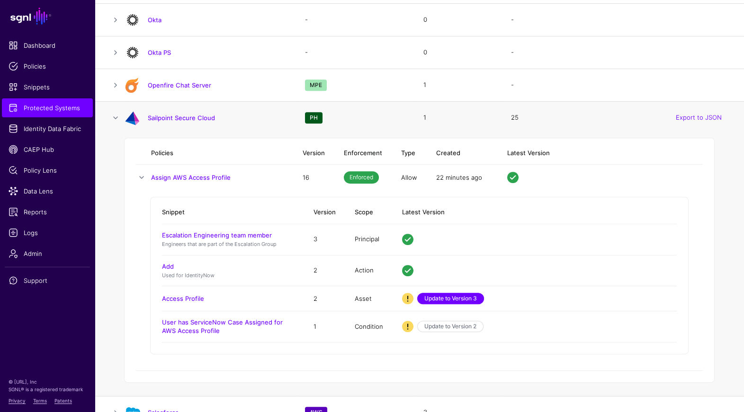
click at [465, 300] on link "Update to Version 3" at bounding box center [450, 298] width 67 height 11
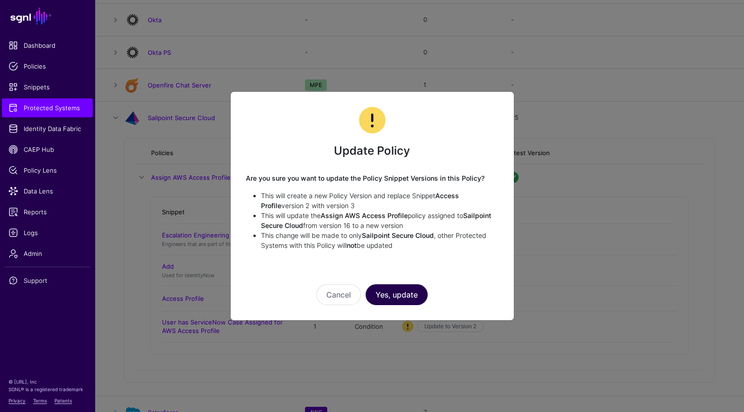
click at [404, 297] on button "Yes, update" at bounding box center [397, 295] width 62 height 21
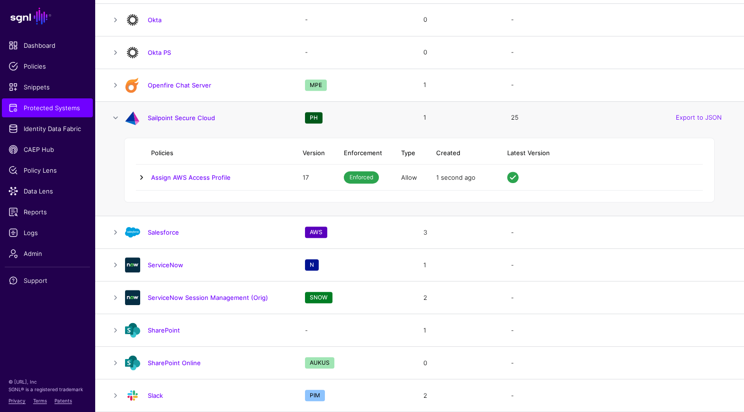
click at [136, 174] on link at bounding box center [141, 177] width 11 height 11
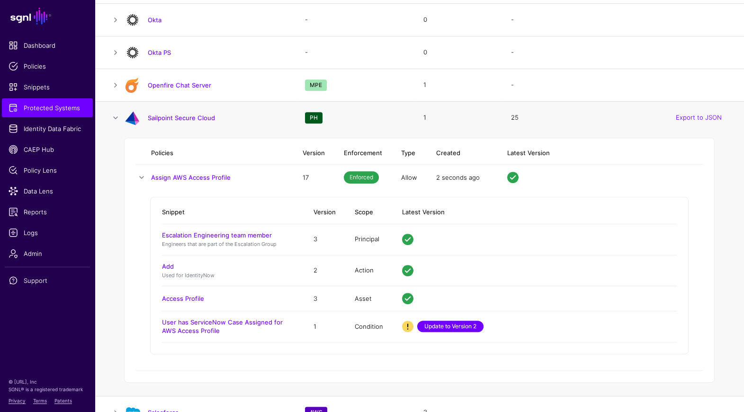
click at [451, 327] on link "Update to Version 2" at bounding box center [450, 326] width 66 height 11
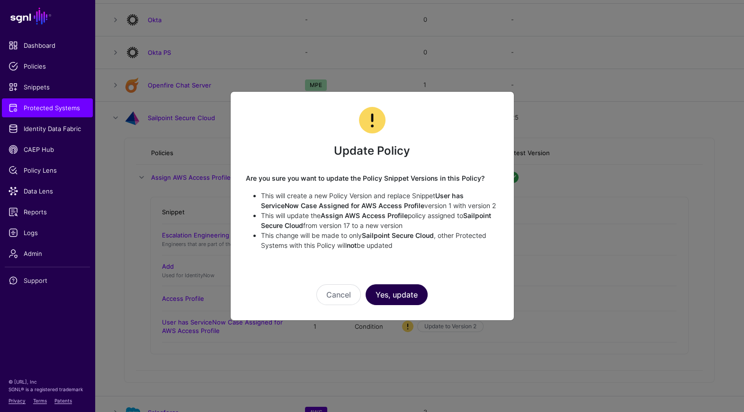
click at [403, 295] on button "Yes, update" at bounding box center [397, 295] width 62 height 21
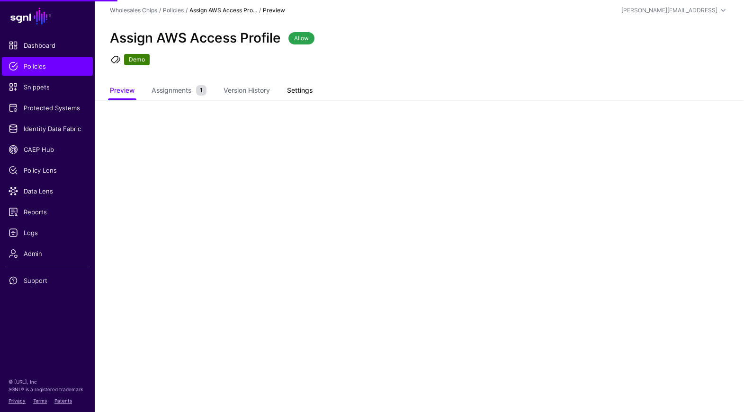
click at [292, 98] on link "Settings" at bounding box center [300, 91] width 26 height 18
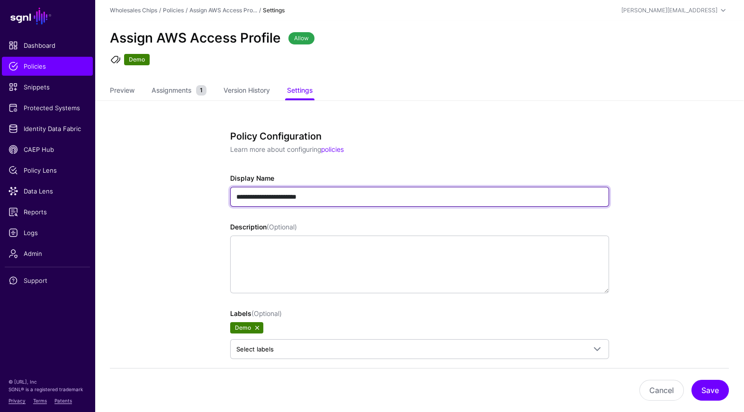
click at [277, 199] on input "**********" at bounding box center [419, 197] width 379 height 20
click at [273, 197] on input "**********" at bounding box center [419, 197] width 379 height 20
type input "**********"
